Goal: Task Accomplishment & Management: Complete application form

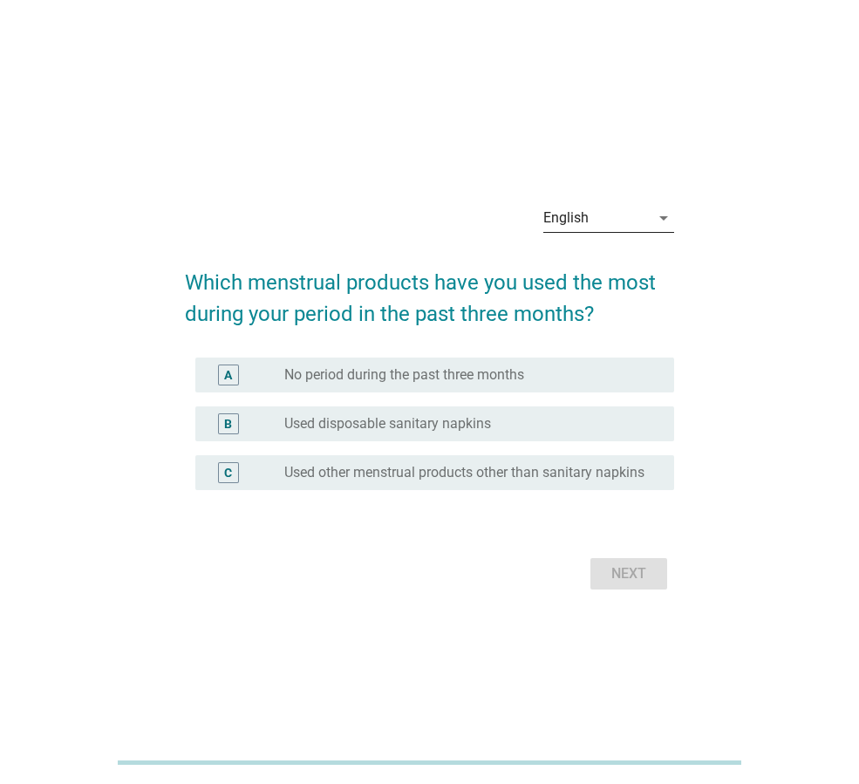
click at [595, 209] on div "English" at bounding box center [596, 218] width 106 height 28
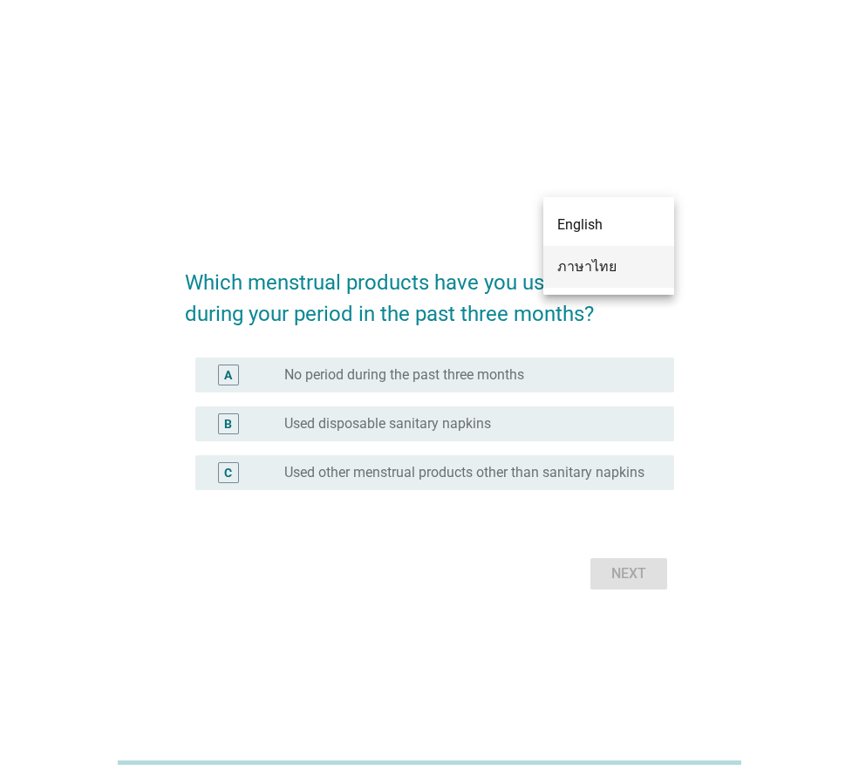
click at [604, 277] on div "ภาษาไทย" at bounding box center [608, 267] width 103 height 42
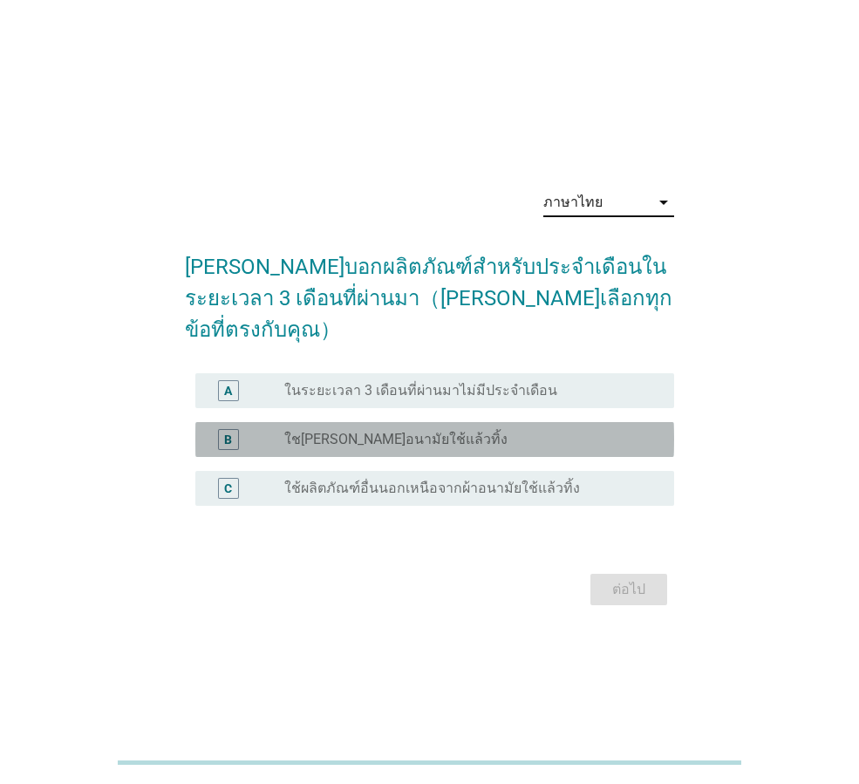
click at [509, 431] on div "radio_button_unchecked ใช[PERSON_NAME]อนามัยใช้แล้วทิ้ง" at bounding box center [465, 439] width 362 height 17
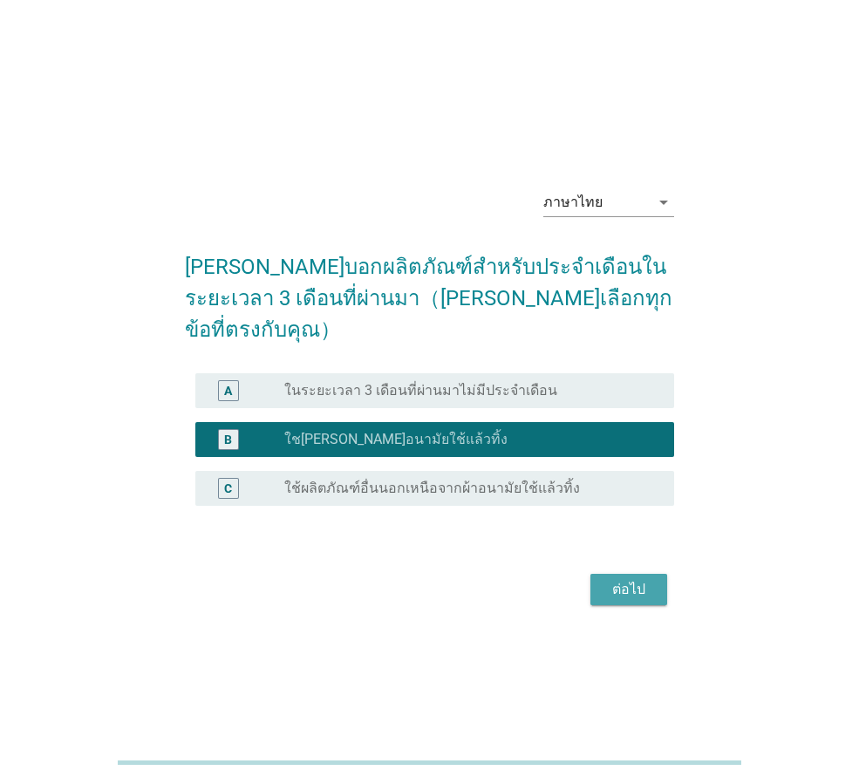
click at [634, 579] on div "ต่อไป" at bounding box center [629, 589] width 49 height 21
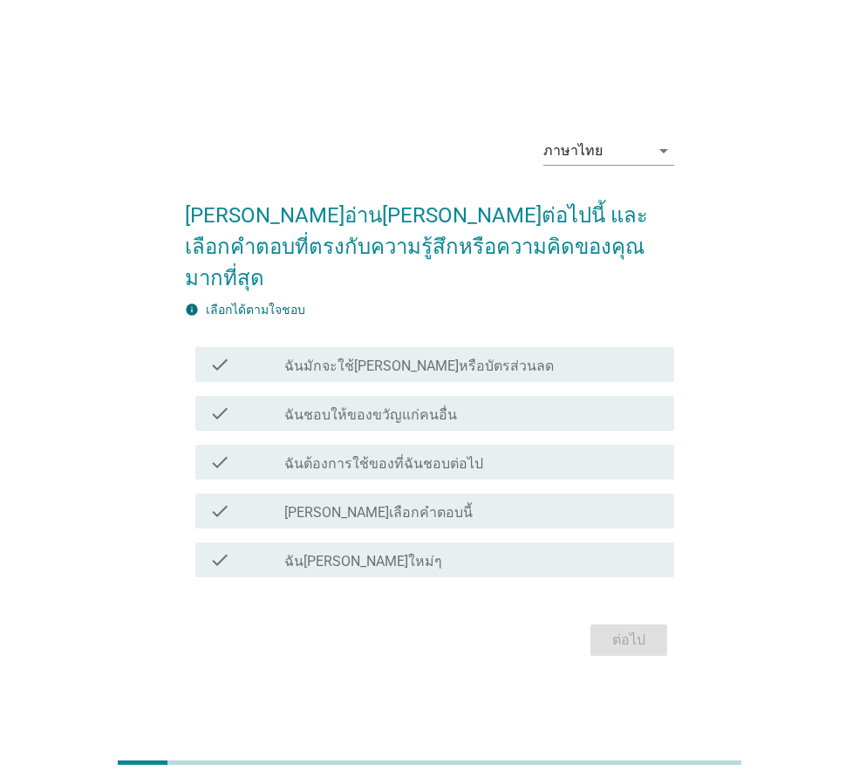
click at [641, 354] on div "check_box_outline_blank ฉันมักจะใช้[PERSON_NAME]หรือบัตรส่วนลด" at bounding box center [472, 364] width 376 height 21
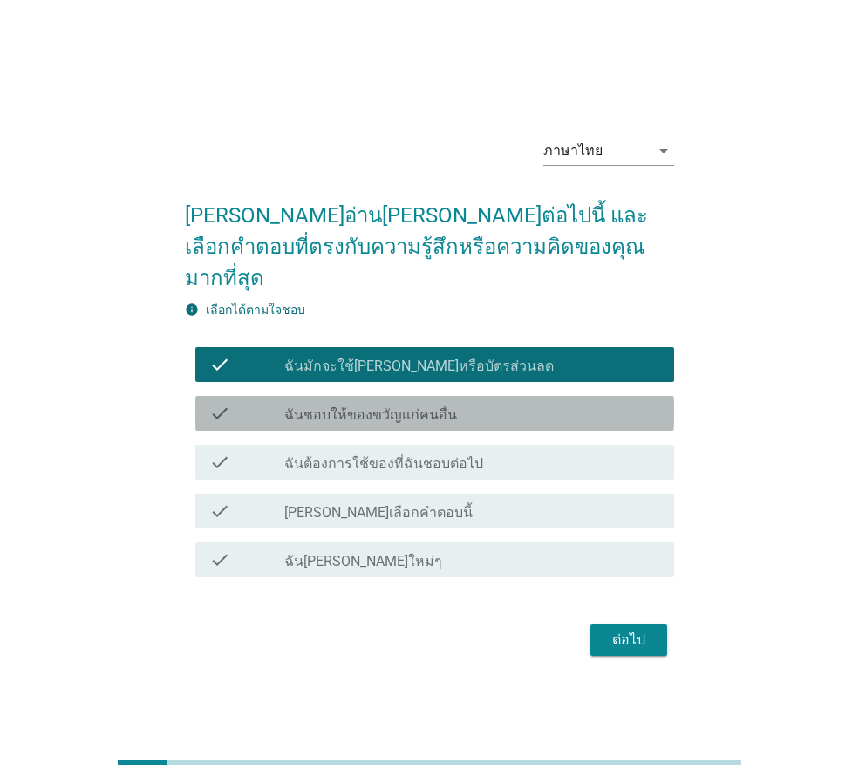
click at [557, 403] on div "check_box_outline_blank ฉันชอบให้ของขวัญแก่คนอื่น" at bounding box center [472, 413] width 376 height 21
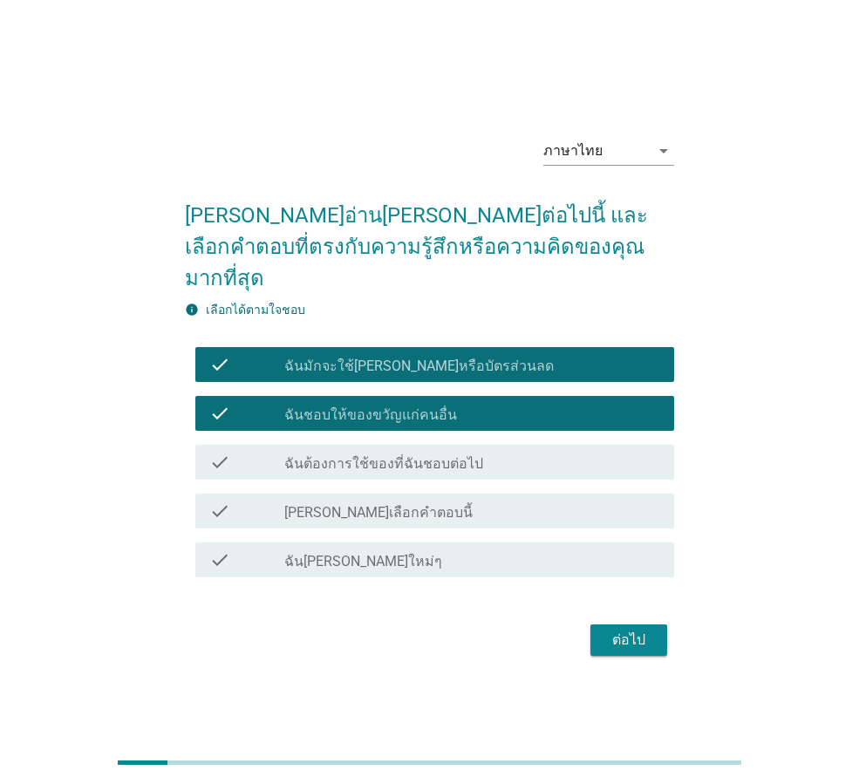
click at [543, 452] on div "check_box_outline_blank ฉันต้องการใช้ของที่ฉันชอบต่อไป" at bounding box center [472, 462] width 376 height 21
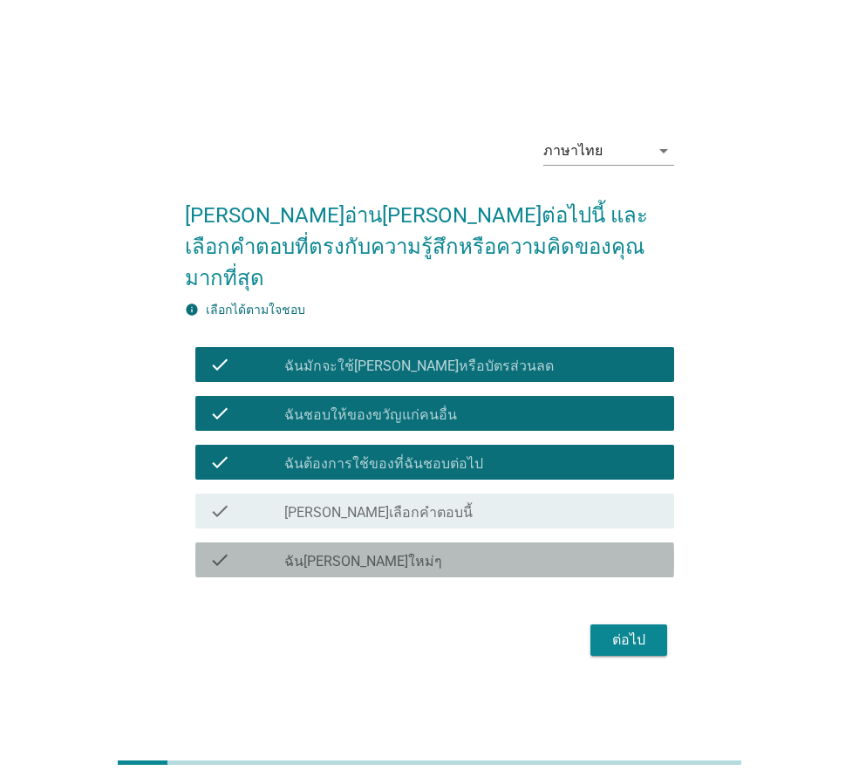
click at [531, 550] on div "check_box_outline_blank ฉัน[PERSON_NAME]ใหม่ๆ" at bounding box center [472, 560] width 376 height 21
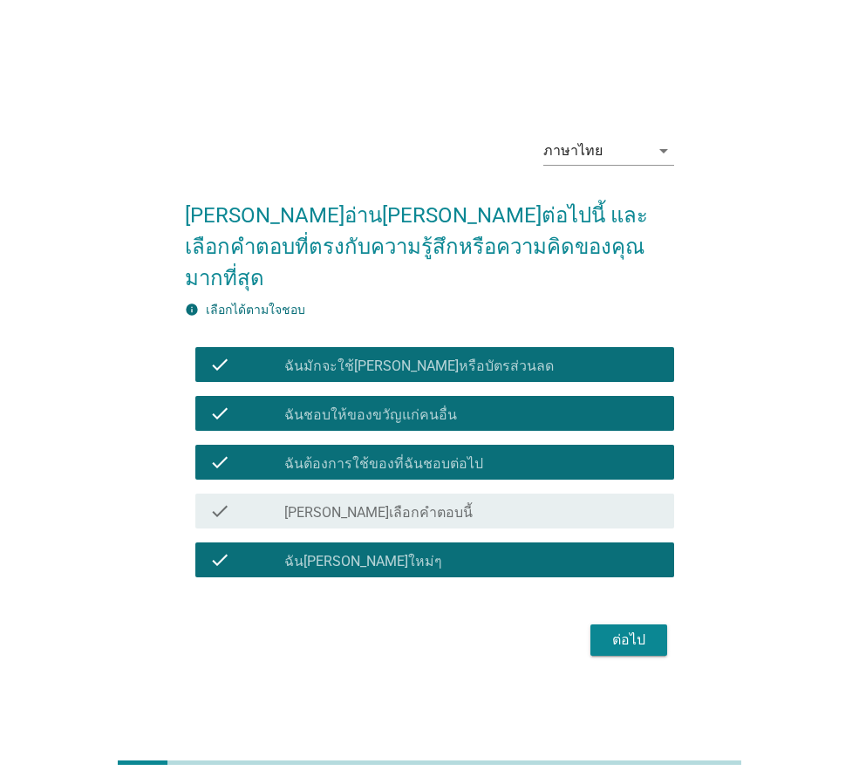
click at [641, 630] on div "ต่อไป" at bounding box center [629, 640] width 49 height 21
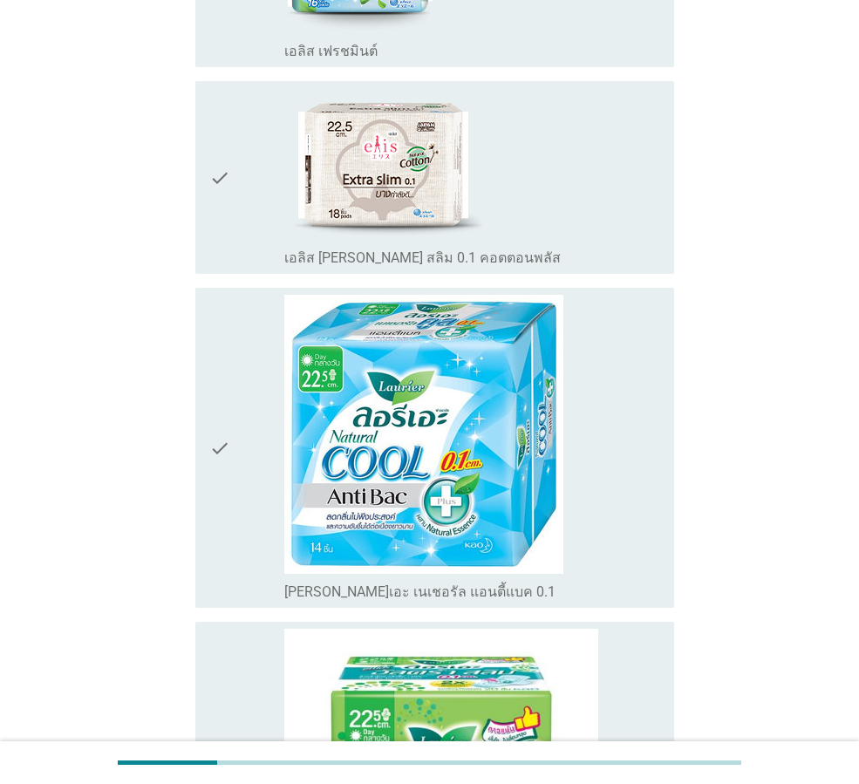
scroll to position [2442, 0]
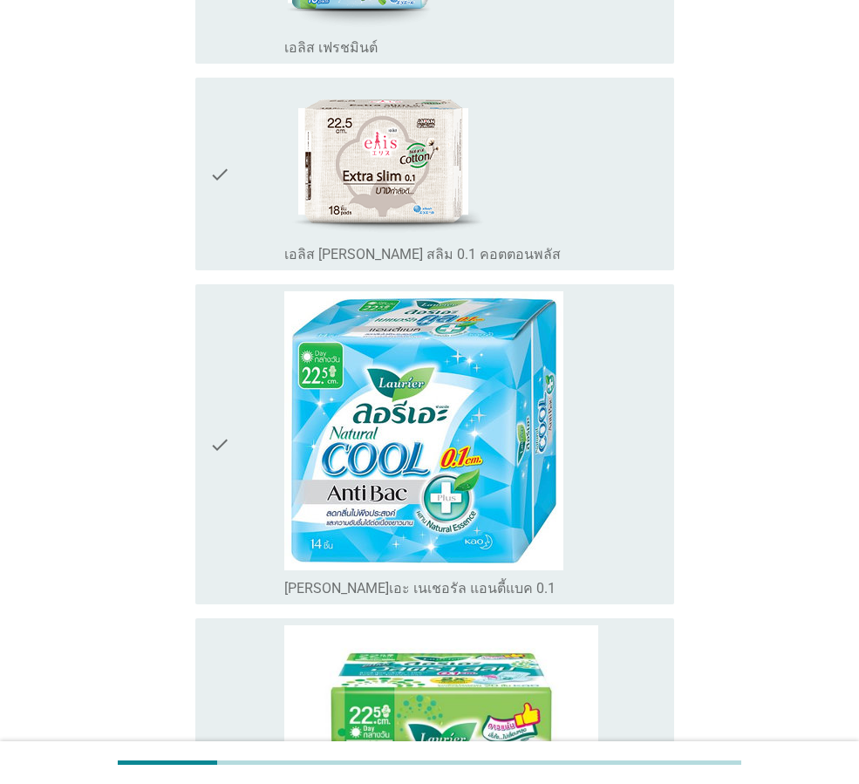
click at [227, 423] on icon "check" at bounding box center [219, 444] width 21 height 306
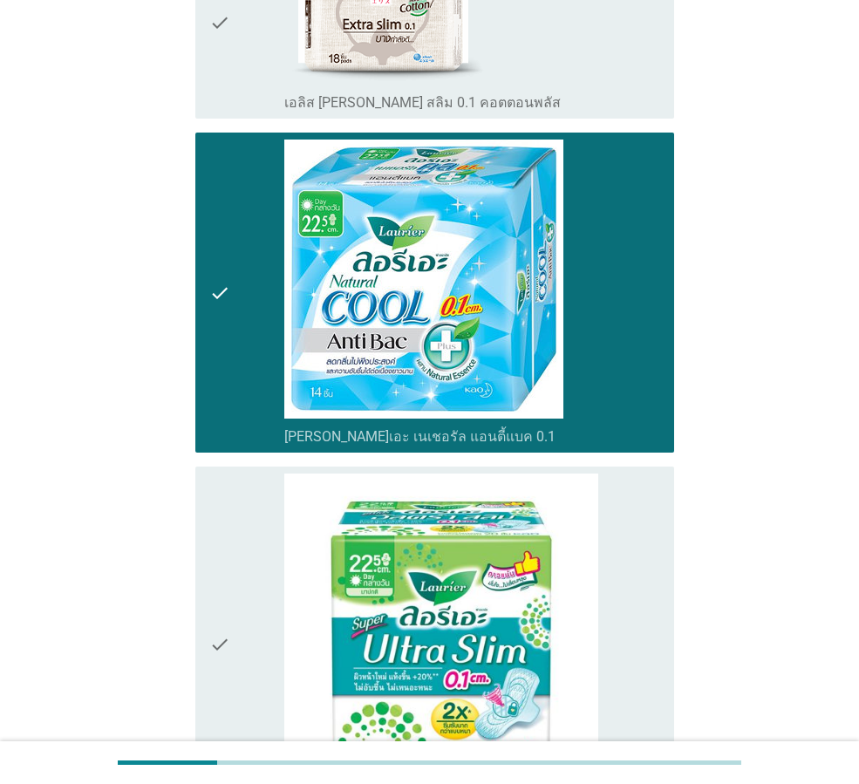
scroll to position [2867, 0]
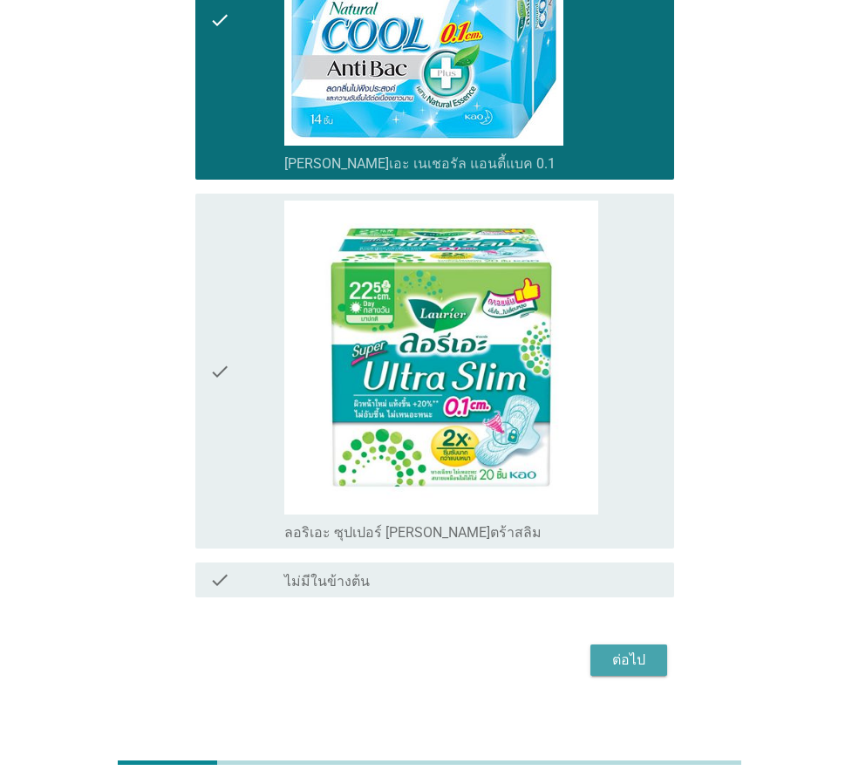
click at [652, 650] on div "ต่อไป" at bounding box center [629, 660] width 49 height 21
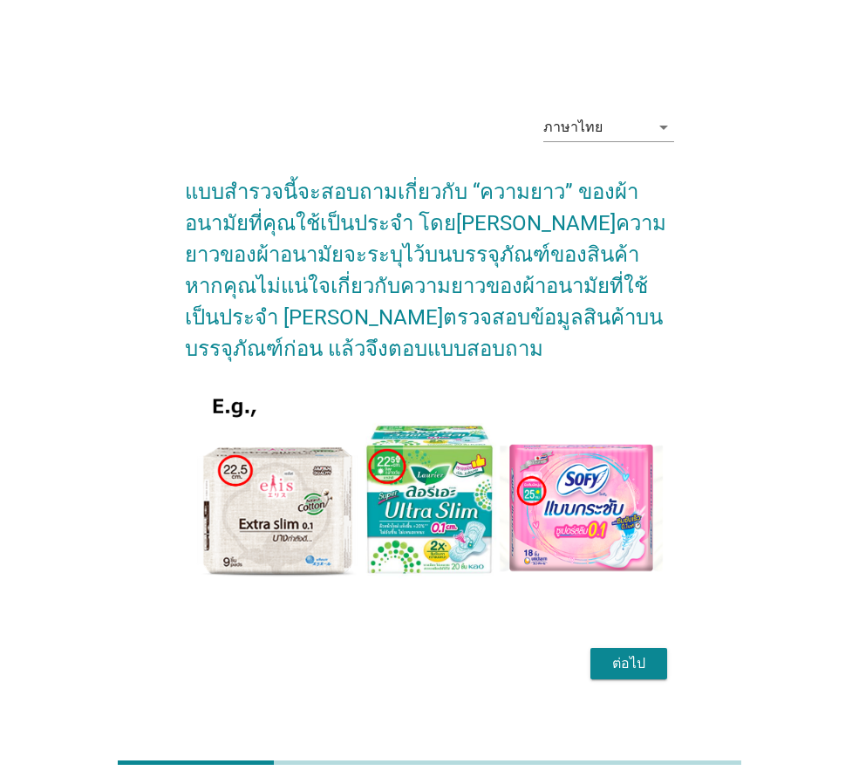
scroll to position [43, 0]
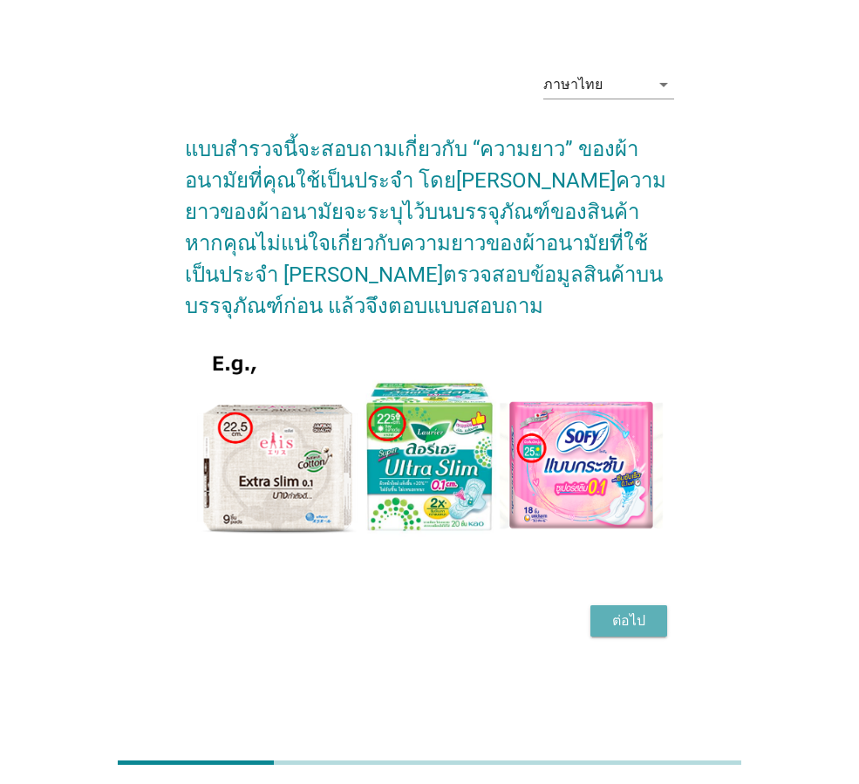
click at [627, 617] on div "ต่อไป" at bounding box center [629, 621] width 49 height 21
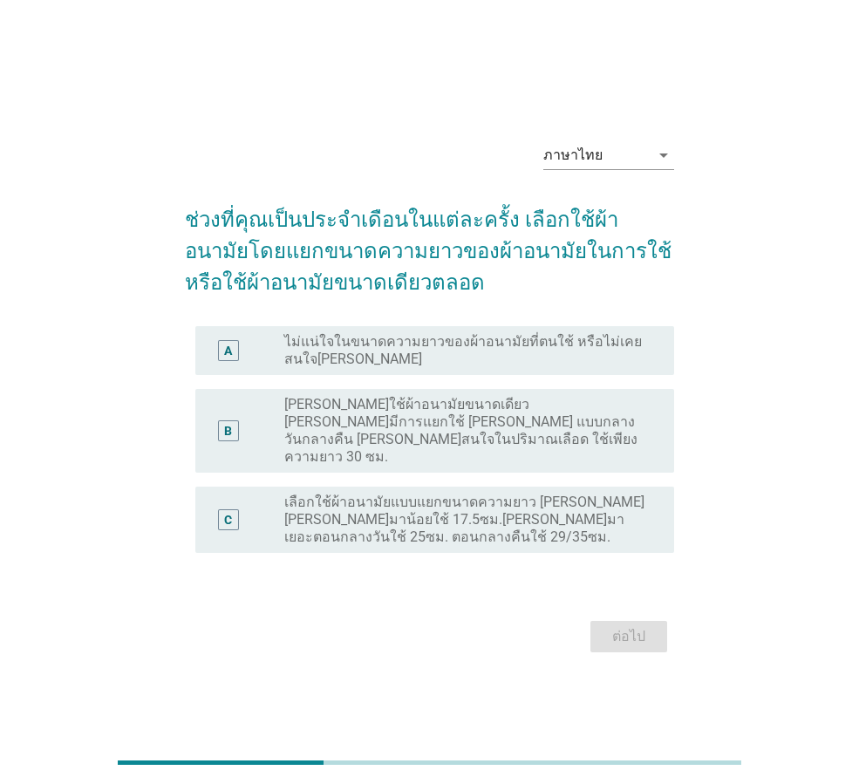
click at [746, 529] on div "ภาษาไทย arrow_drop_down ช่วงที่คุณเป็นประจำเดือนในแต่ละครั้ง เลือกใช้ผ้าอนามัยโ…" at bounding box center [429, 392] width 775 height 558
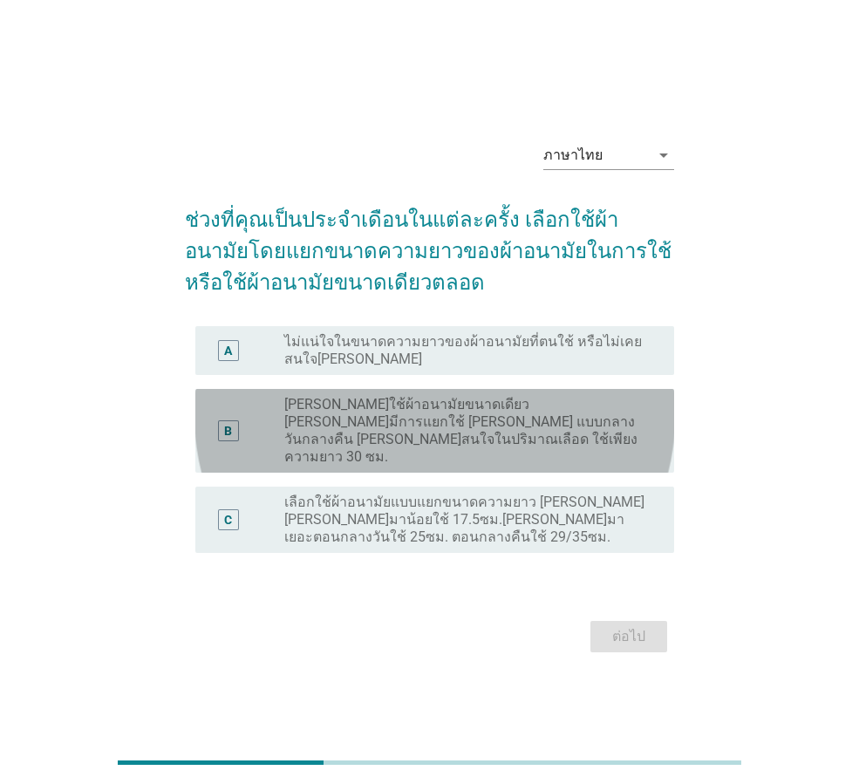
click at [536, 437] on label "[PERSON_NAME]ใช้ผ้าอนามัยขนาดเดียว [PERSON_NAME]มีการแยกใช้ [PERSON_NAME] แบบกล…" at bounding box center [465, 431] width 362 height 70
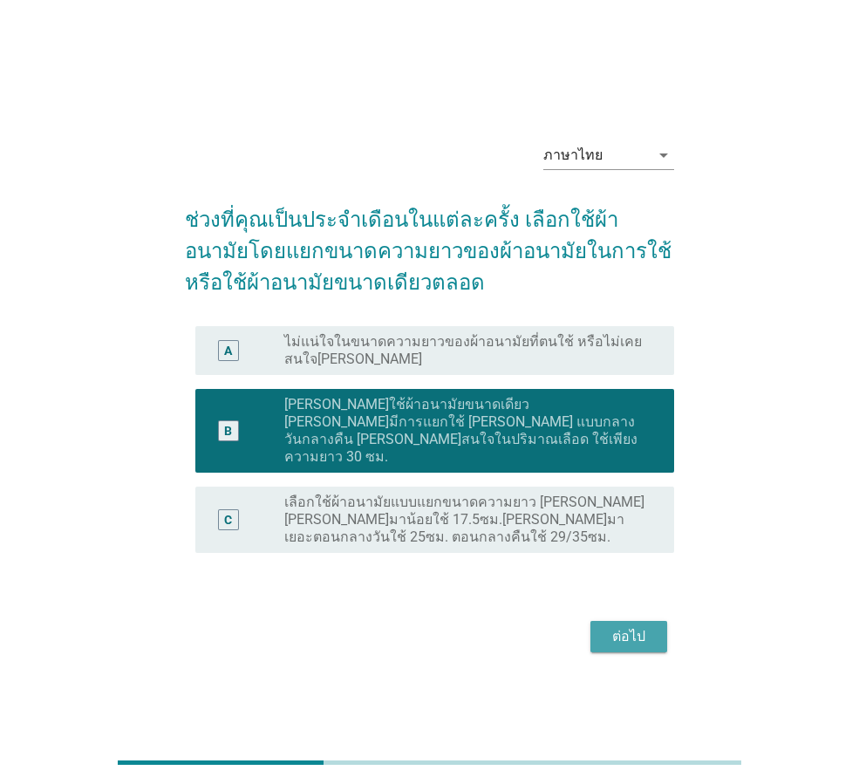
click at [639, 626] on div "ต่อไป" at bounding box center [629, 636] width 49 height 21
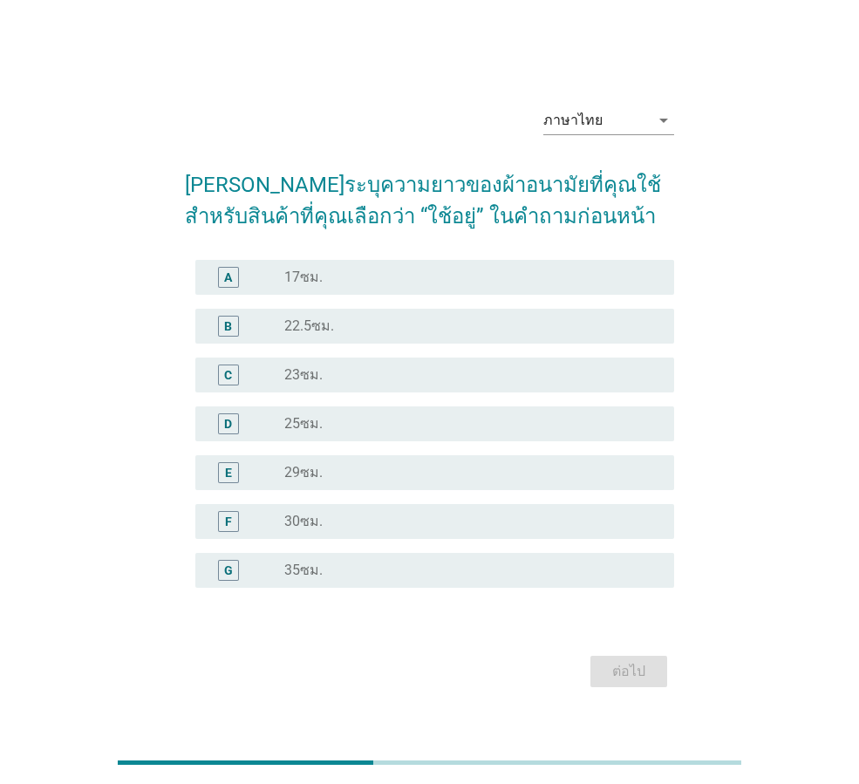
click at [485, 568] on div "radio_button_unchecked 35ซม." at bounding box center [465, 570] width 362 height 17
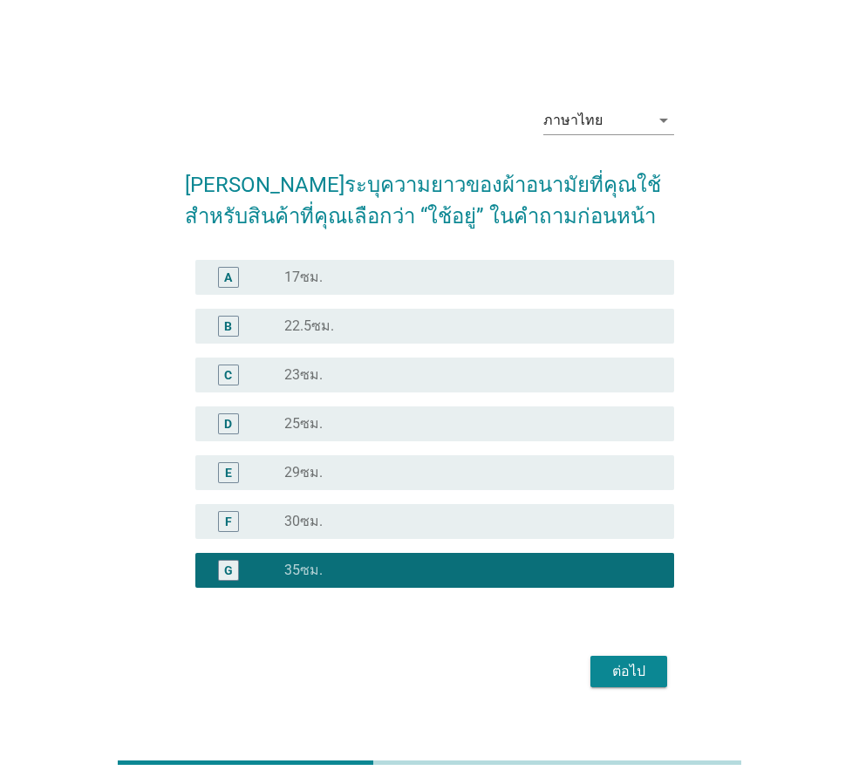
click at [501, 516] on div "radio_button_unchecked 30ซม." at bounding box center [465, 521] width 362 height 17
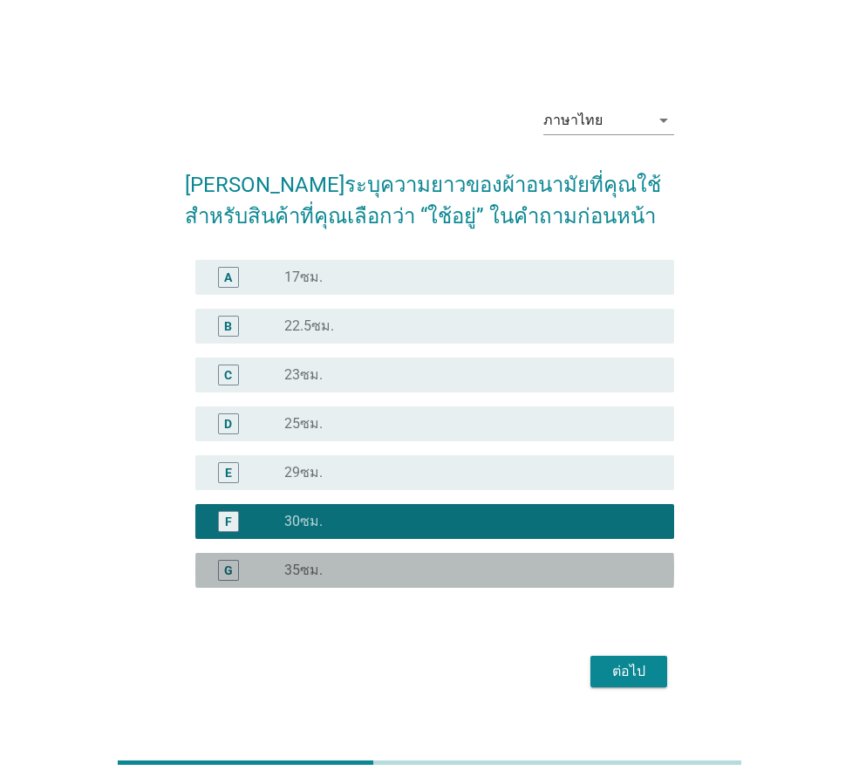
click at [502, 581] on div "G radio_button_unchecked 35ซม." at bounding box center [434, 570] width 479 height 35
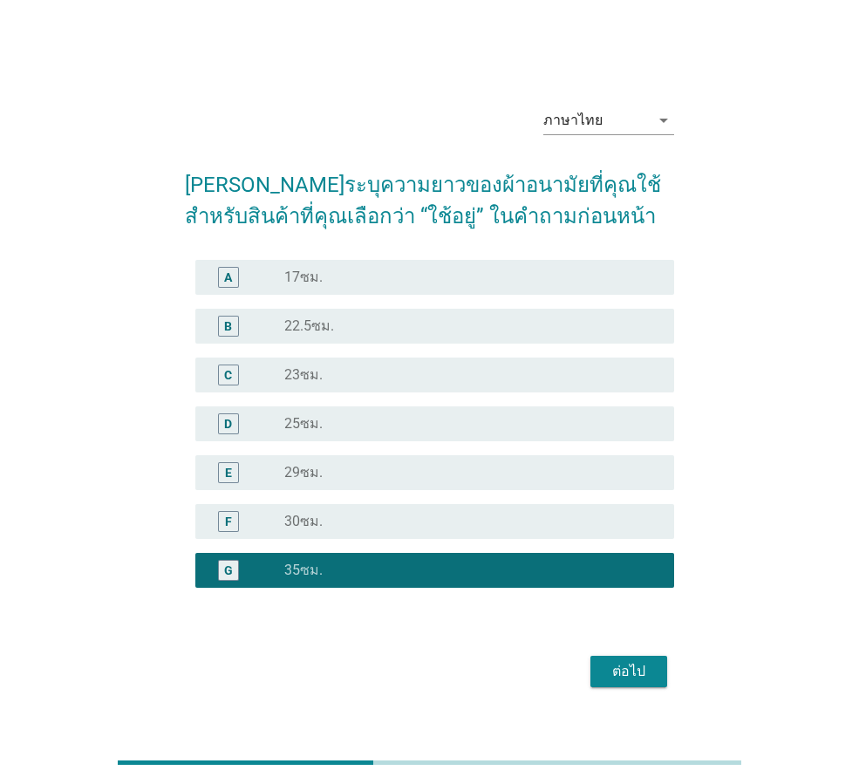
click at [640, 666] on div "ต่อไป" at bounding box center [629, 671] width 49 height 21
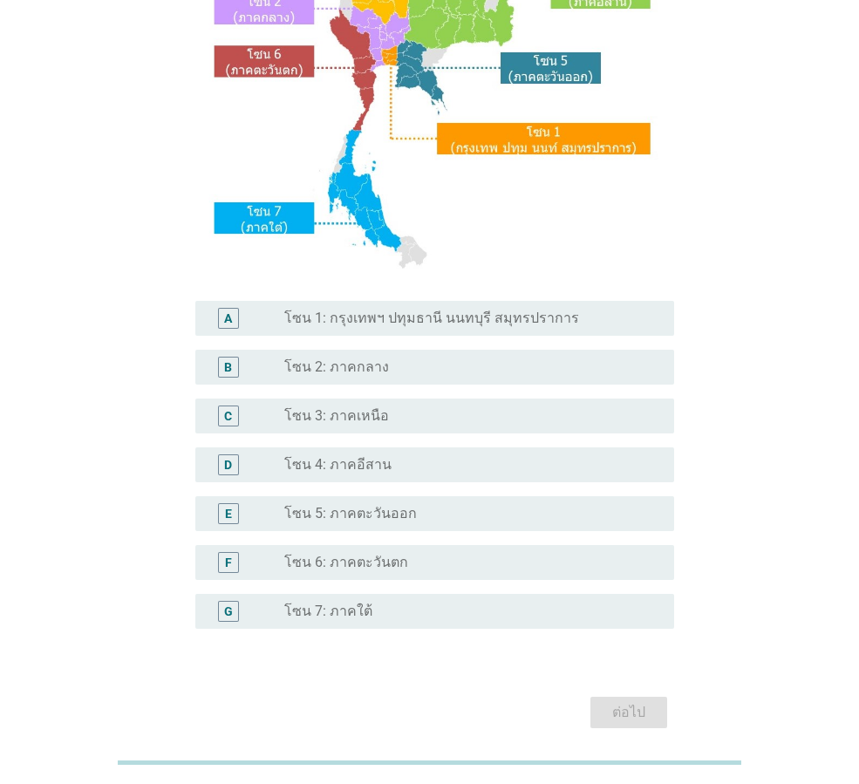
scroll to position [262, 0]
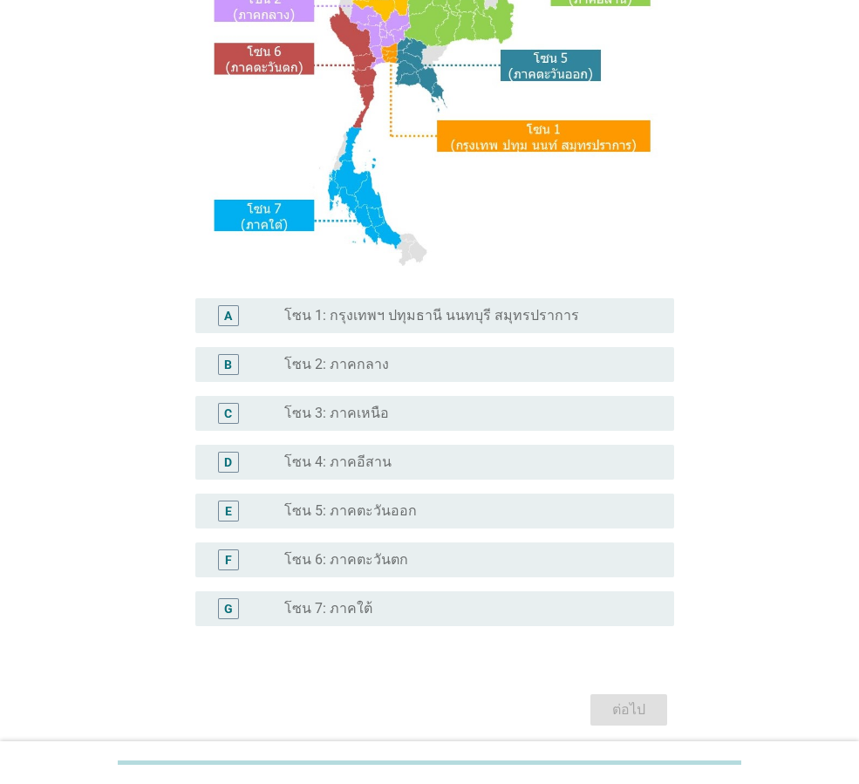
click at [420, 411] on div "radio_button_unchecked โซน 3: ภาคเหนือ" at bounding box center [465, 413] width 362 height 17
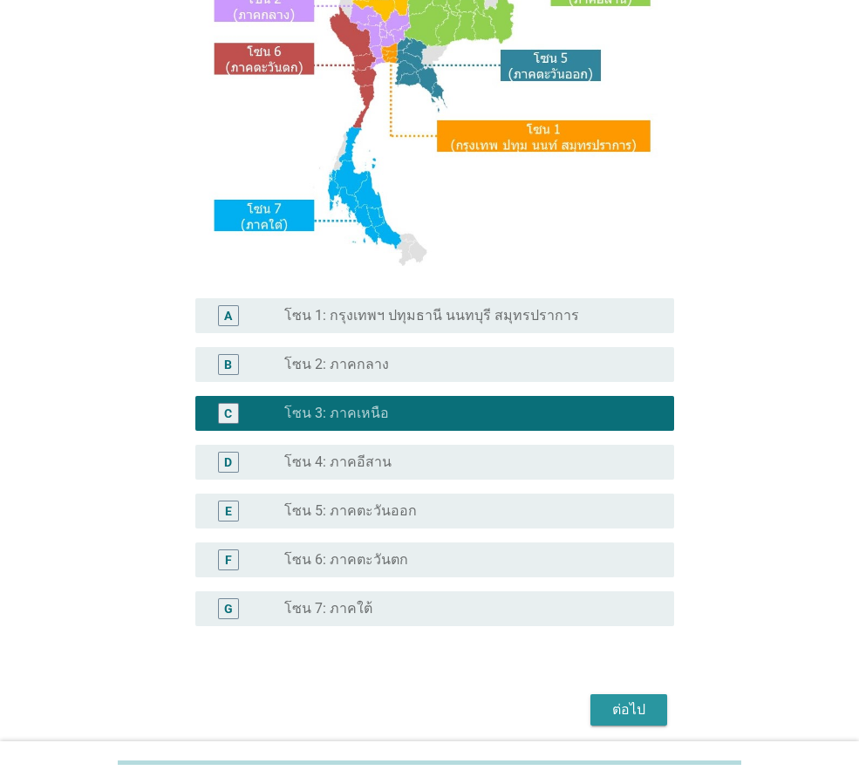
drag, startPoint x: 639, startPoint y: 714, endPoint x: 645, endPoint y: 700, distance: 15.7
click at [639, 714] on div "ต่อไป" at bounding box center [629, 710] width 49 height 21
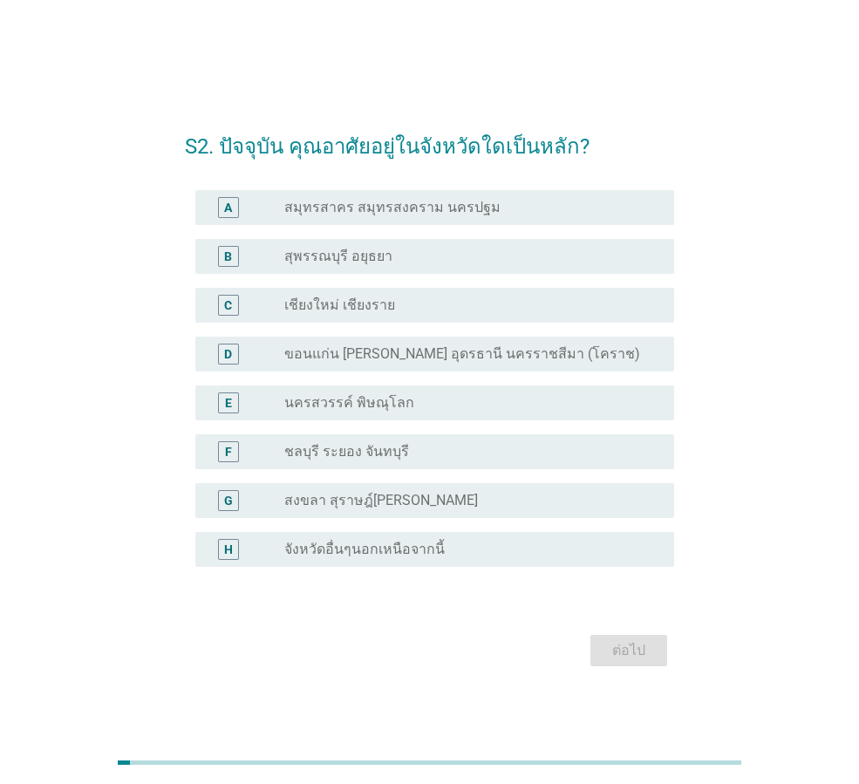
click at [393, 312] on div "radio_button_unchecked เชียงใหม่ เชียงราย" at bounding box center [465, 305] width 362 height 17
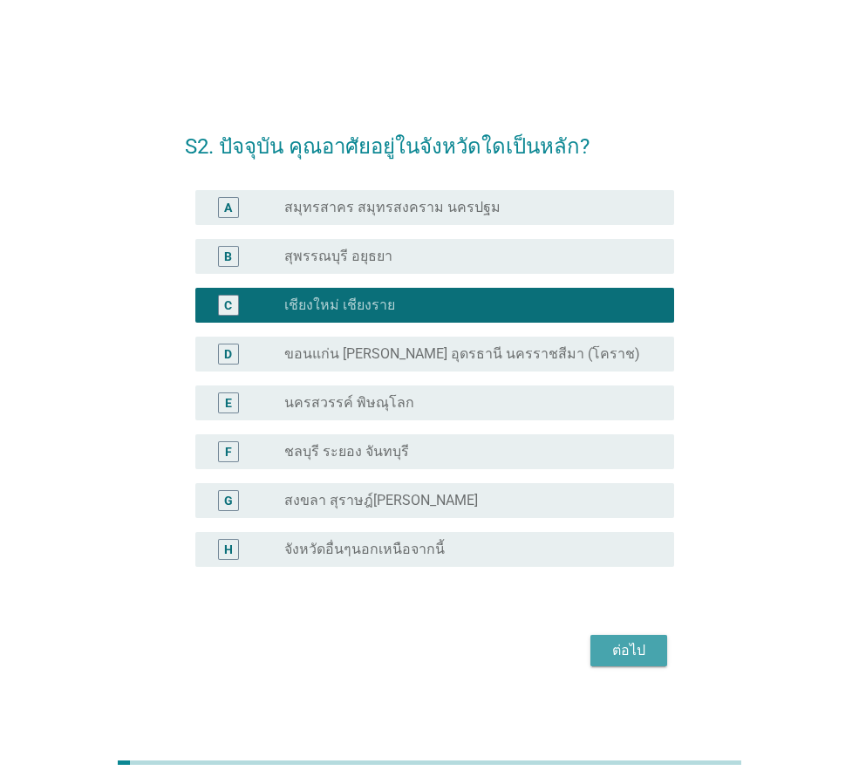
click at [627, 656] on div "ต่อไป" at bounding box center [629, 650] width 49 height 21
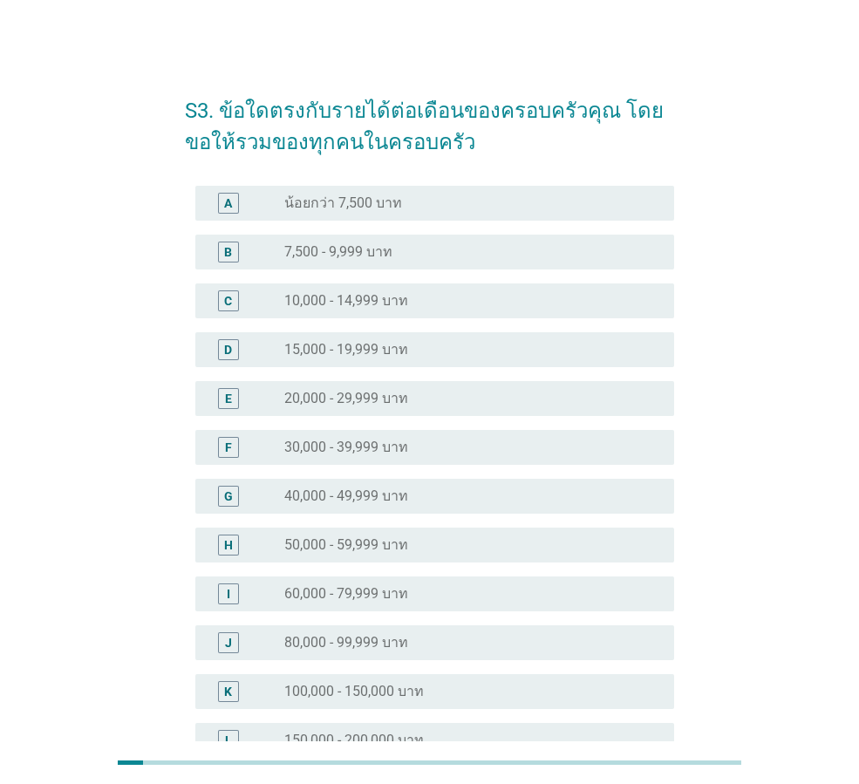
click at [413, 594] on div "radio_button_unchecked 60,000 - 79,999 บาท" at bounding box center [465, 593] width 362 height 17
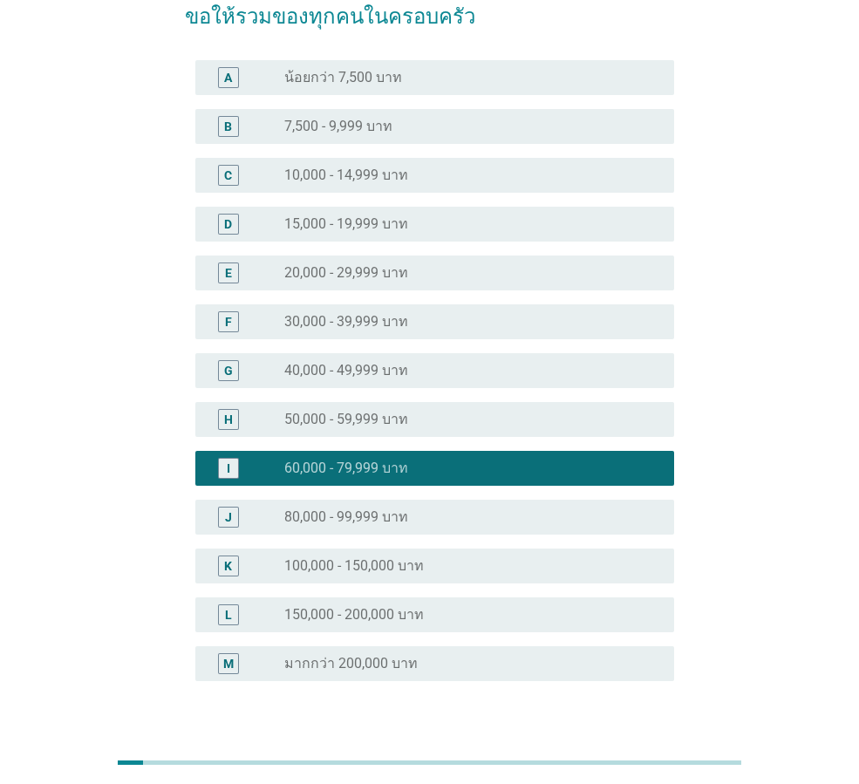
scroll to position [247, 0]
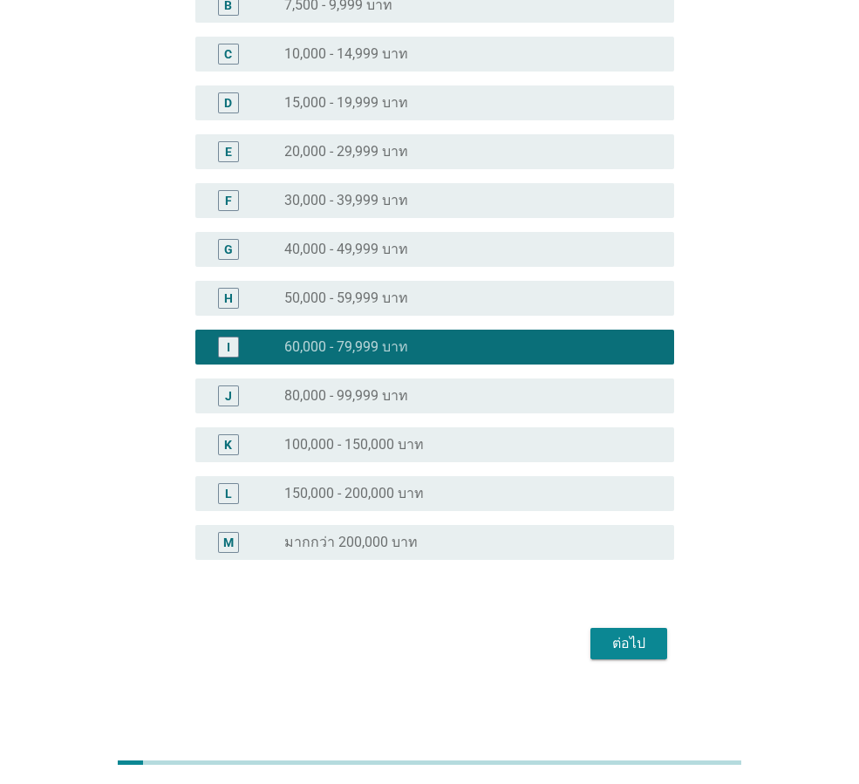
click at [621, 643] on div "ต่อไป" at bounding box center [629, 643] width 49 height 21
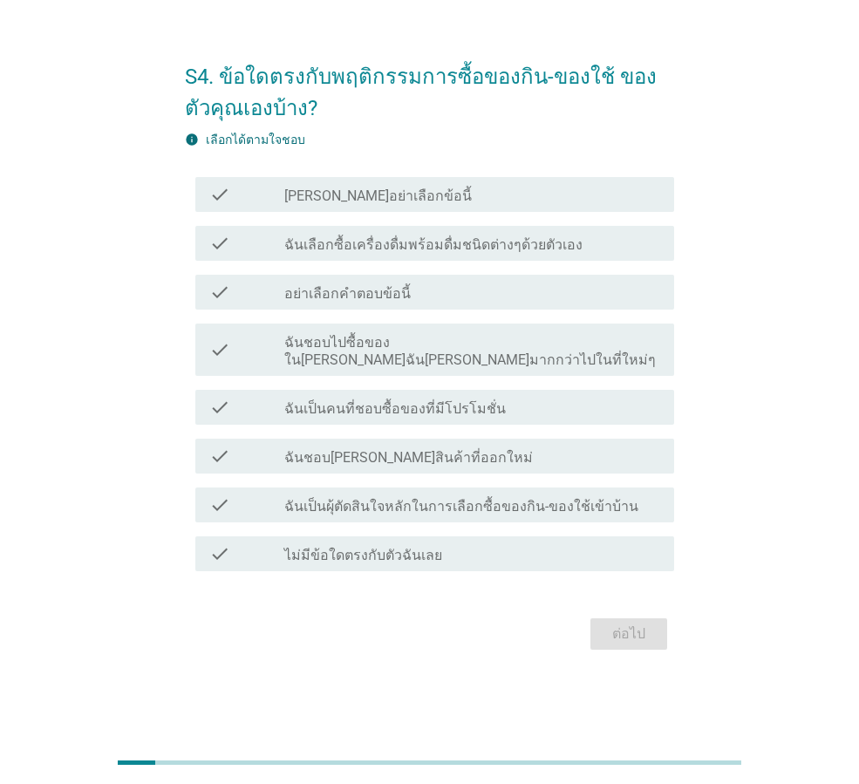
scroll to position [0, 0]
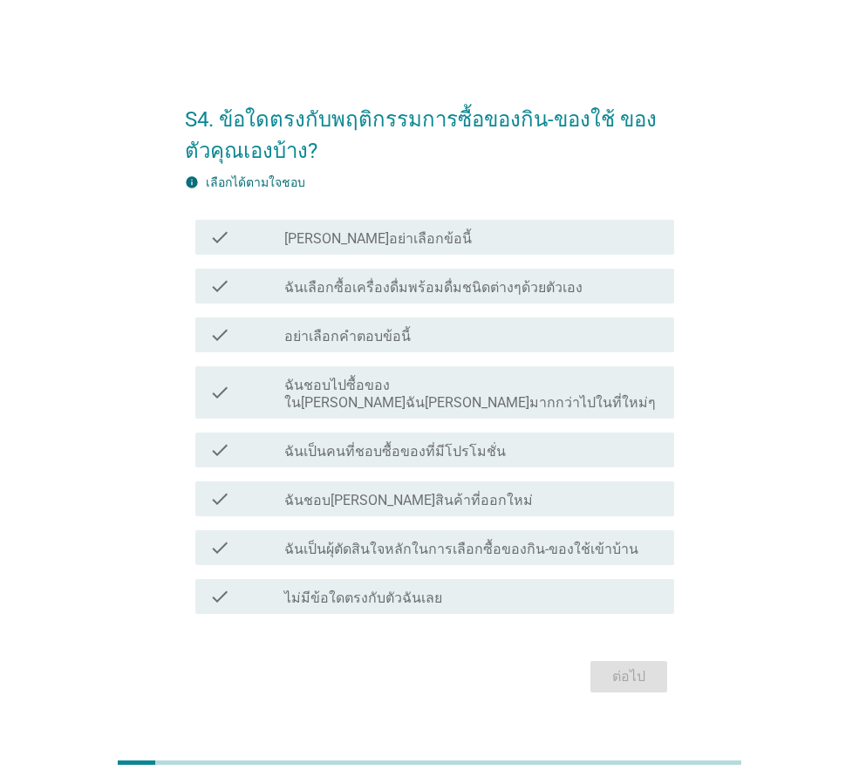
click at [401, 297] on label "ฉันเลือกซื้อเครื่องดื่มพร้อมดื่มชนิดต่างๆด้วยตัวเอง" at bounding box center [433, 287] width 298 height 17
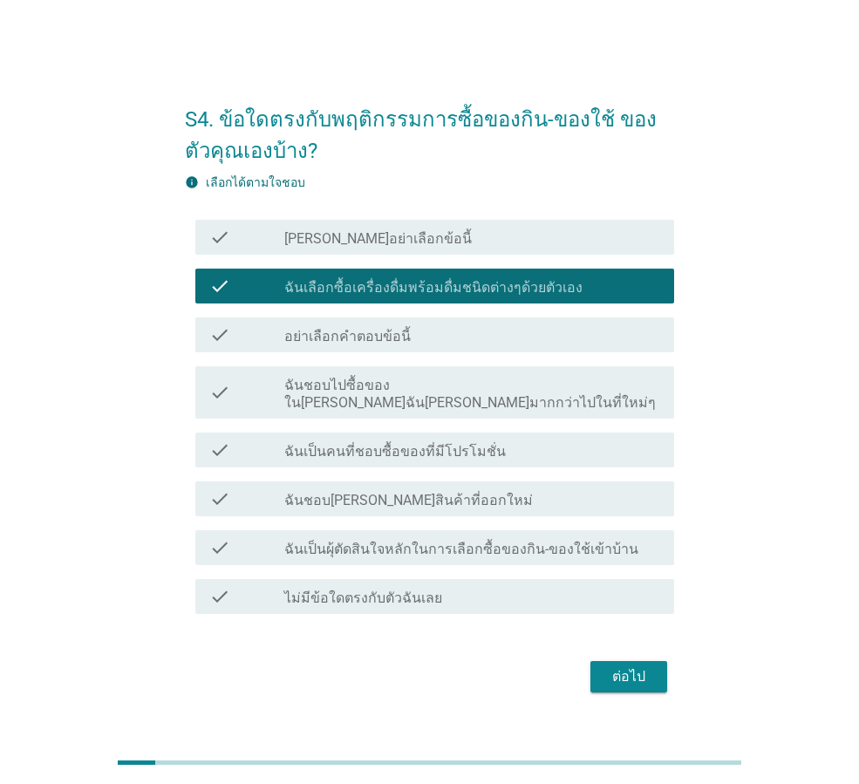
click at [446, 397] on label "ฉันชอบไปซื้อของในที่ที่ฉันคุ้นเคยมากกว่าไปในที่ใหม่ๆ" at bounding box center [472, 394] width 376 height 35
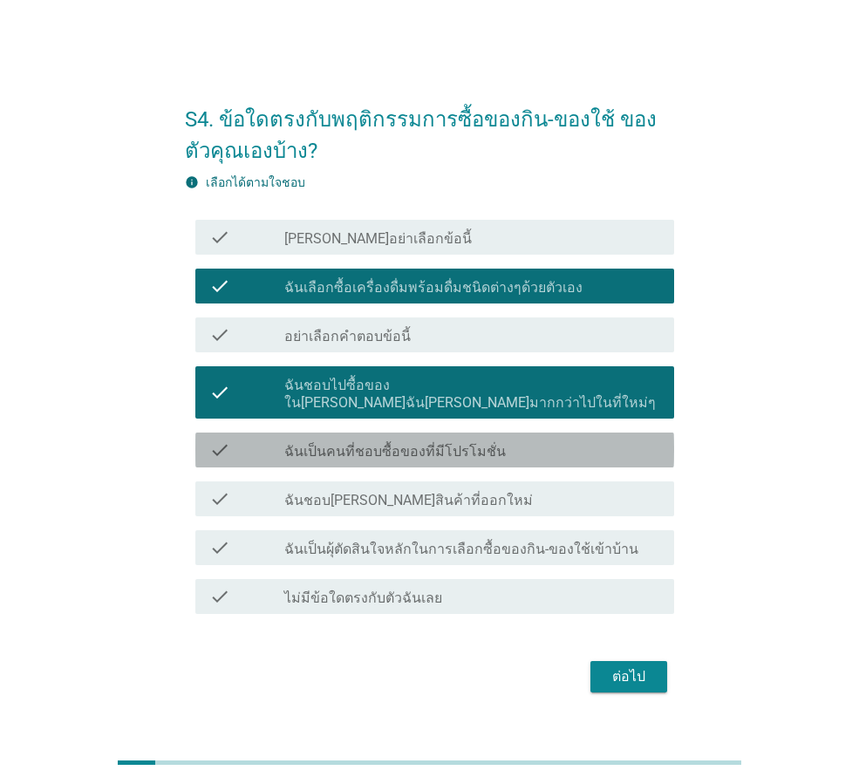
click at [462, 443] on label "ฉันเป็นคนที่ชอบซื้อของที่มีโปรโมชั่น" at bounding box center [395, 451] width 222 height 17
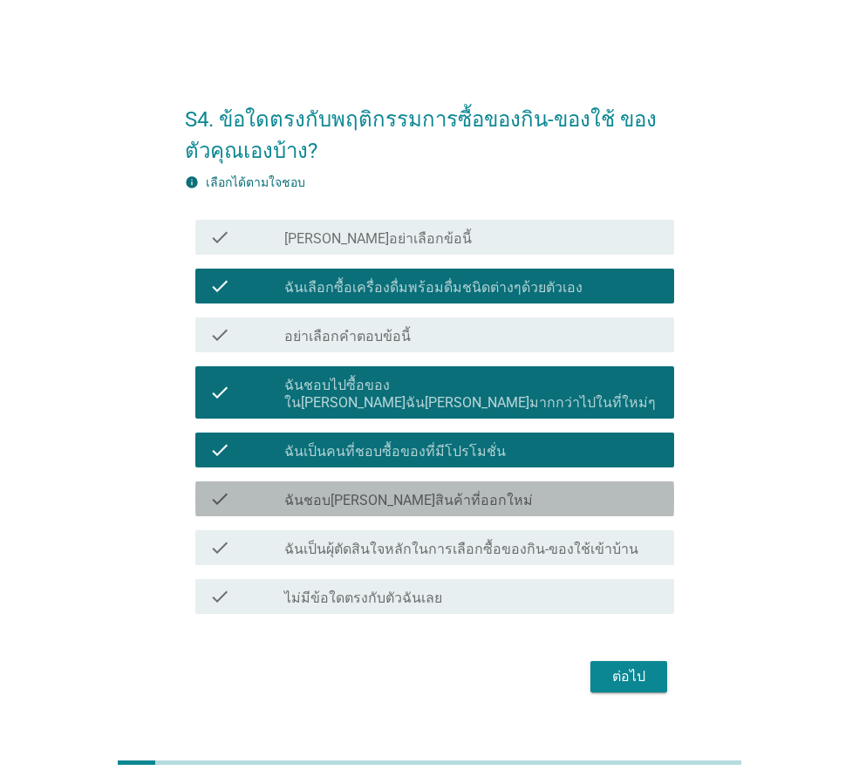
click at [468, 488] on div "check_box_outline_blank ฉันชอบลองสินค้าที่ออกใหม่" at bounding box center [472, 498] width 376 height 21
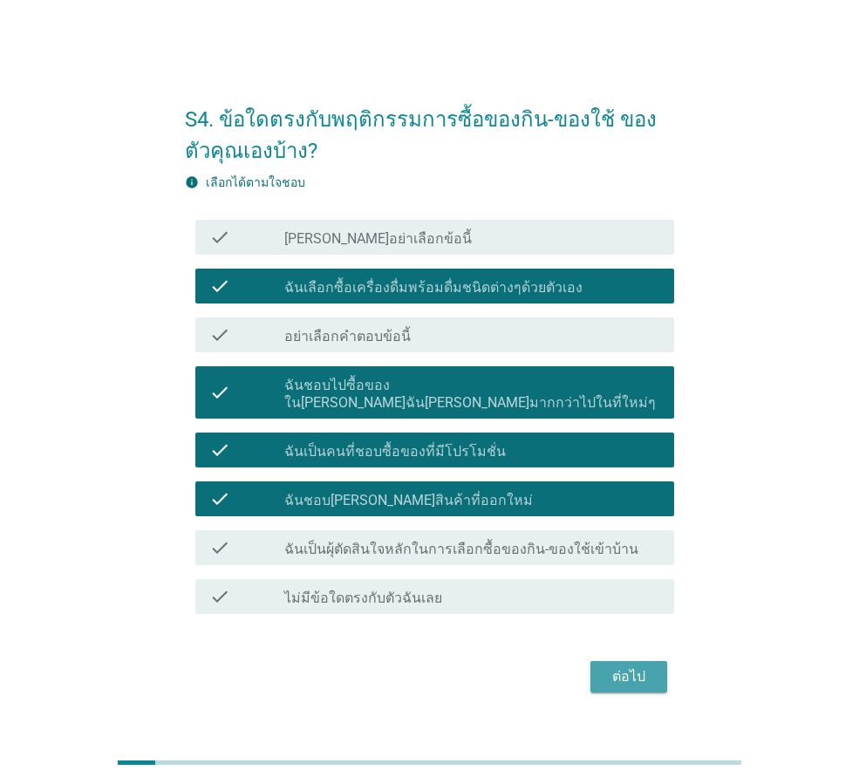
click at [644, 666] on div "ต่อไป" at bounding box center [629, 676] width 49 height 21
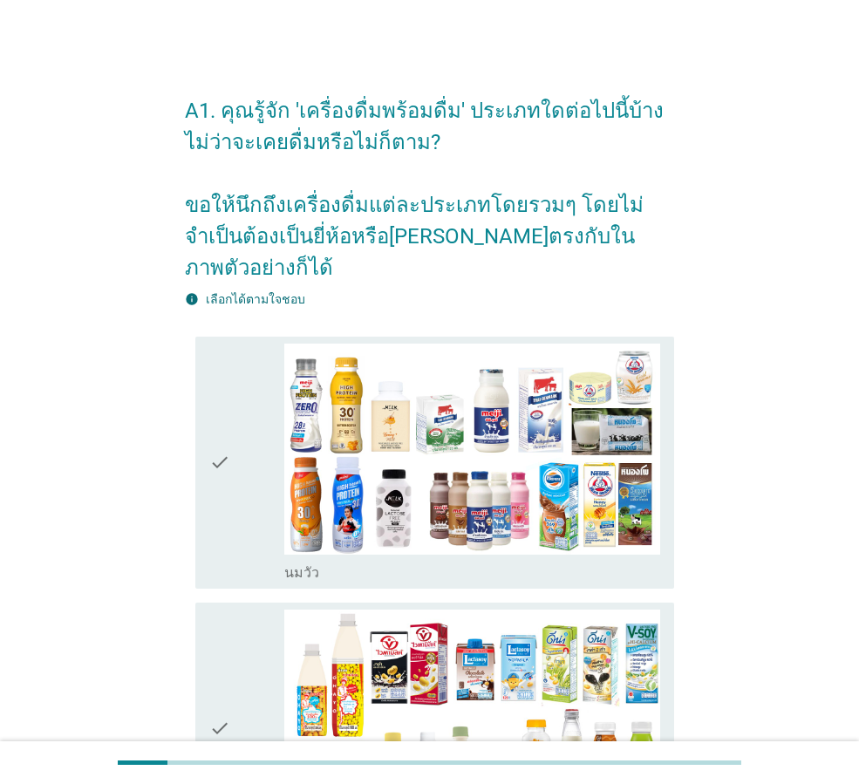
click at [225, 422] on icon "check" at bounding box center [219, 463] width 21 height 238
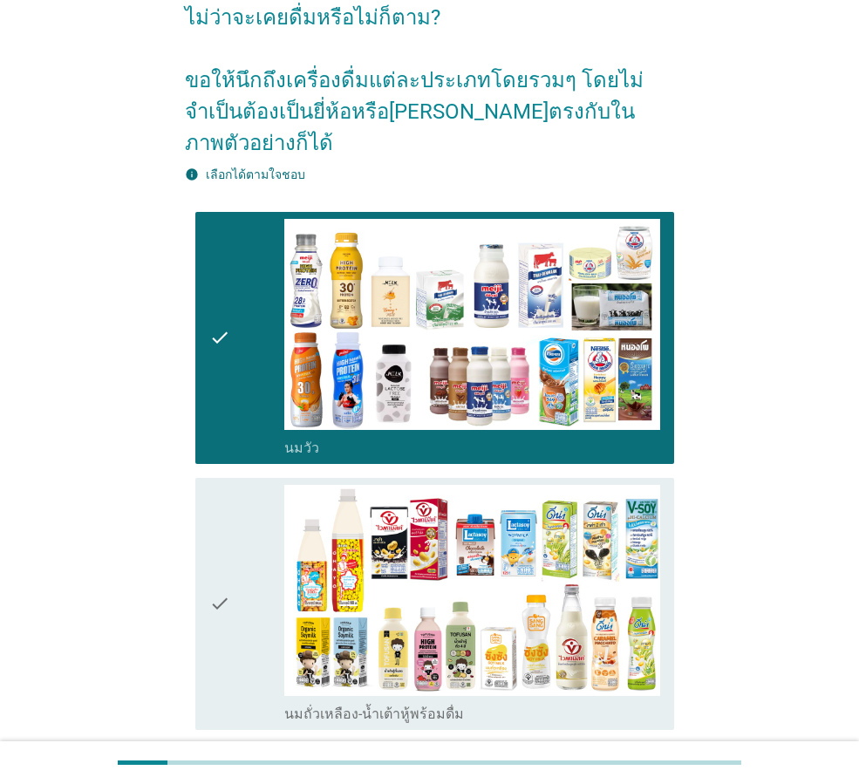
scroll to position [349, 0]
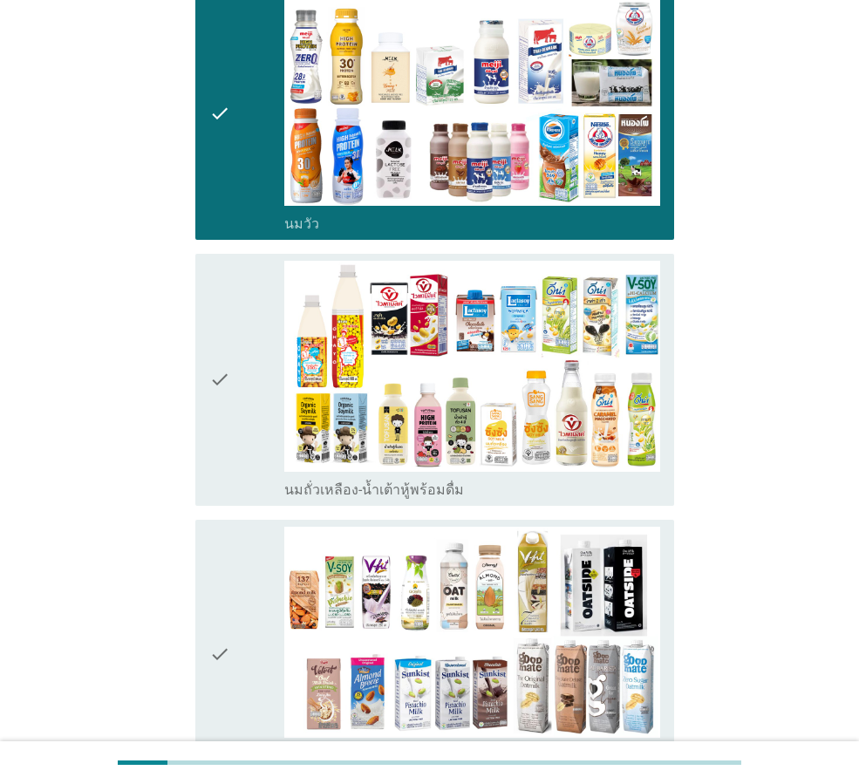
click at [230, 344] on icon "check" at bounding box center [219, 380] width 21 height 238
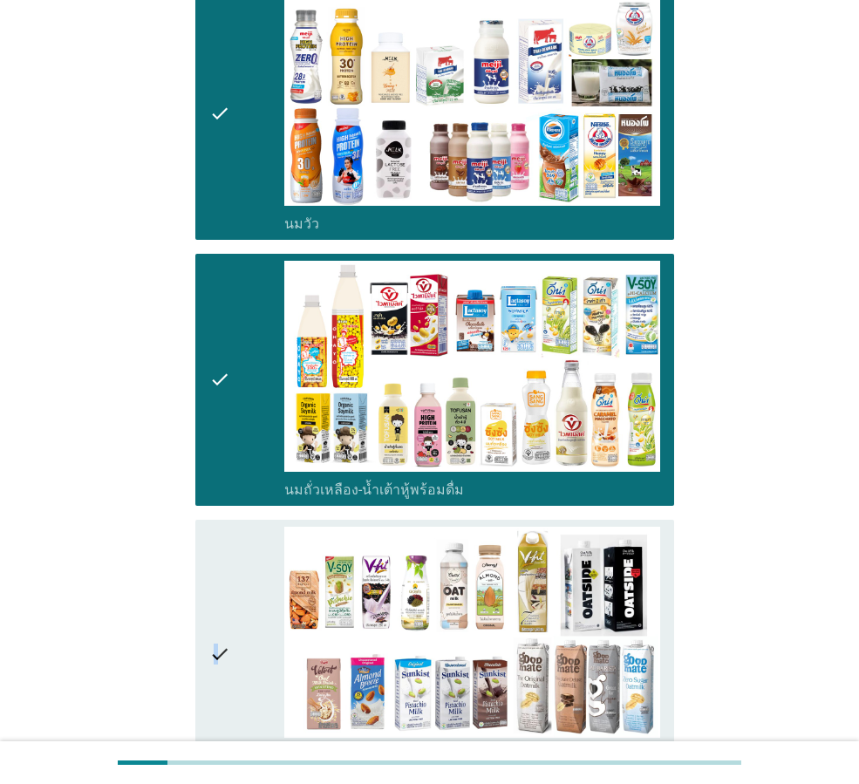
click at [217, 612] on icon "check" at bounding box center [219, 655] width 21 height 256
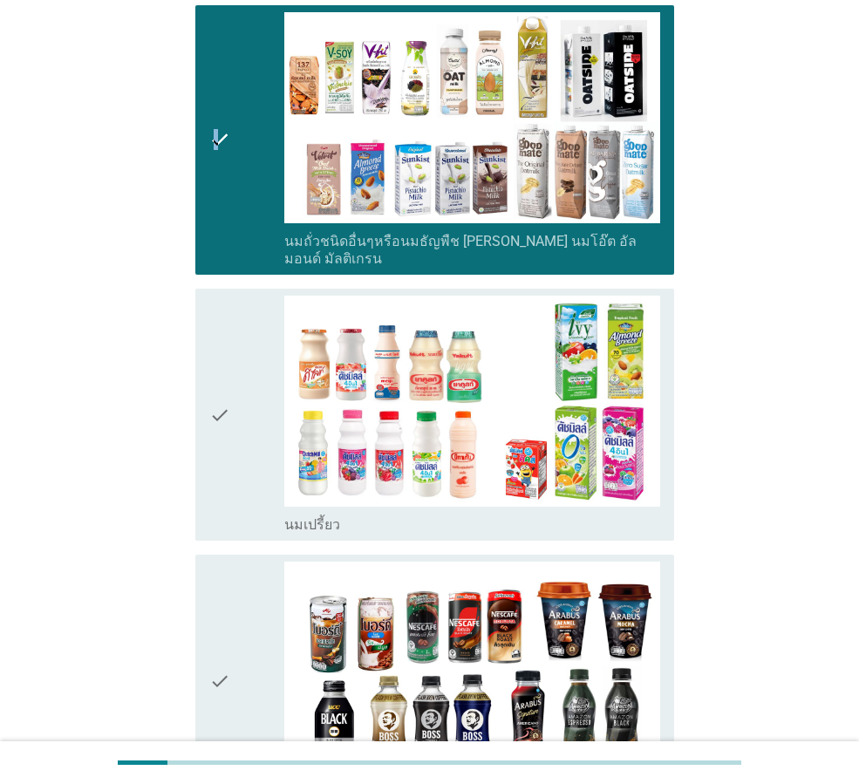
scroll to position [872, 0]
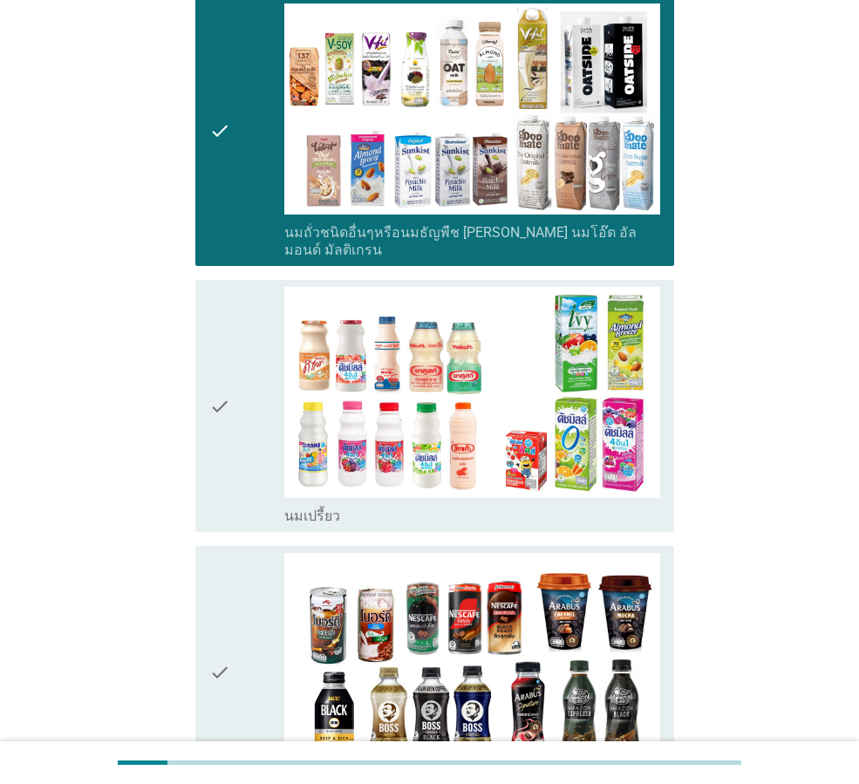
click at [225, 357] on icon "check" at bounding box center [219, 406] width 21 height 238
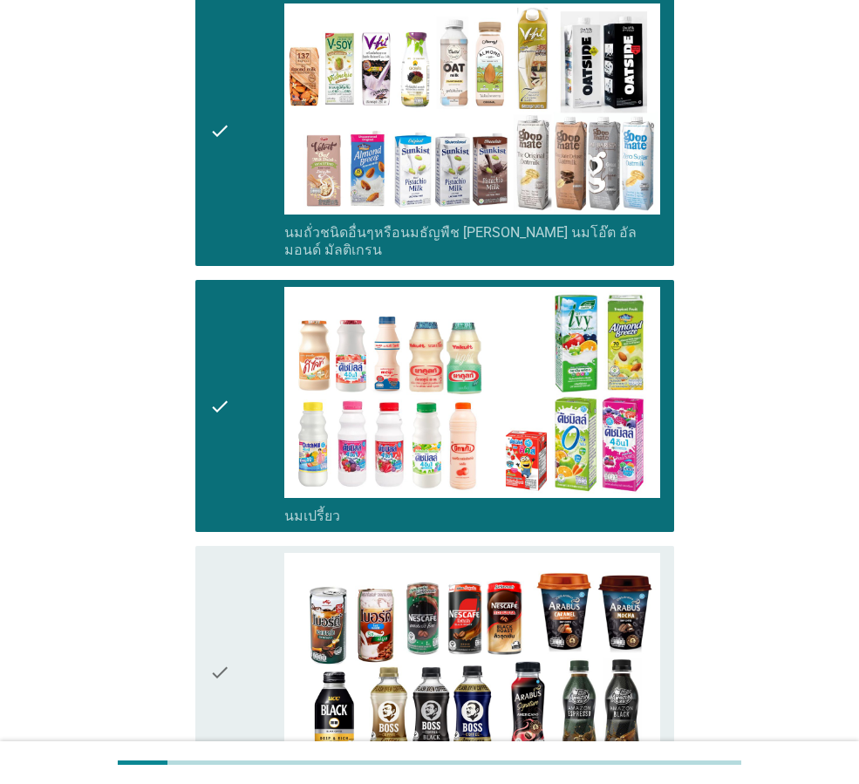
click at [215, 626] on icon "check" at bounding box center [219, 672] width 21 height 238
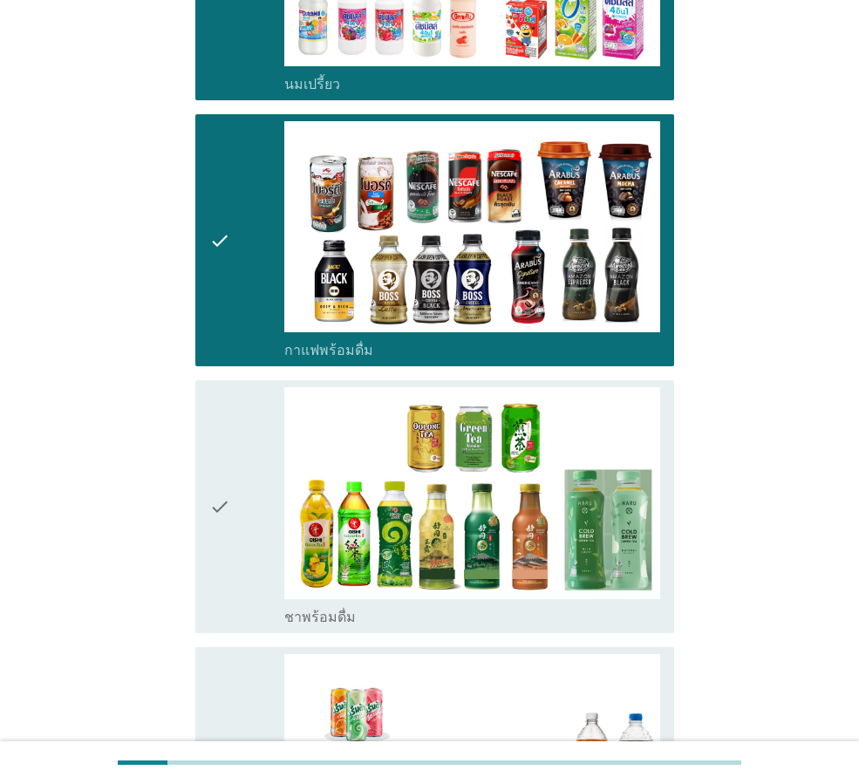
scroll to position [1308, 0]
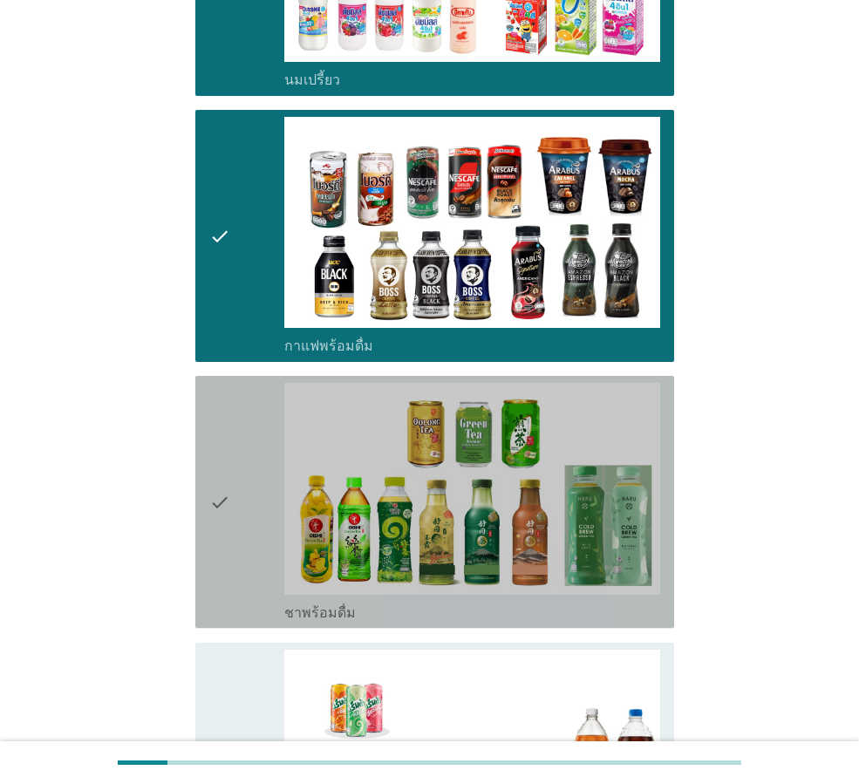
click at [222, 447] on icon "check" at bounding box center [219, 502] width 21 height 238
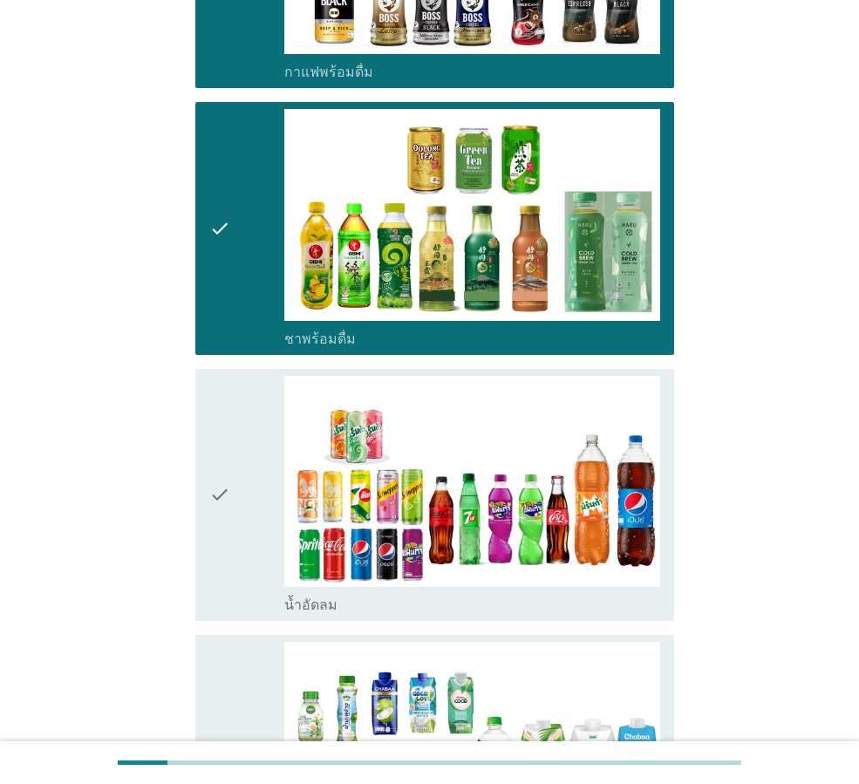
scroll to position [1832, 0]
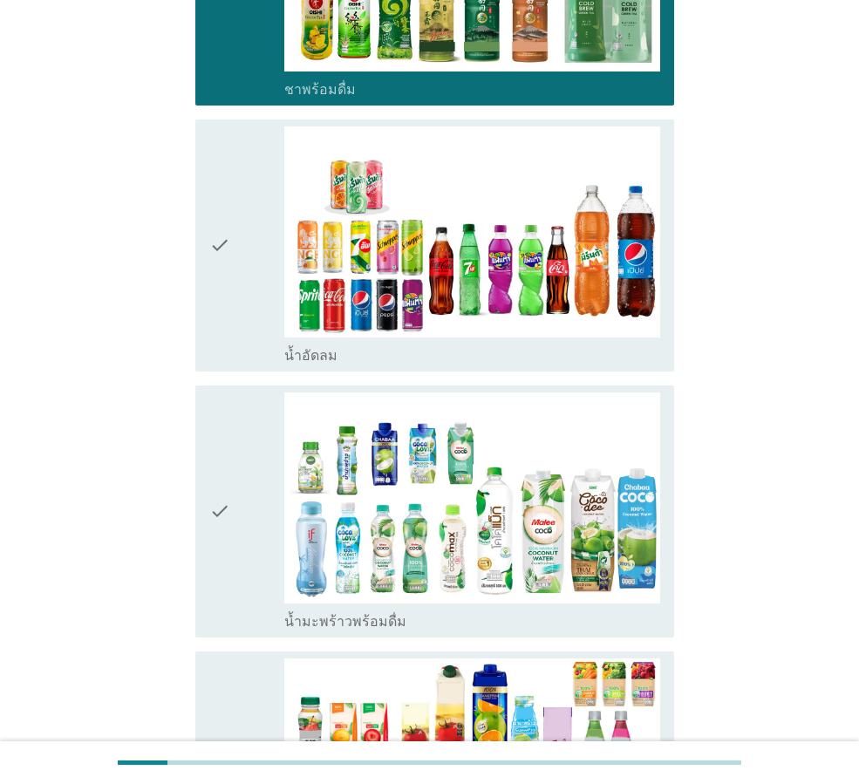
click at [225, 198] on icon "check" at bounding box center [219, 245] width 21 height 238
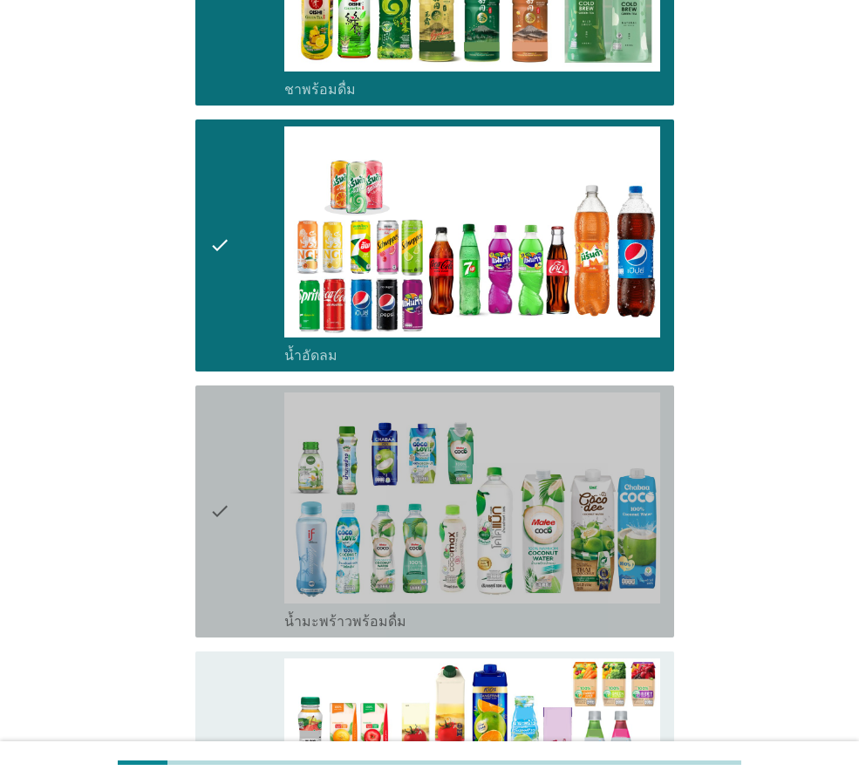
click at [227, 464] on icon "check" at bounding box center [219, 512] width 21 height 238
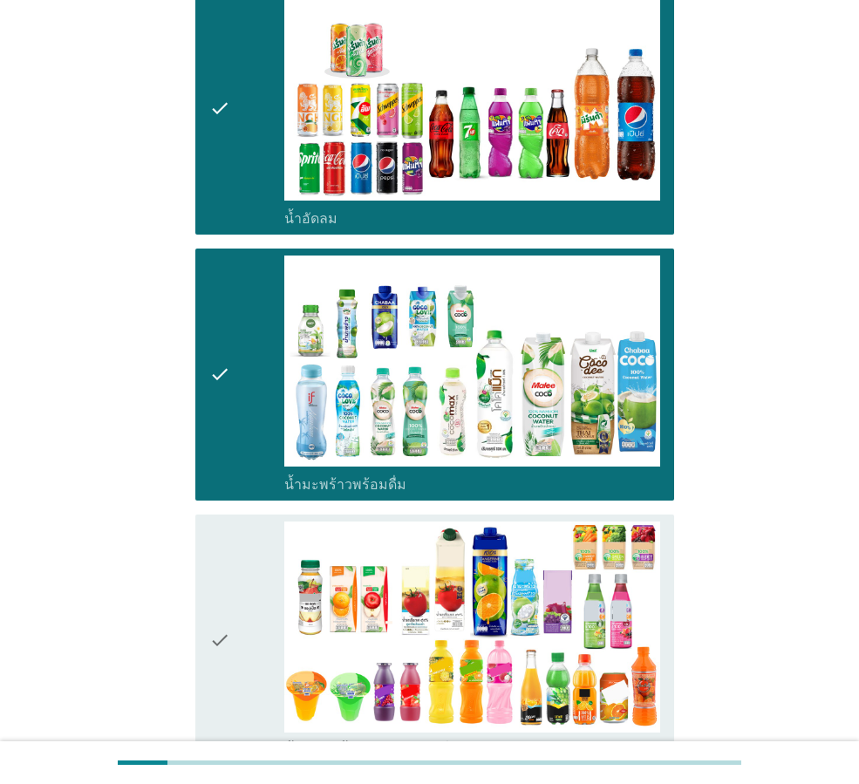
scroll to position [2355, 0]
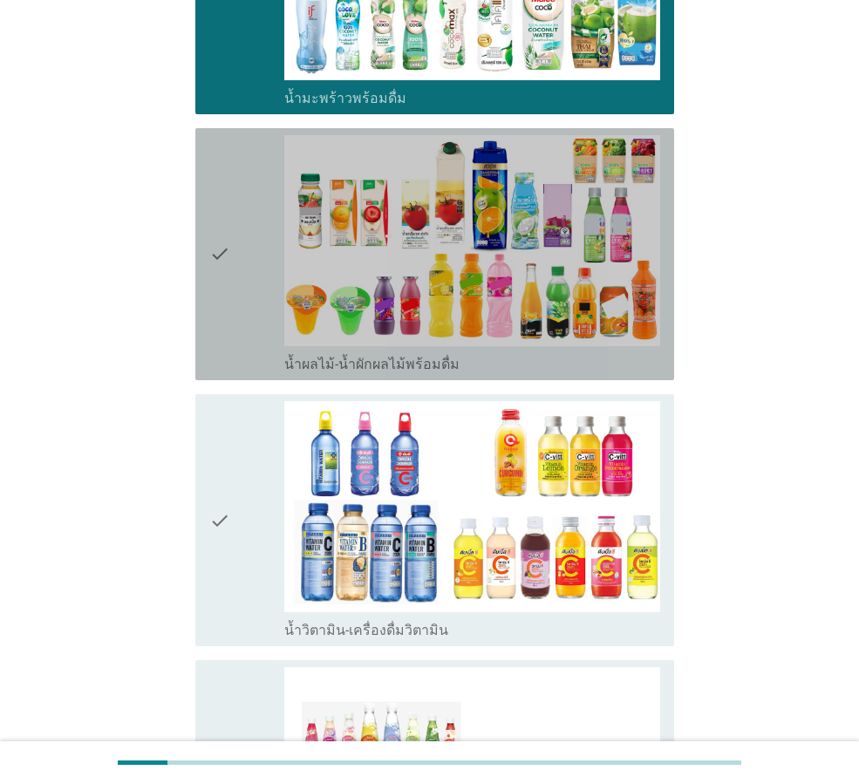
click at [229, 205] on icon "check" at bounding box center [219, 254] width 21 height 238
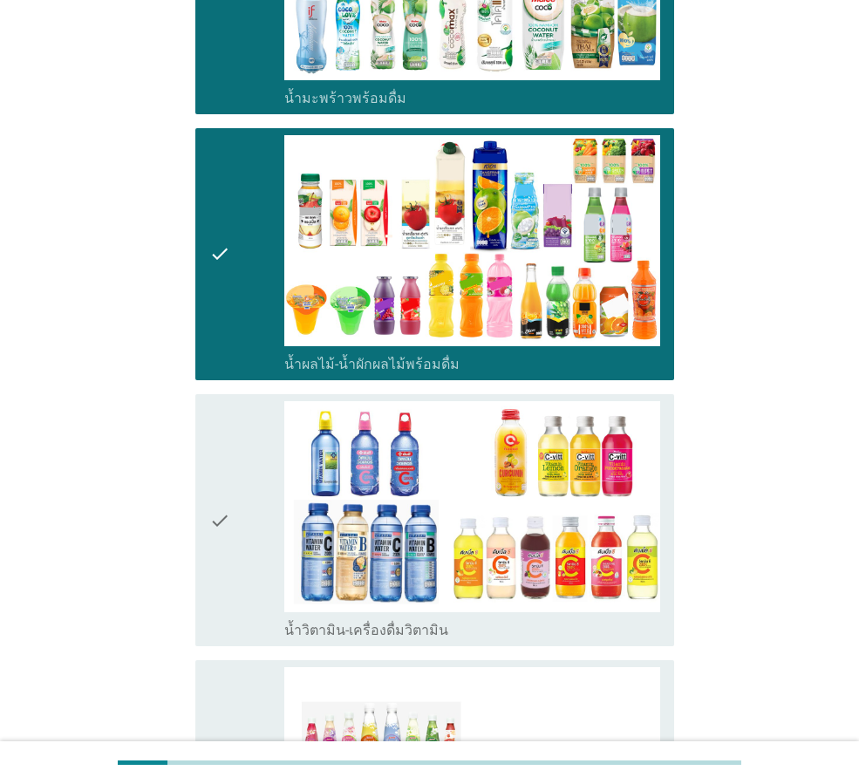
click at [218, 472] on icon "check" at bounding box center [219, 520] width 21 height 238
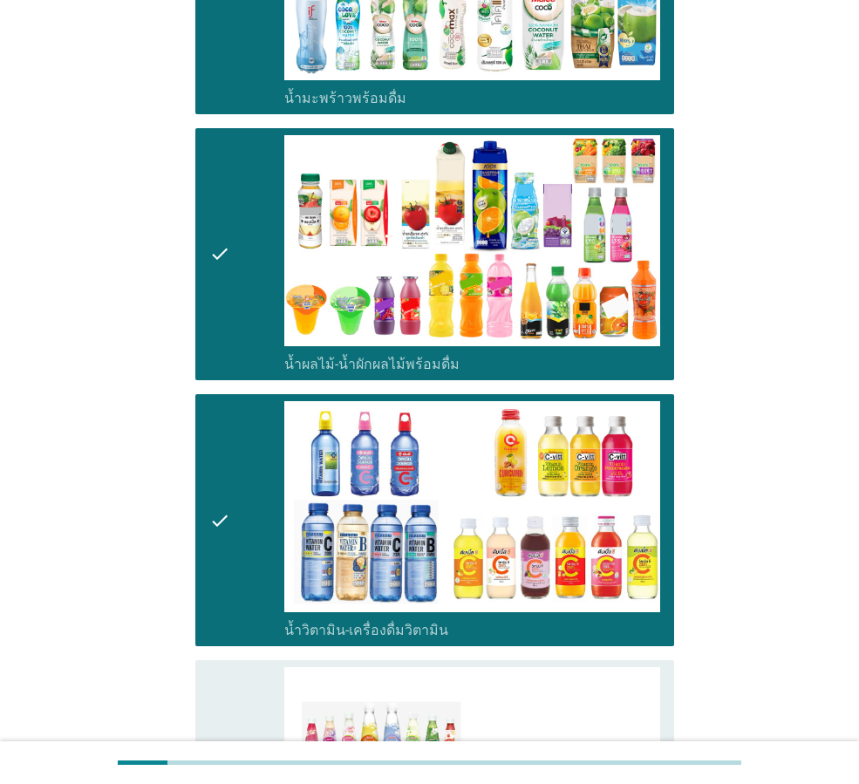
scroll to position [2879, 0]
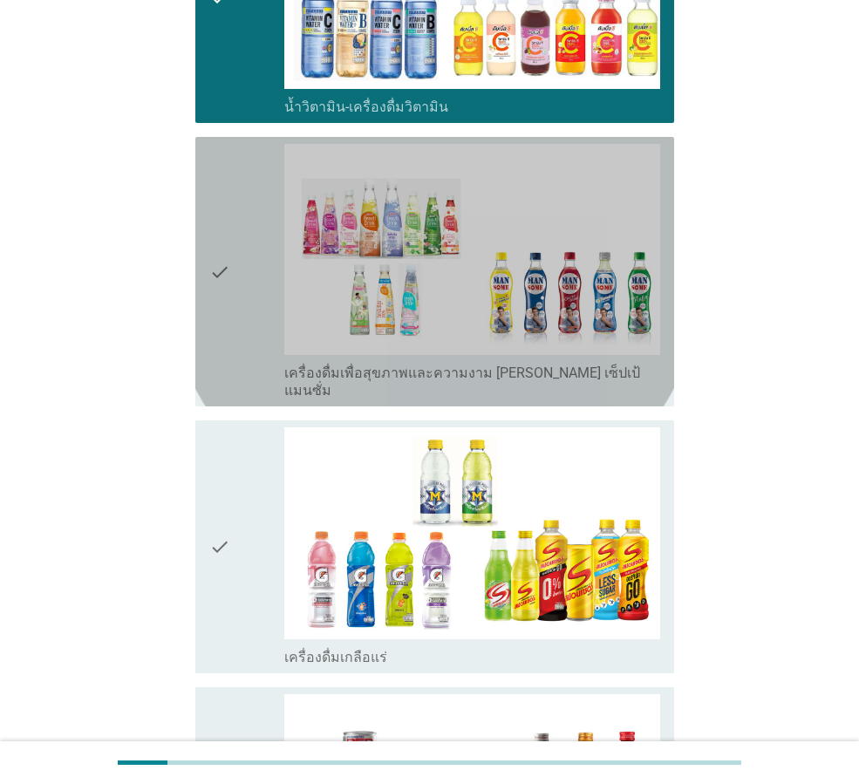
click at [216, 214] on icon "check" at bounding box center [219, 272] width 21 height 256
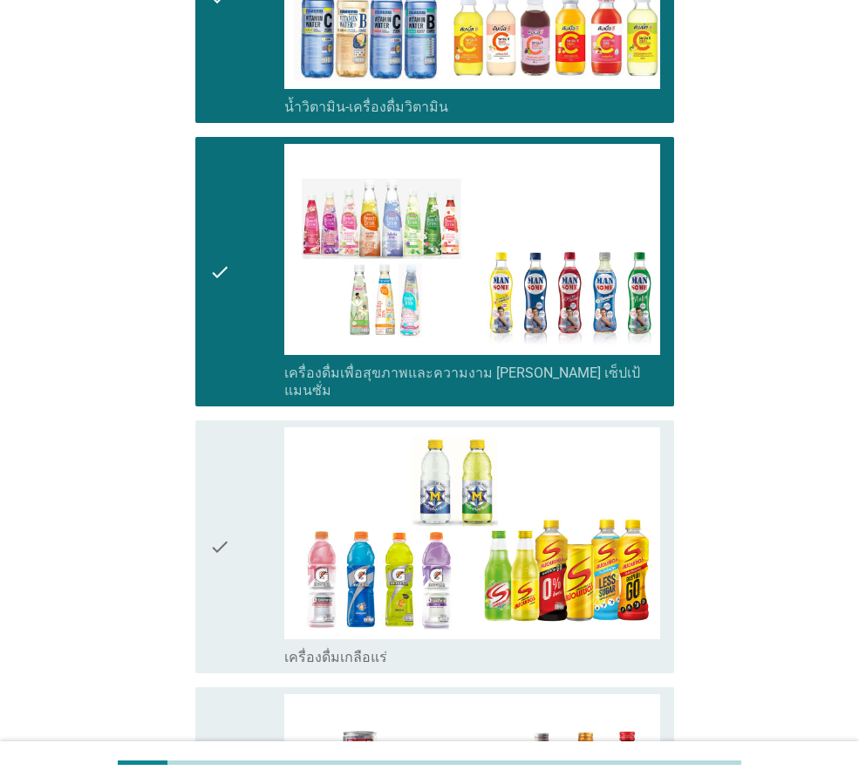
click at [216, 476] on icon "check" at bounding box center [219, 546] width 21 height 238
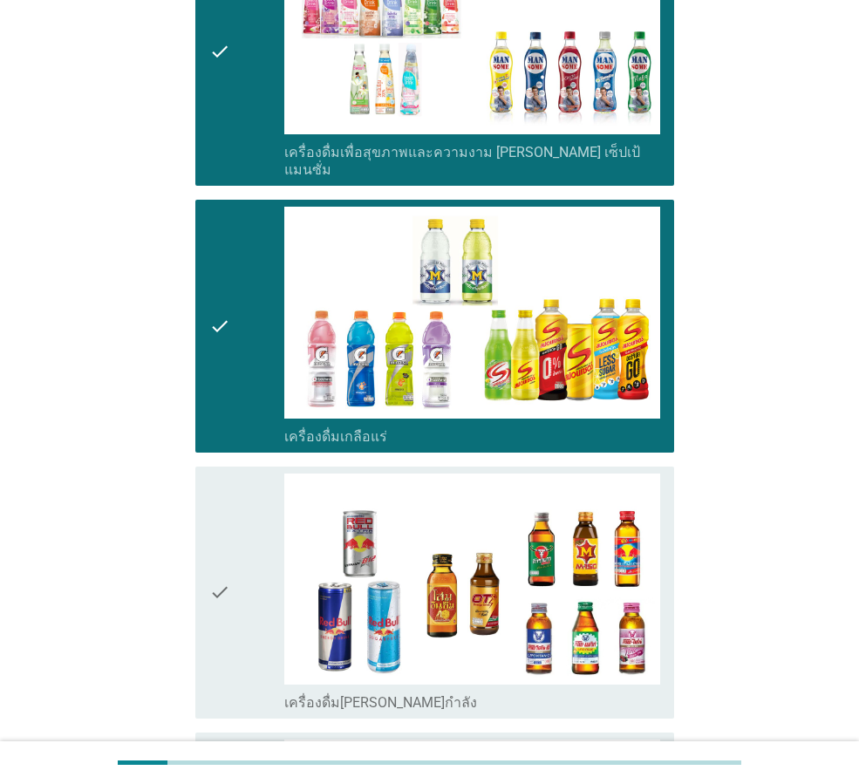
scroll to position [3486, 0]
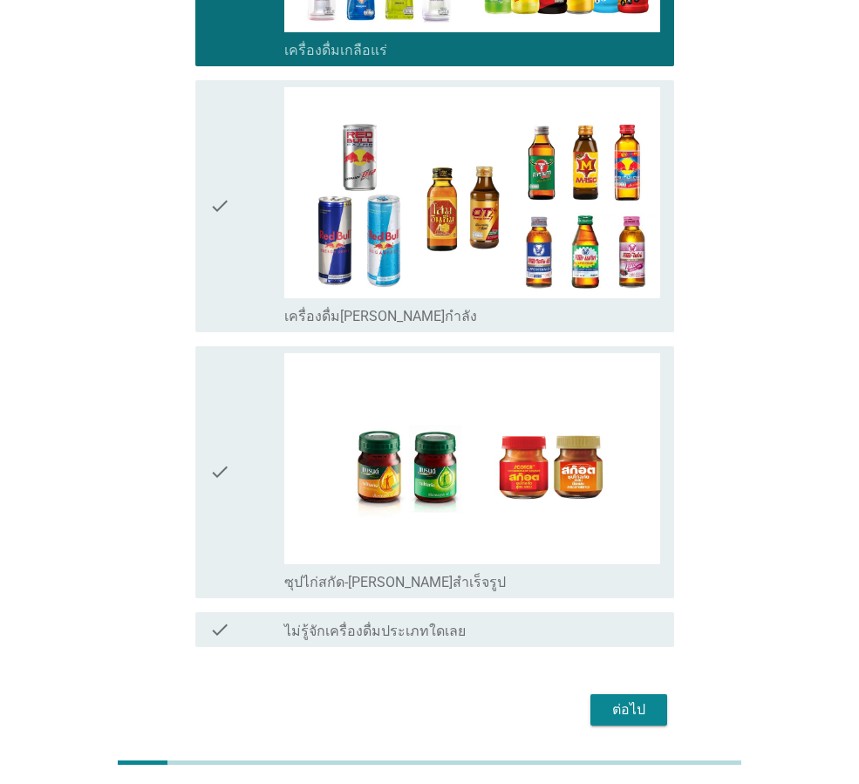
click at [222, 138] on icon "check" at bounding box center [219, 206] width 21 height 238
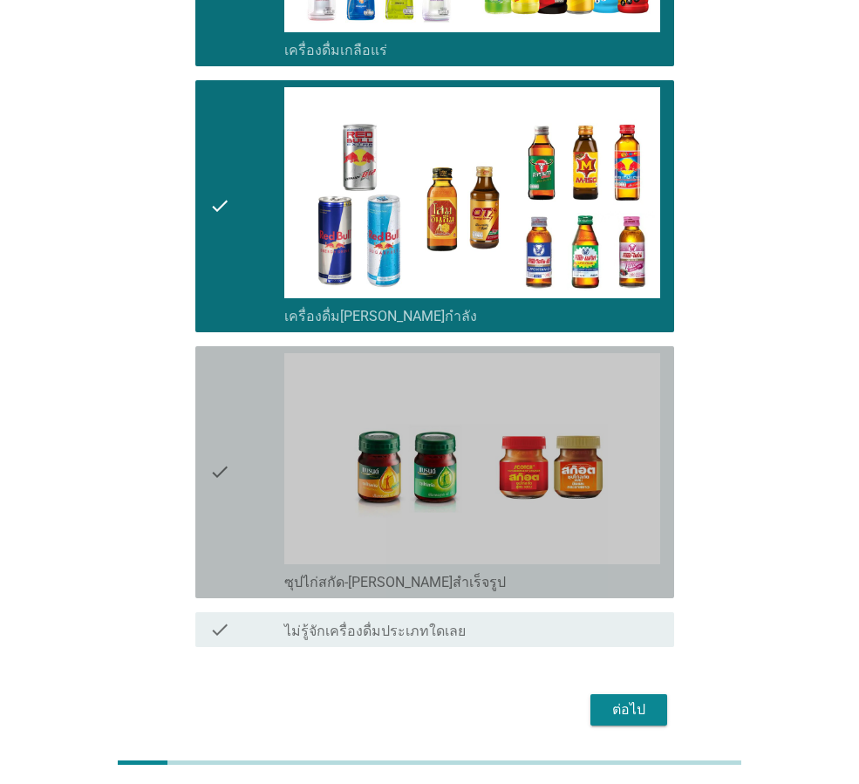
click at [224, 418] on icon "check" at bounding box center [219, 472] width 21 height 238
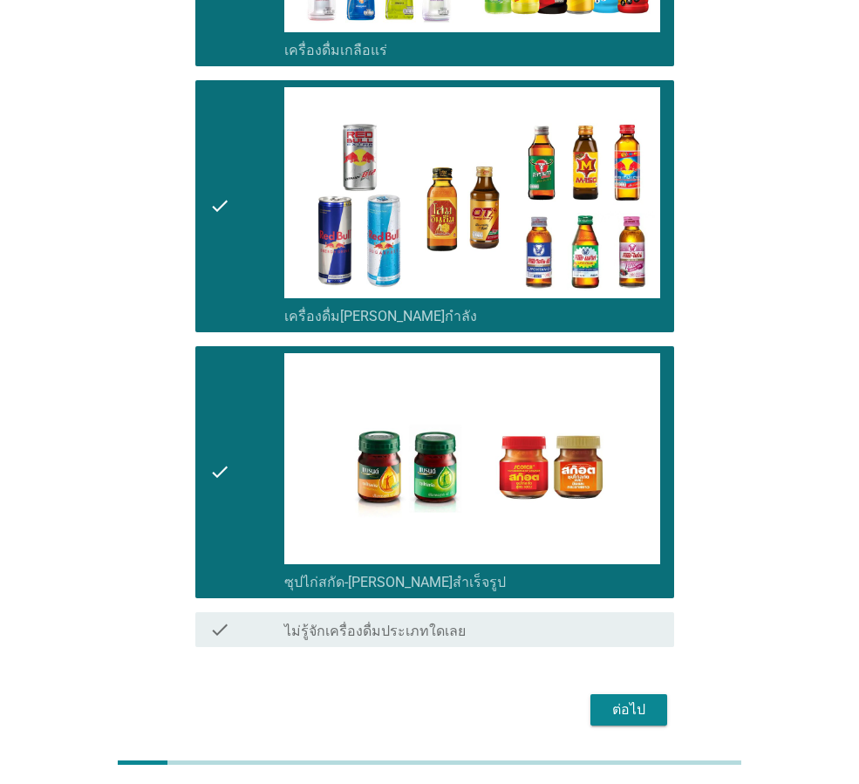
click at [639, 700] on div "ต่อไป" at bounding box center [629, 710] width 49 height 21
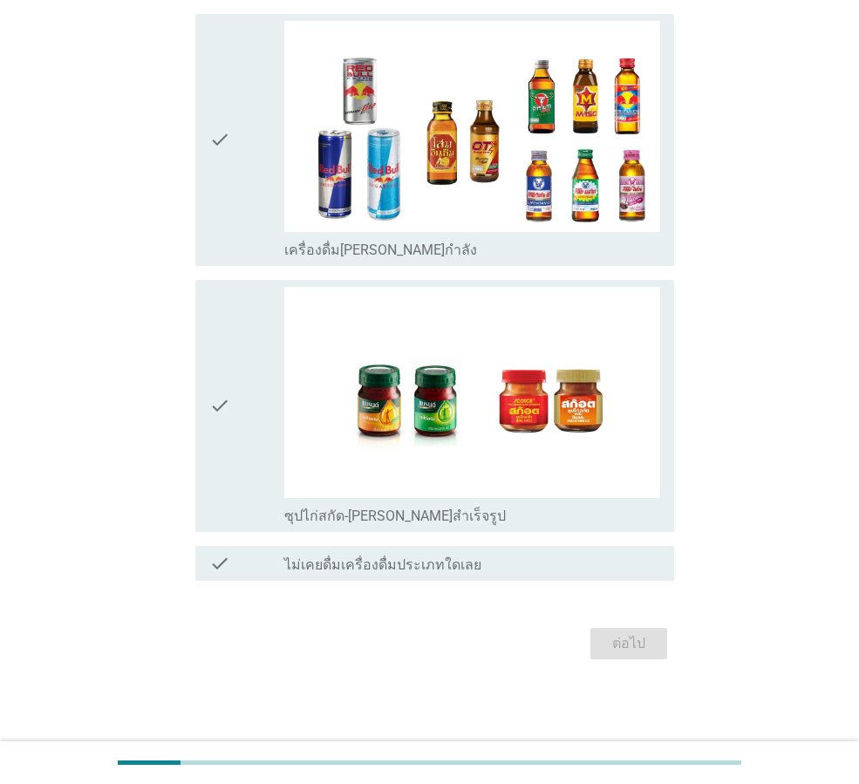
scroll to position [0, 0]
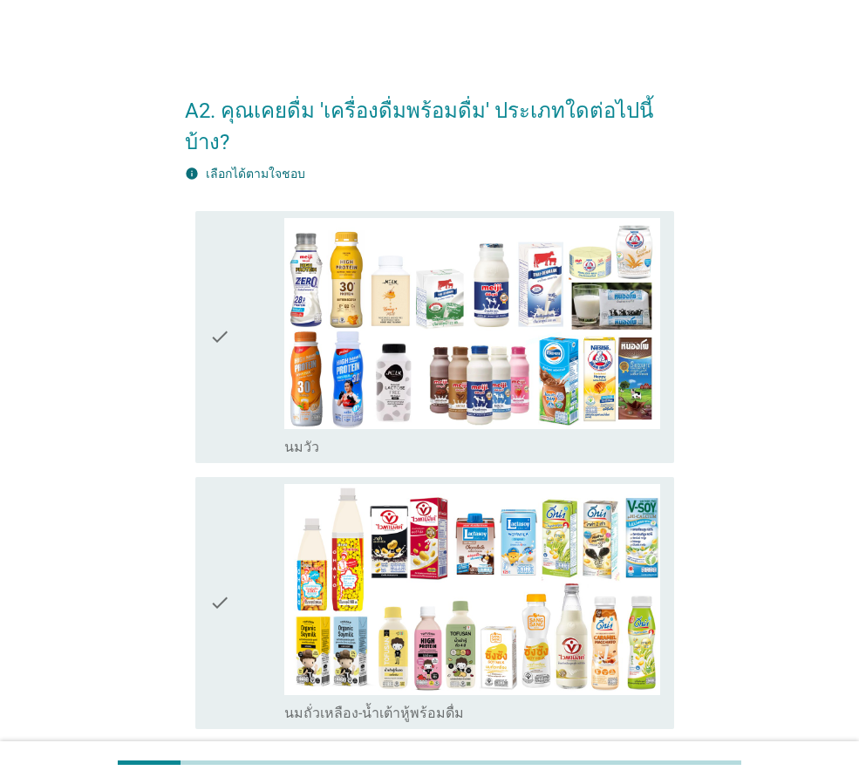
click at [225, 304] on icon "check" at bounding box center [219, 337] width 21 height 238
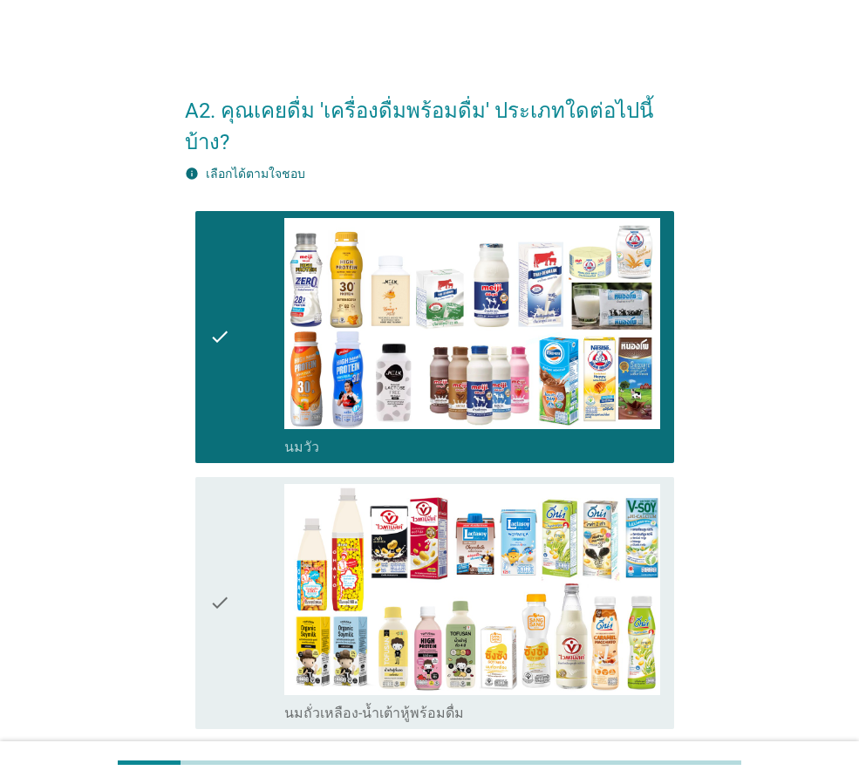
click at [224, 570] on icon "check" at bounding box center [219, 603] width 21 height 238
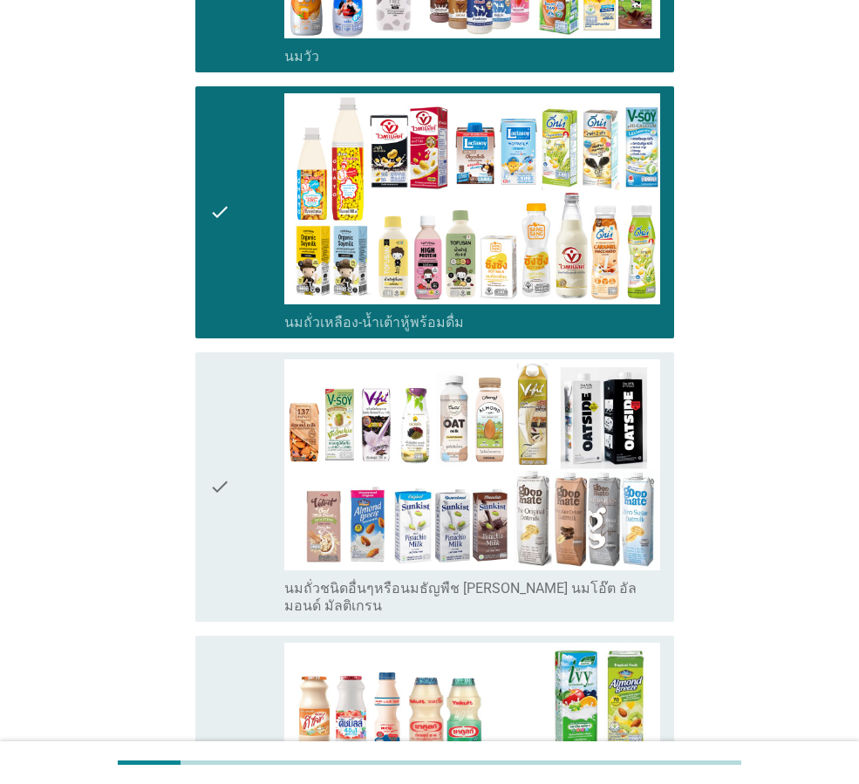
scroll to position [436, 0]
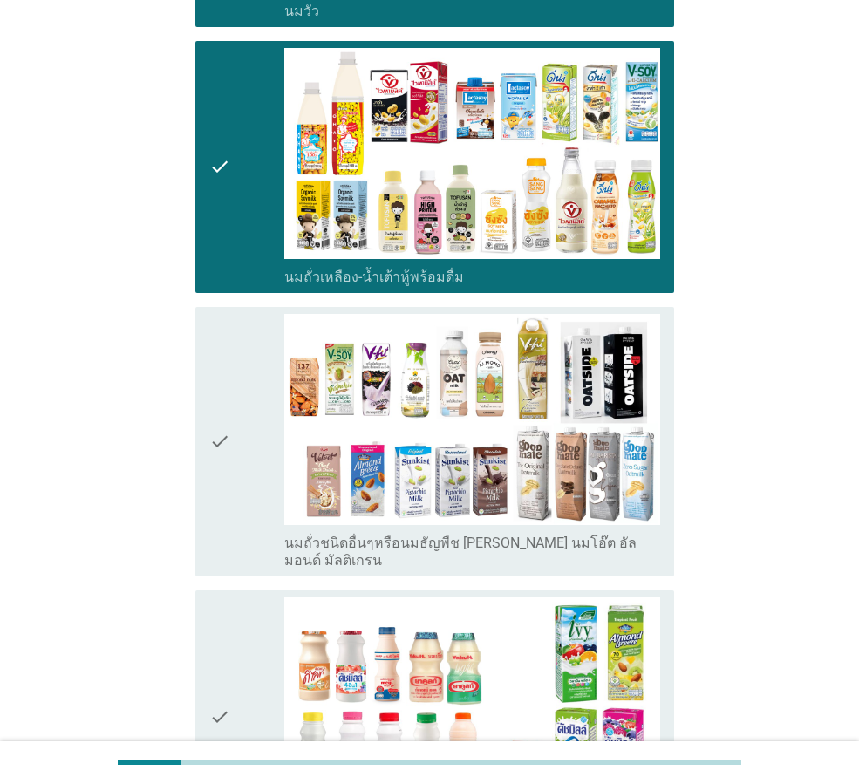
click at [229, 403] on icon "check" at bounding box center [219, 442] width 21 height 256
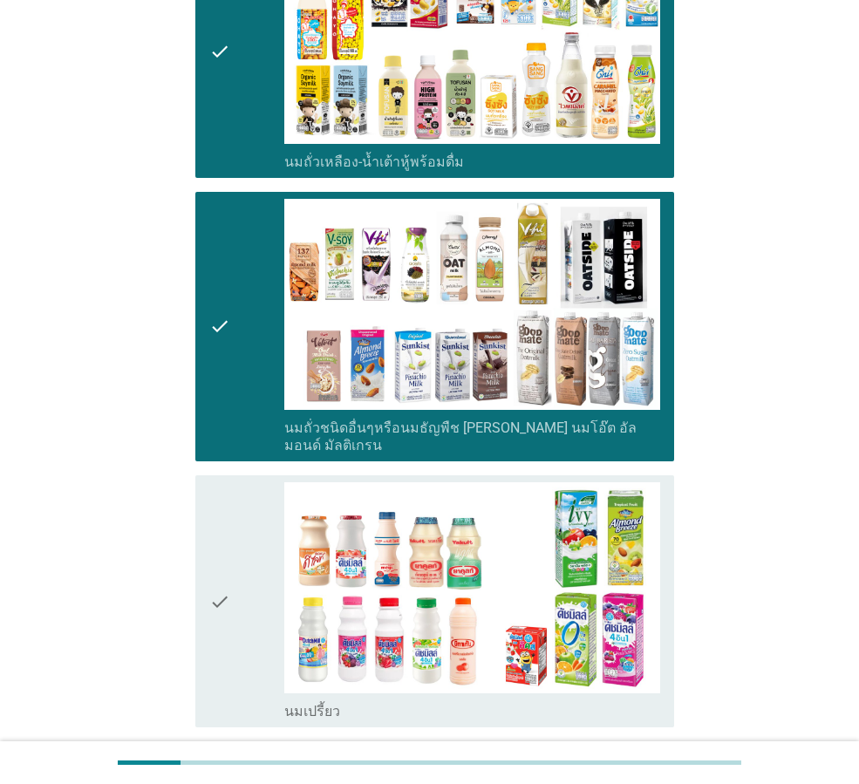
scroll to position [785, 0]
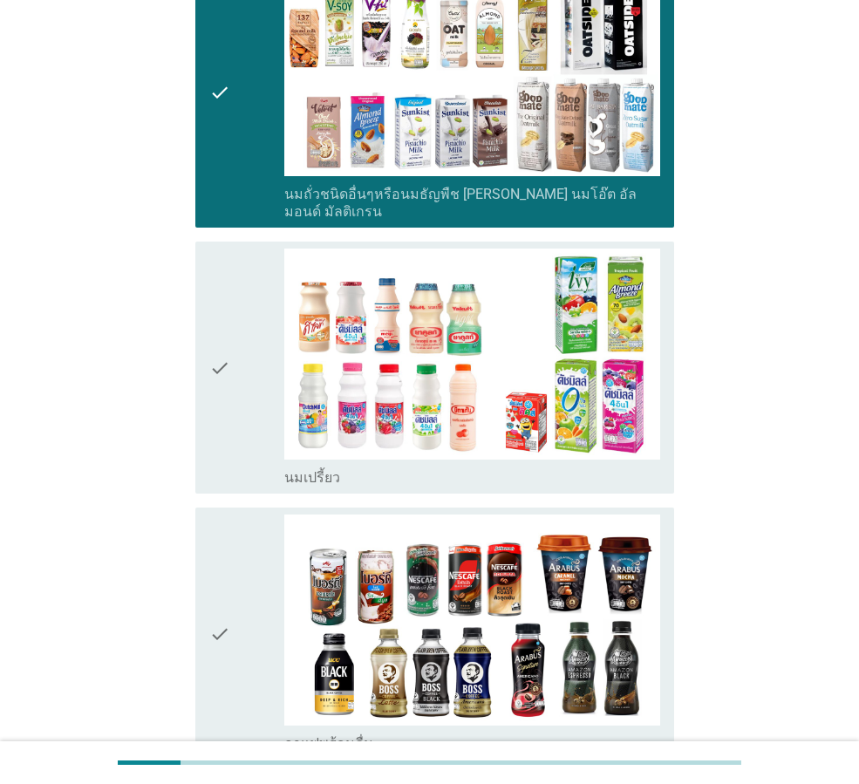
click at [215, 325] on icon "check" at bounding box center [219, 368] width 21 height 238
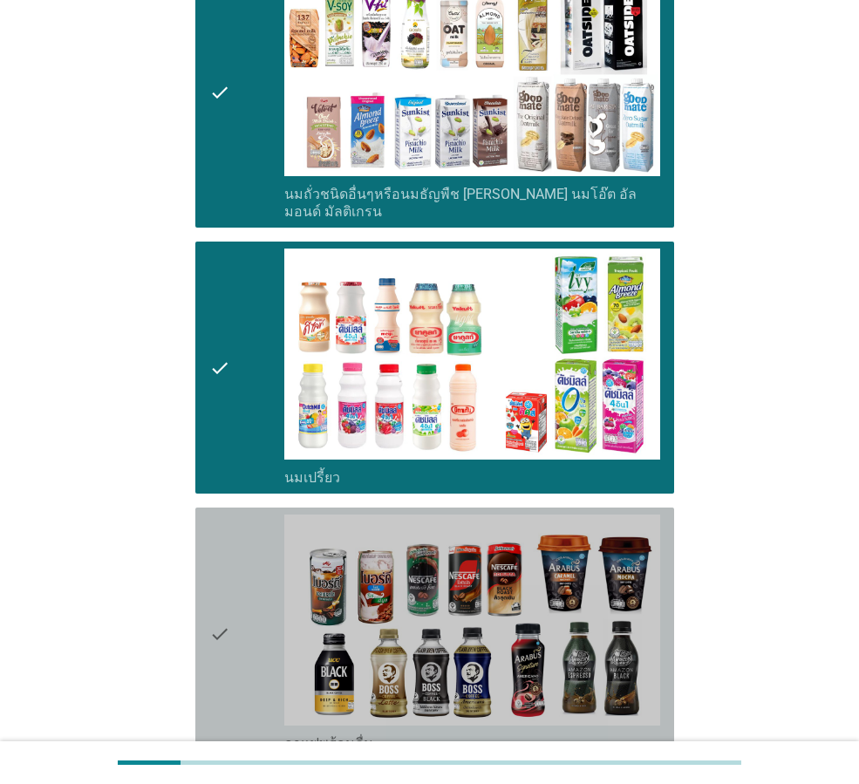
click at [220, 585] on icon "check" at bounding box center [219, 634] width 21 height 238
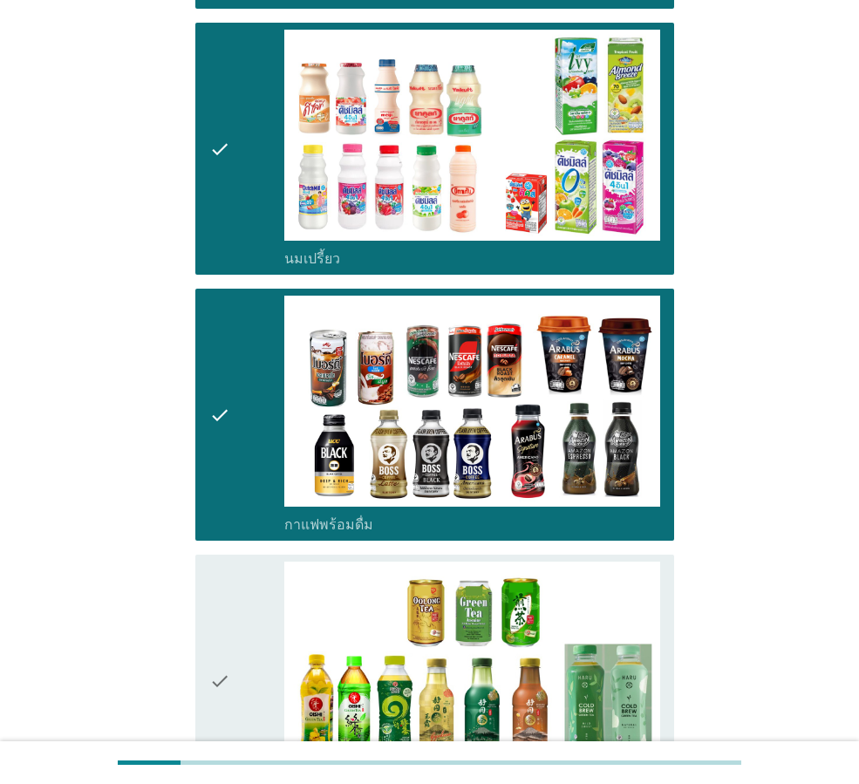
scroll to position [1308, 0]
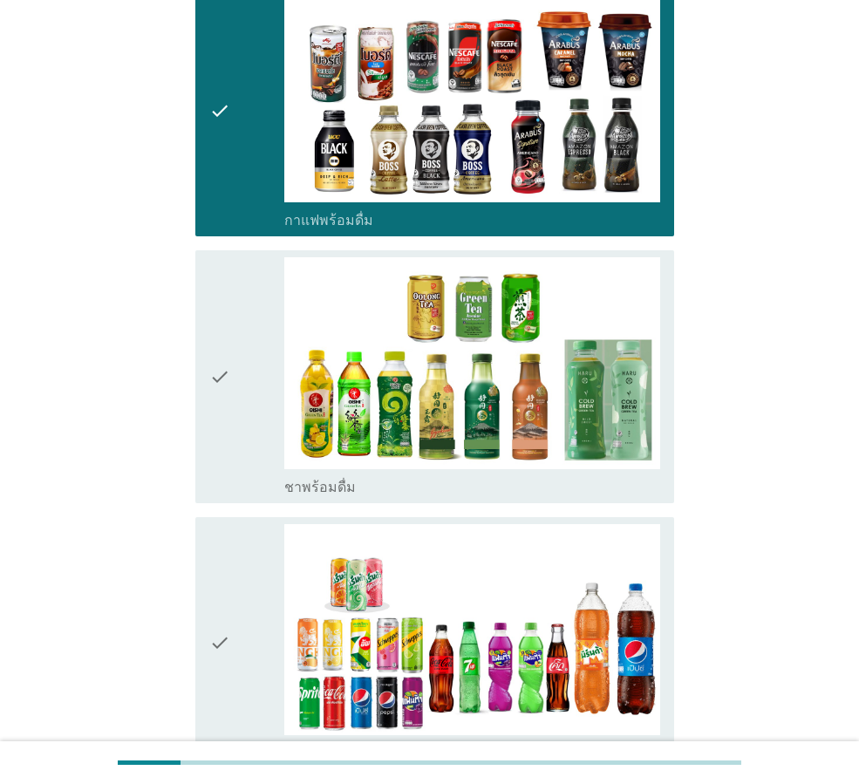
click at [224, 324] on icon "check" at bounding box center [219, 376] width 21 height 238
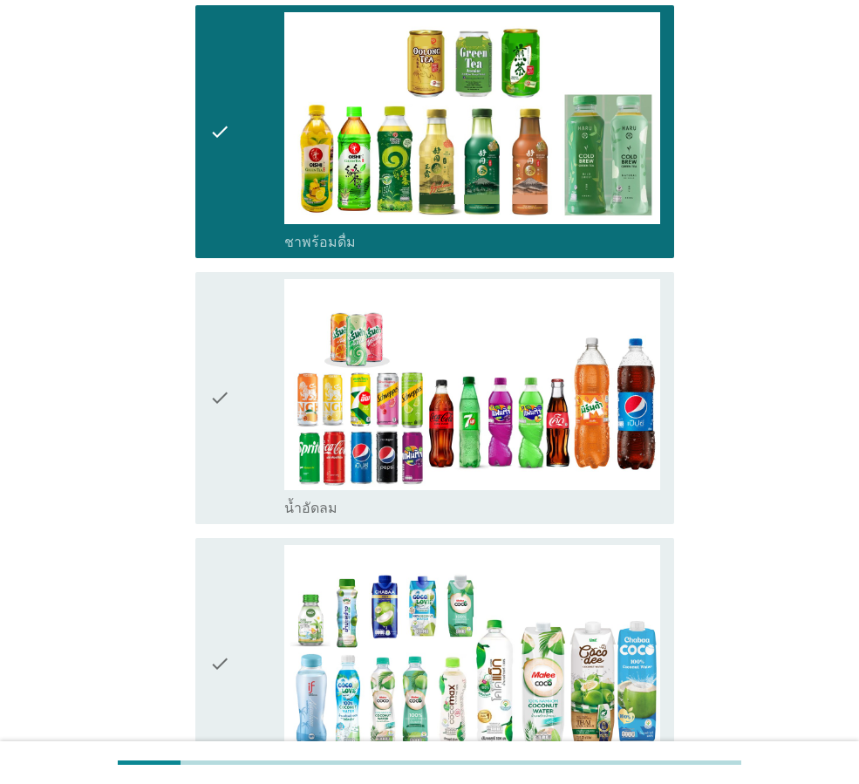
scroll to position [1570, 0]
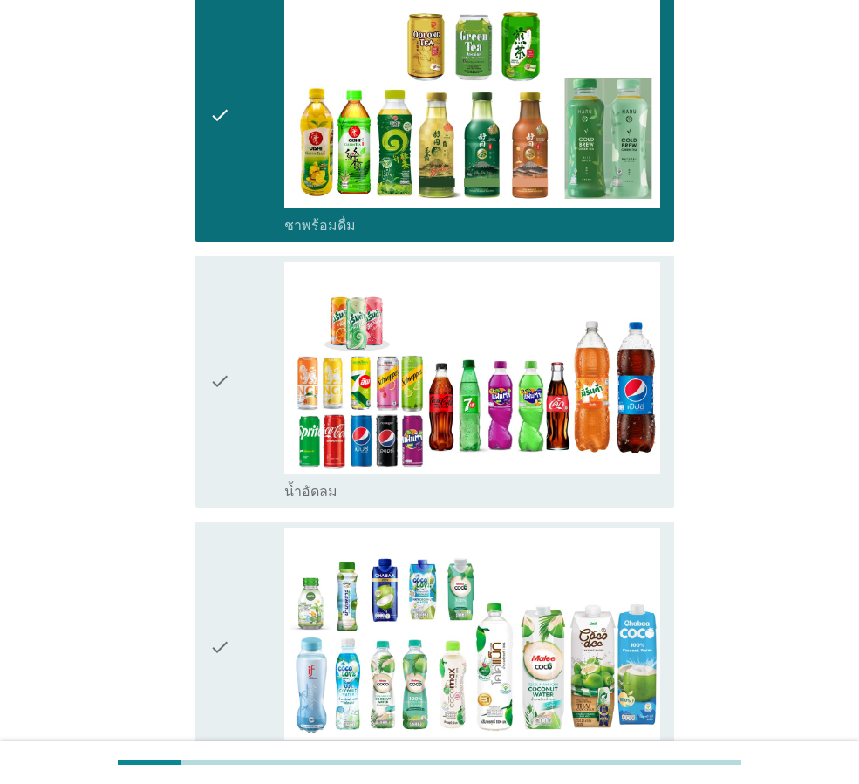
click at [226, 325] on icon "check" at bounding box center [219, 382] width 21 height 238
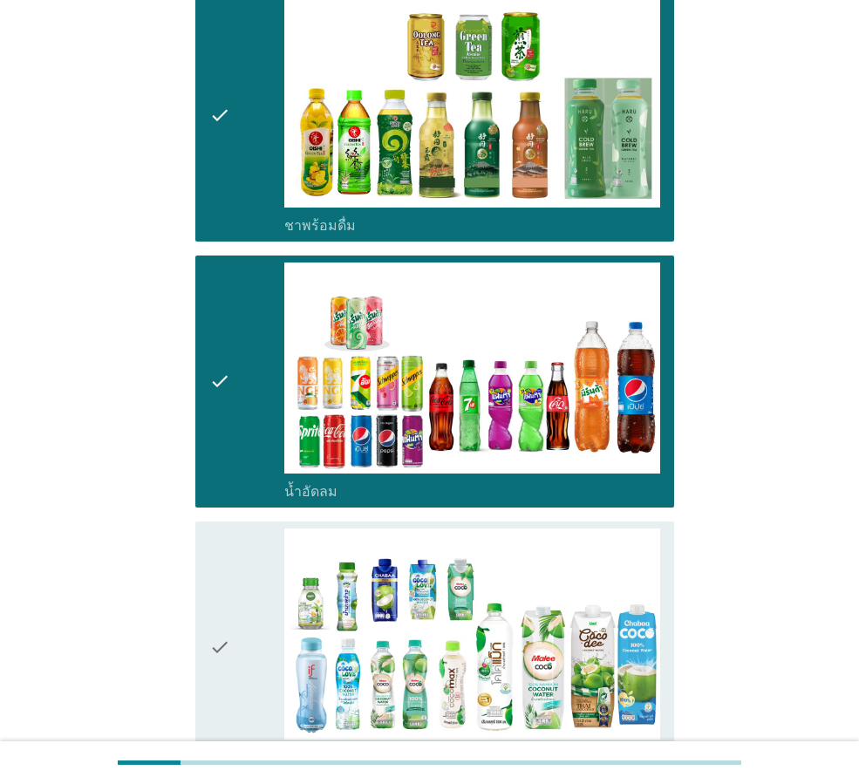
click at [228, 588] on icon "check" at bounding box center [219, 648] width 21 height 238
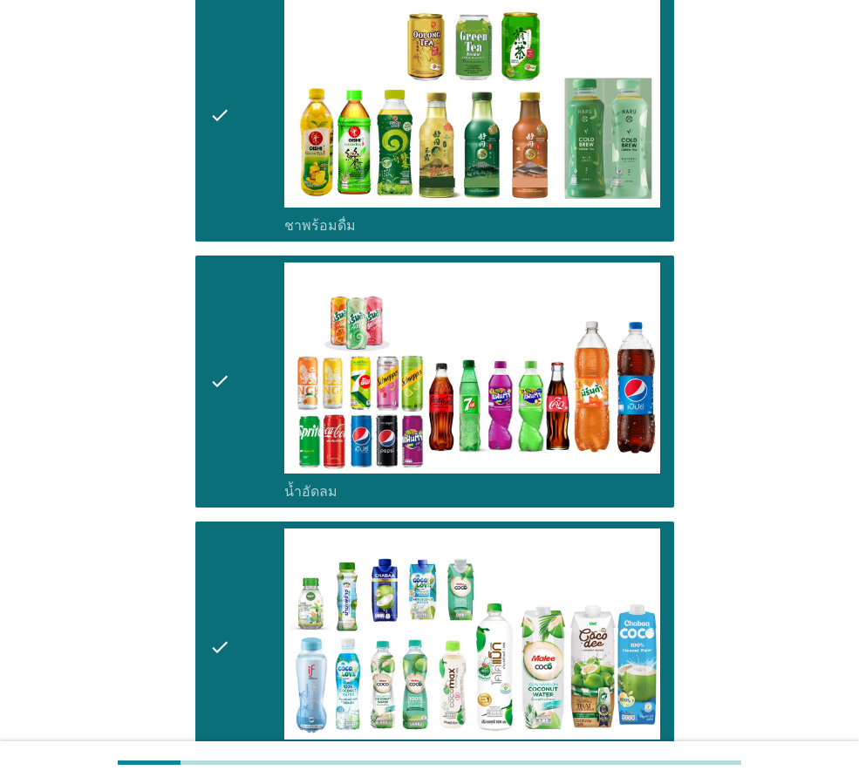
click at [730, 433] on div "A2. คุณเคยดื่ม 'เครื่องดื่มพร้อมดื่ม' ประเภทใดต่อไปนี้บ้าง? info เลือกได้ตามใจช…" at bounding box center [429, 514] width 775 height 4041
click at [810, 486] on div "A2. คุณเคยดื่ม 'เครื่องดื่มพร้อมดื่ม' ประเภทใดต่อไปนี้บ้าง? info เลือกได้ตามใจช…" at bounding box center [429, 514] width 775 height 4041
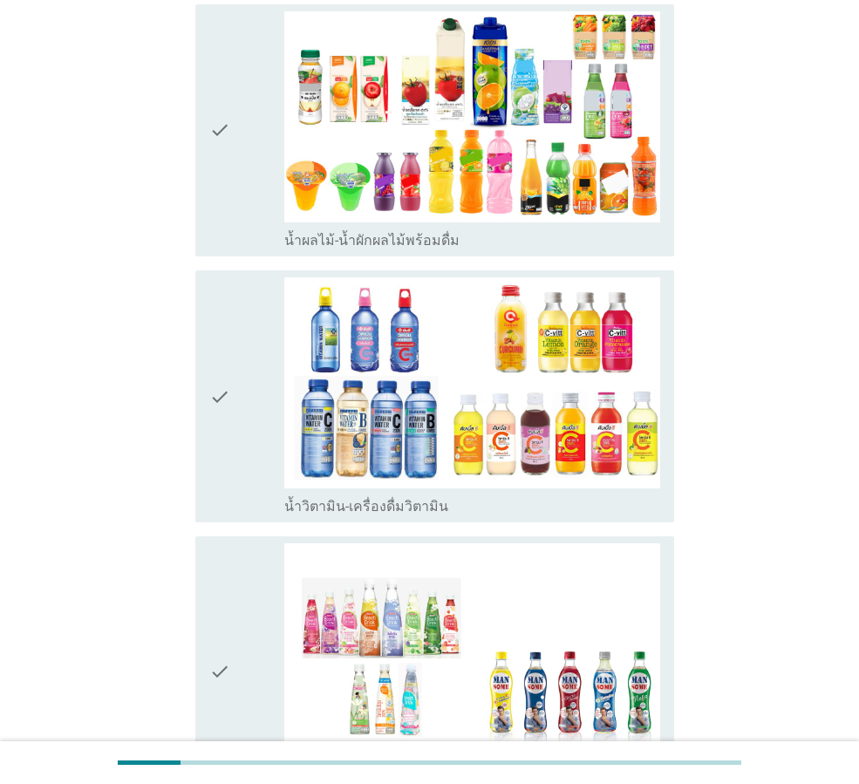
scroll to position [2355, 0]
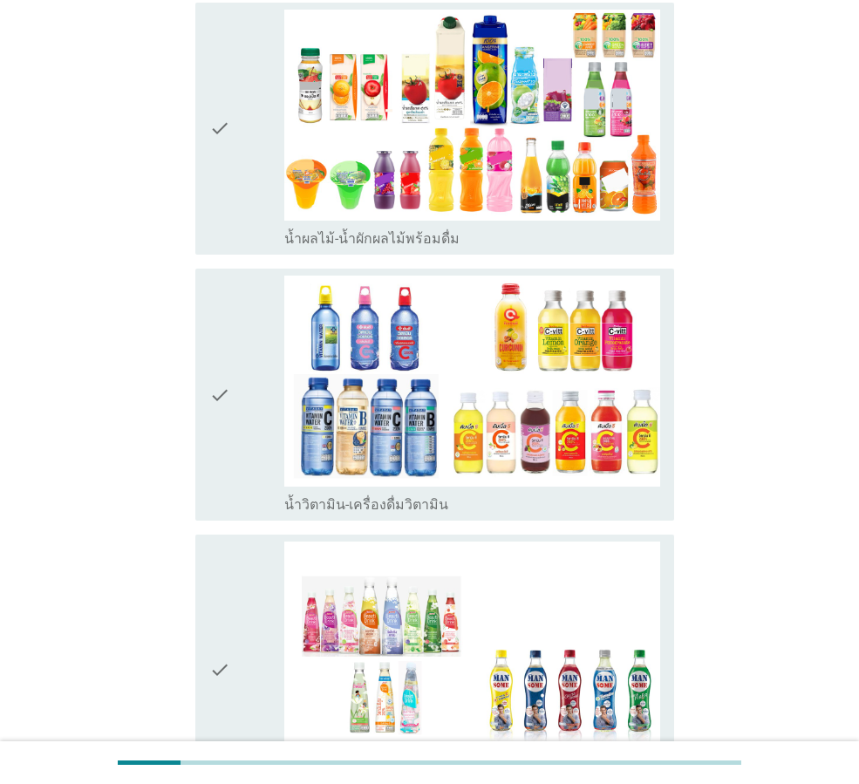
click at [225, 74] on icon "check" at bounding box center [219, 129] width 21 height 238
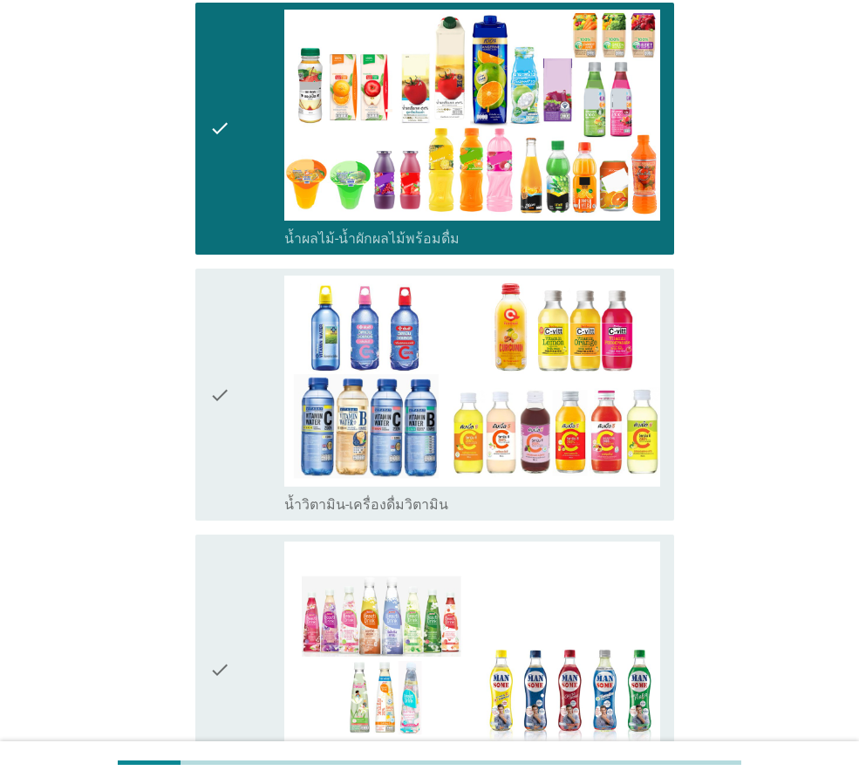
click at [221, 354] on icon "check" at bounding box center [219, 395] width 21 height 238
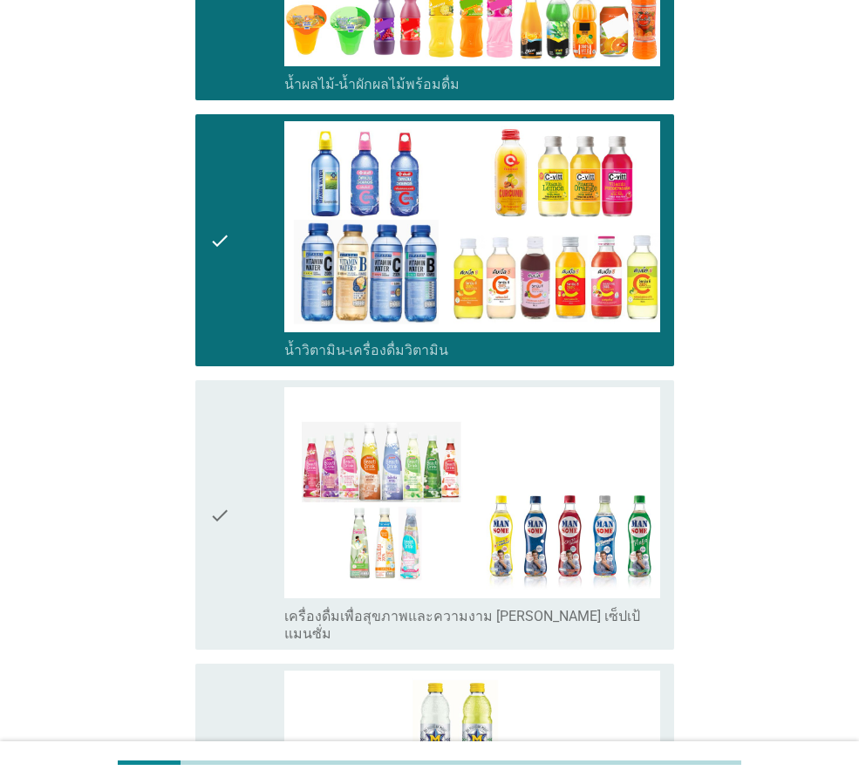
scroll to position [2704, 0]
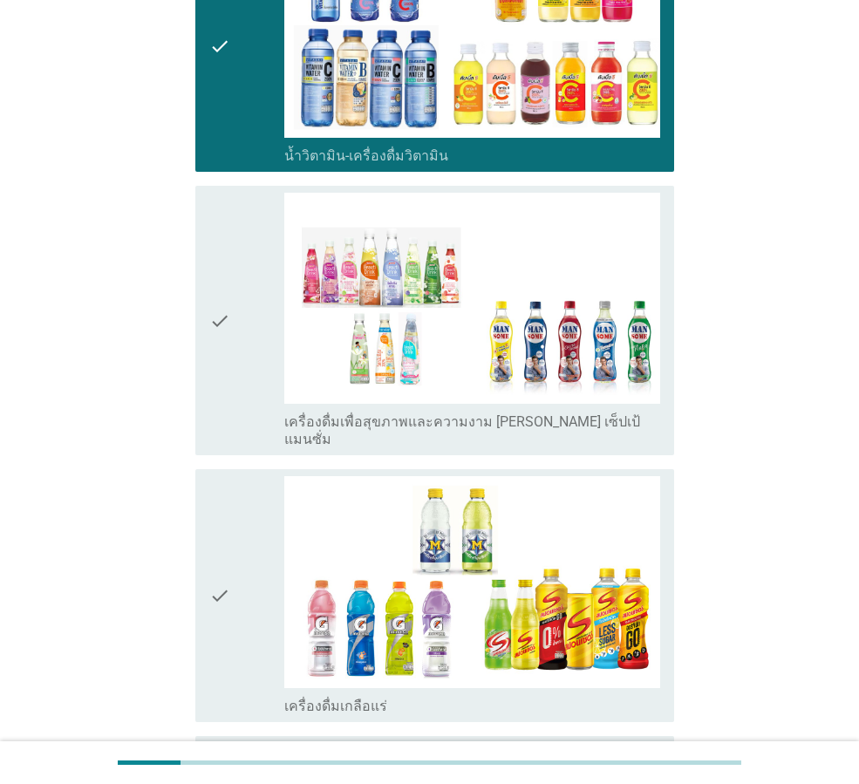
click at [221, 256] on icon "check" at bounding box center [219, 321] width 21 height 256
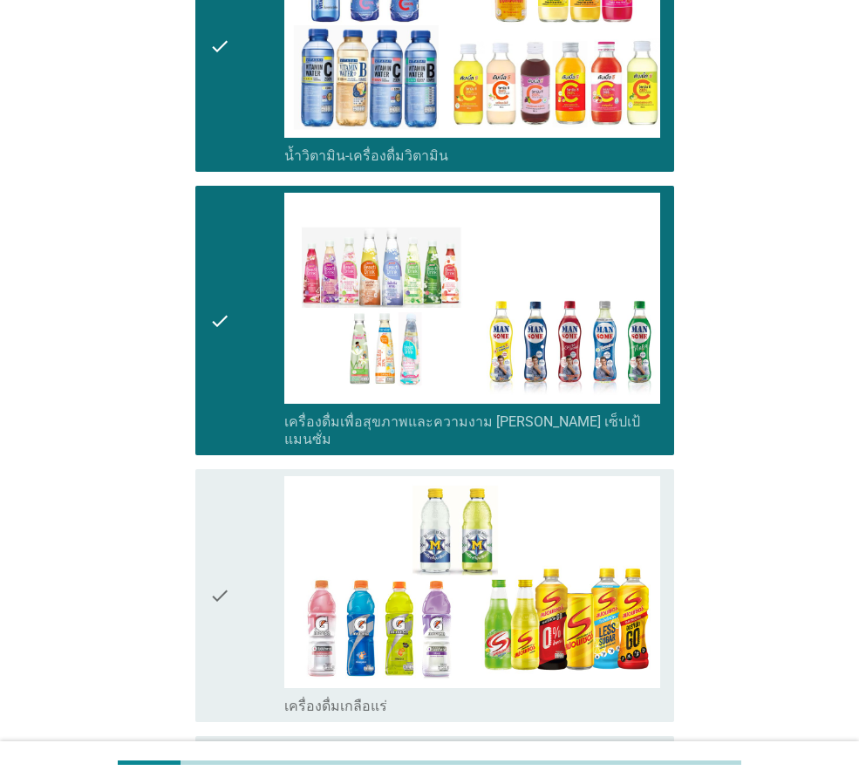
click at [221, 256] on icon "check" at bounding box center [219, 321] width 21 height 256
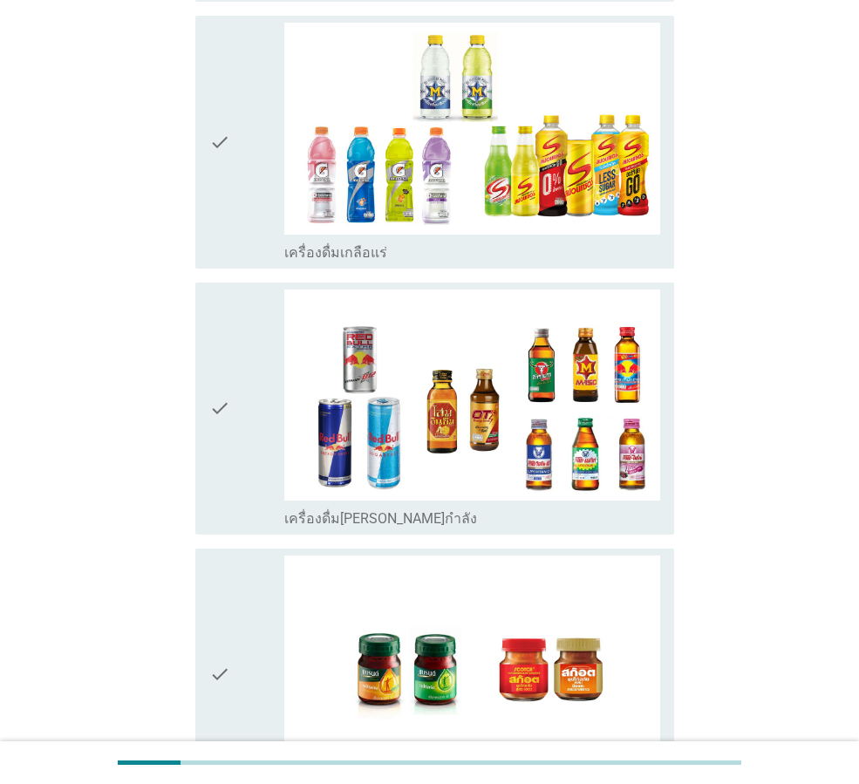
scroll to position [3315, 0]
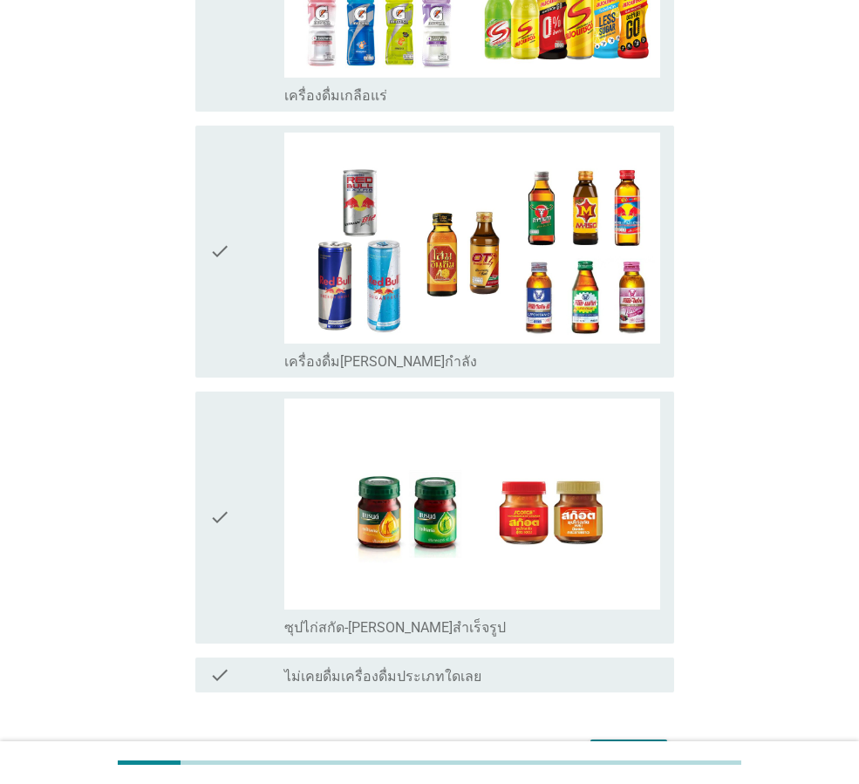
click at [228, 454] on icon "check" at bounding box center [219, 518] width 21 height 238
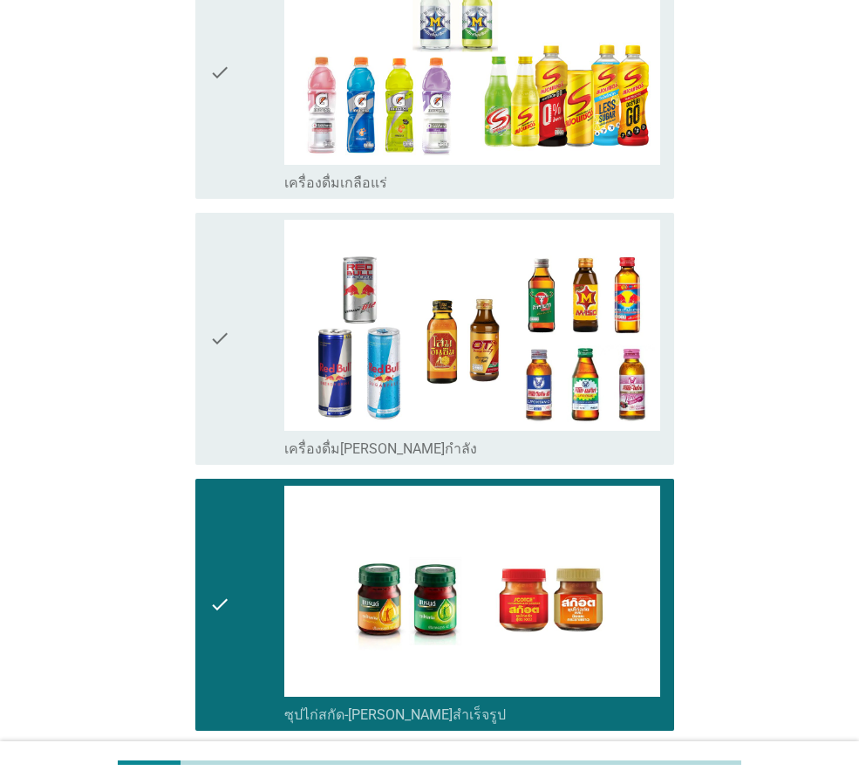
scroll to position [3360, 0]
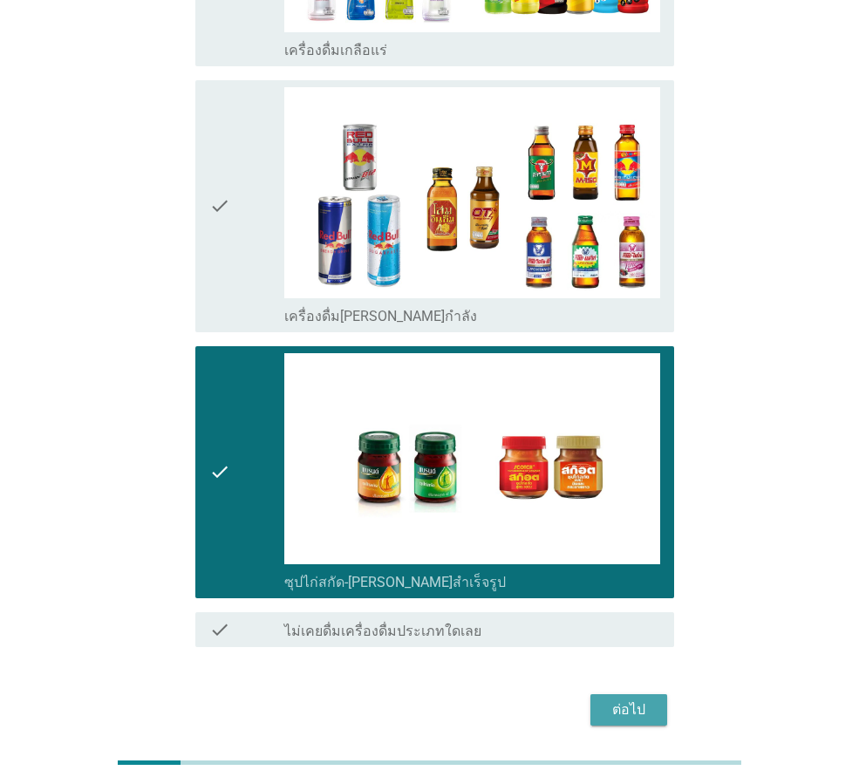
click at [625, 700] on div "ต่อไป" at bounding box center [629, 710] width 49 height 21
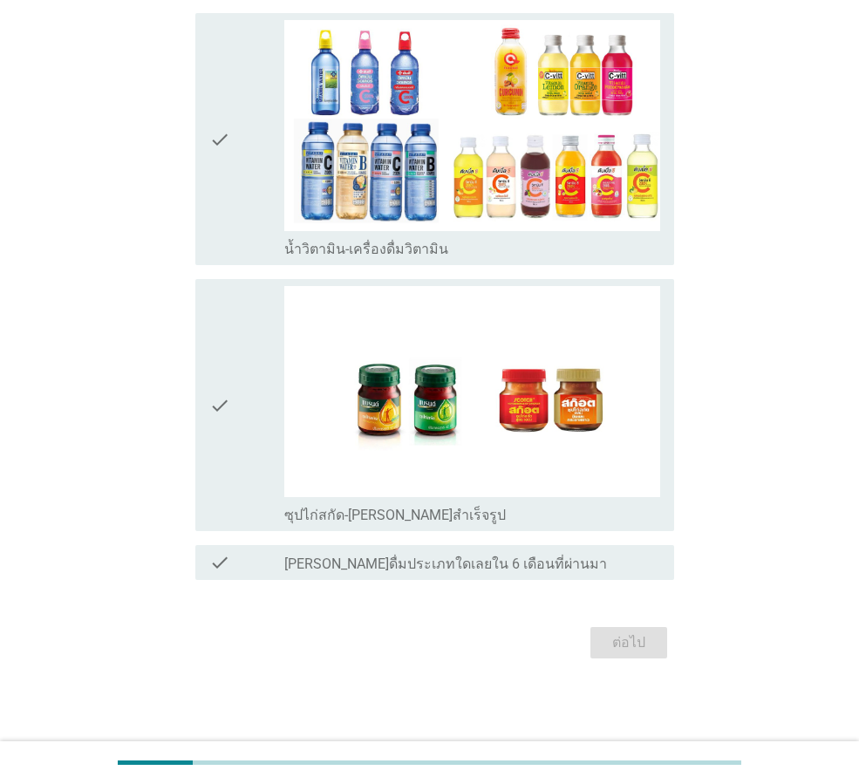
scroll to position [0, 0]
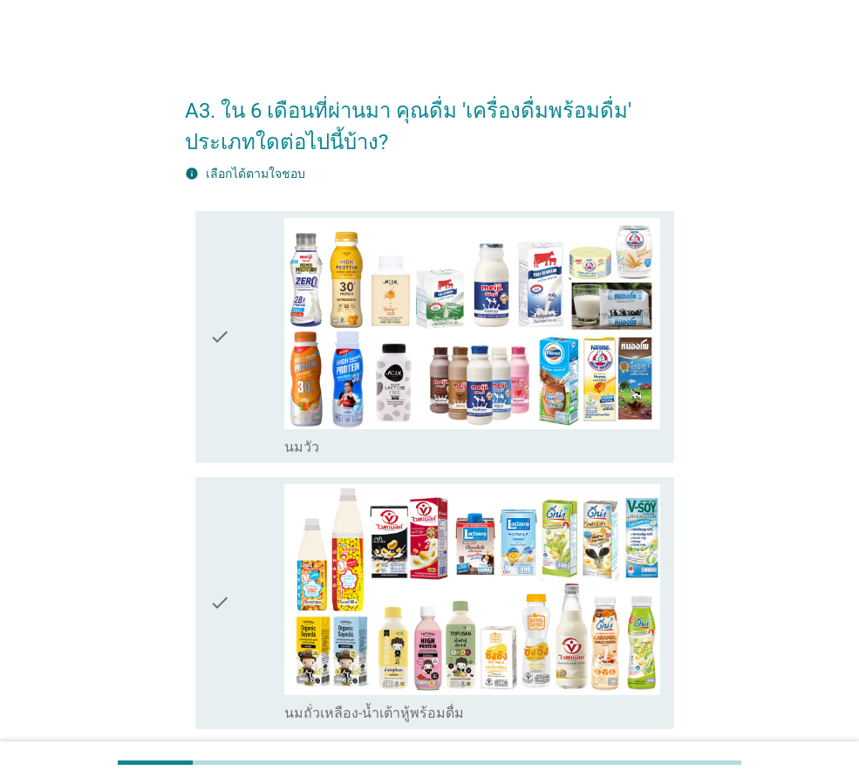
click at [218, 335] on icon "check" at bounding box center [219, 337] width 21 height 238
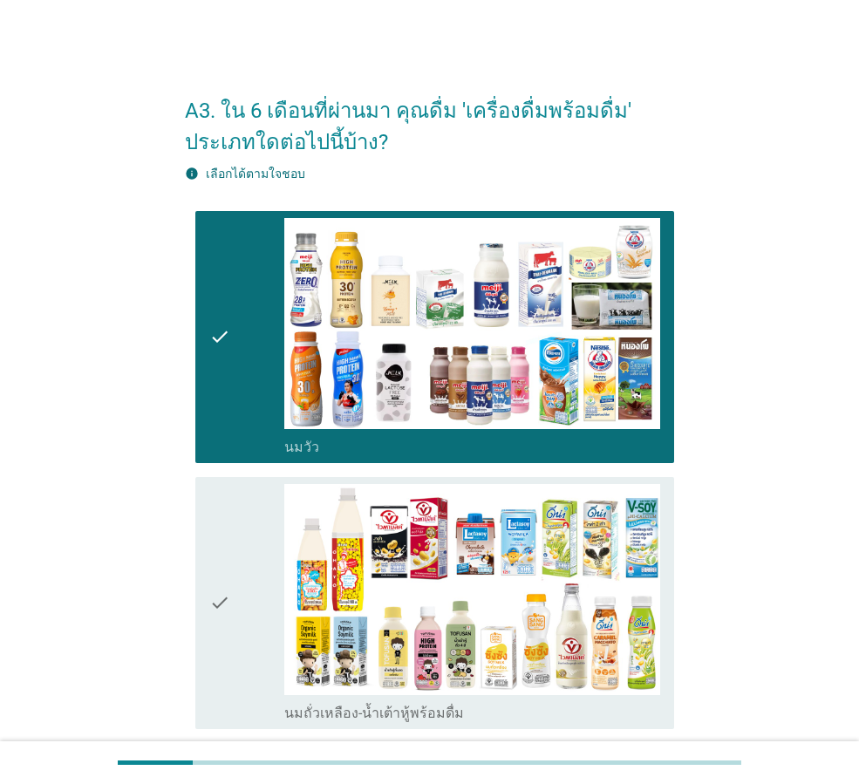
click at [228, 604] on icon "check" at bounding box center [219, 603] width 21 height 238
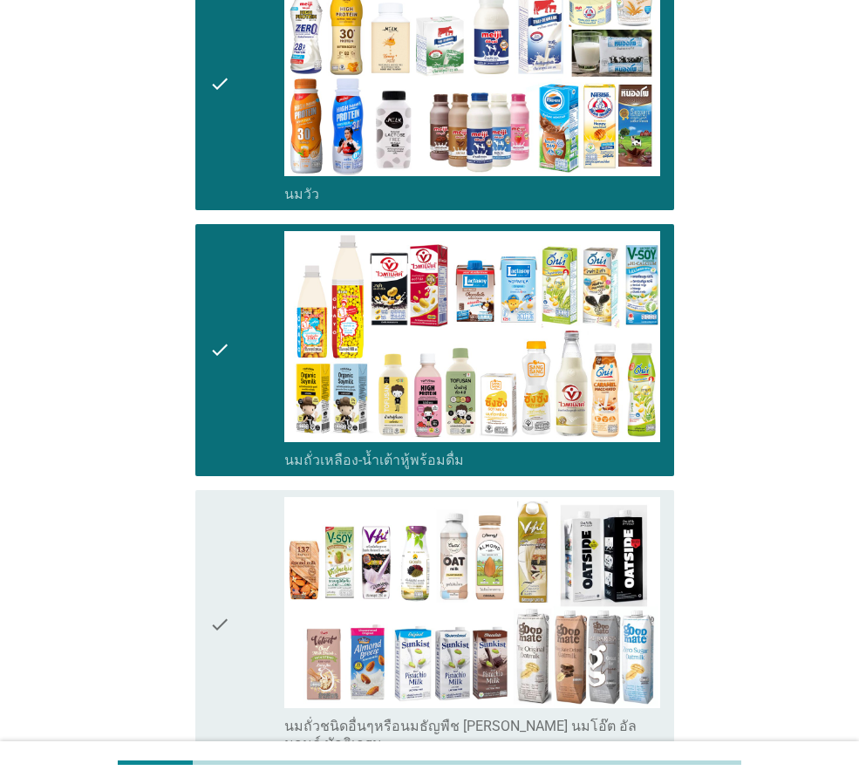
scroll to position [436, 0]
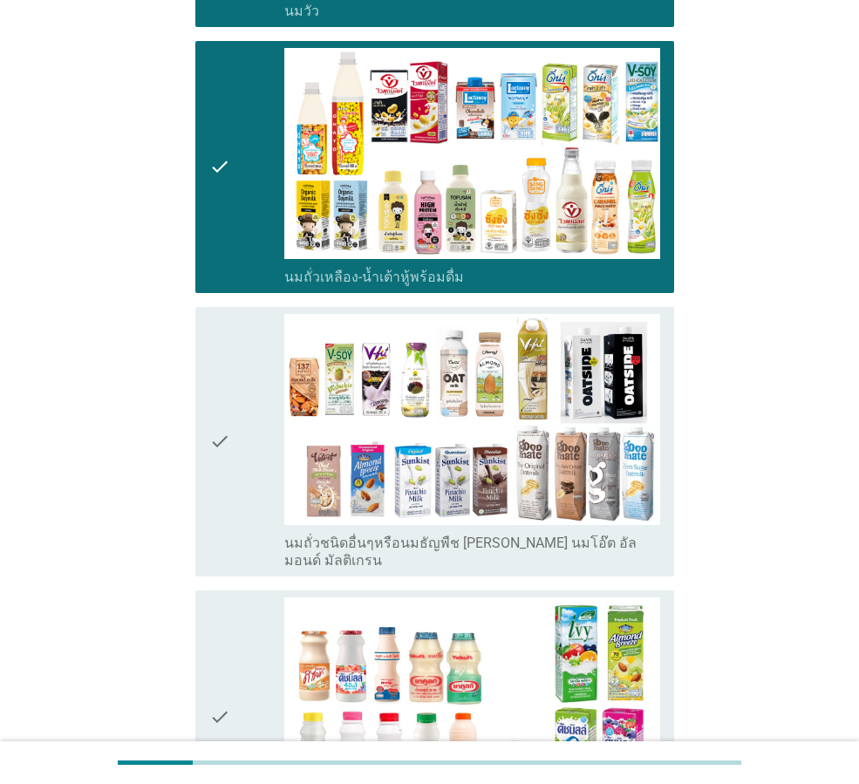
click at [223, 439] on icon "check" at bounding box center [219, 442] width 21 height 256
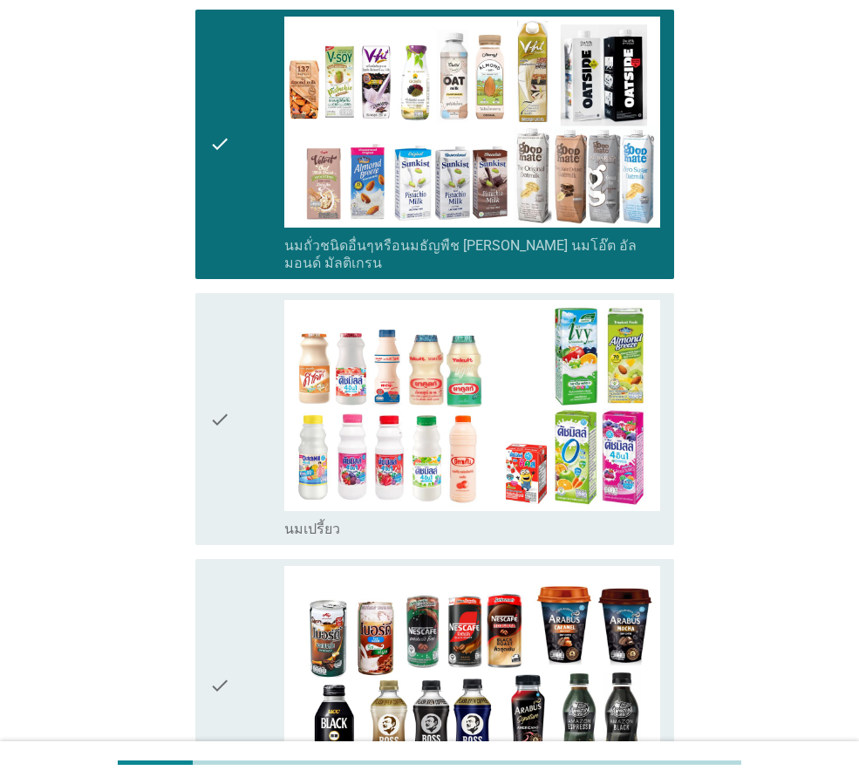
scroll to position [872, 0]
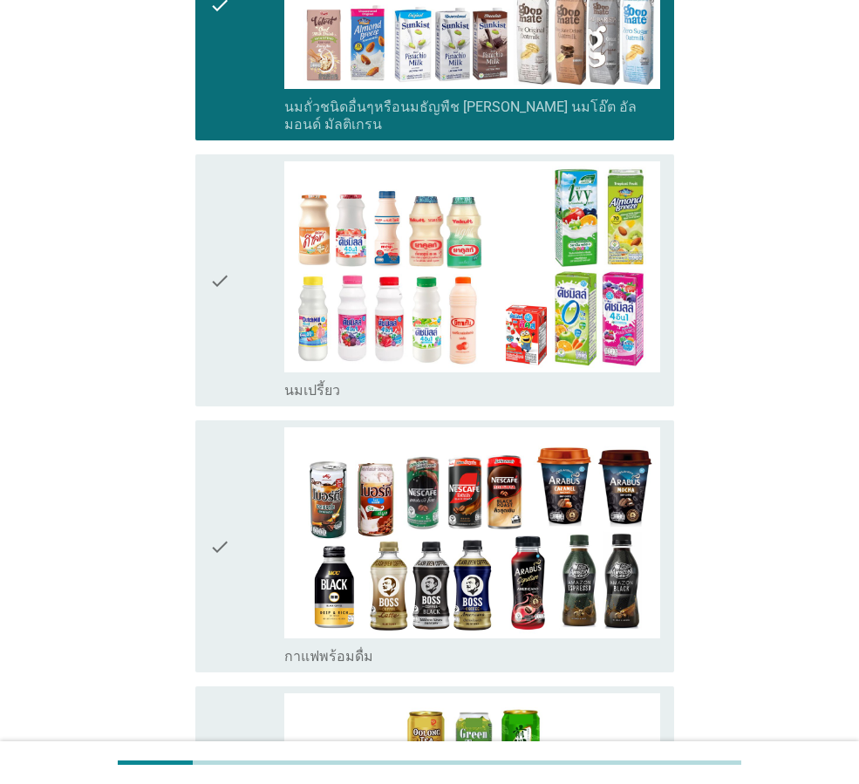
click at [223, 270] on icon "check" at bounding box center [219, 280] width 21 height 238
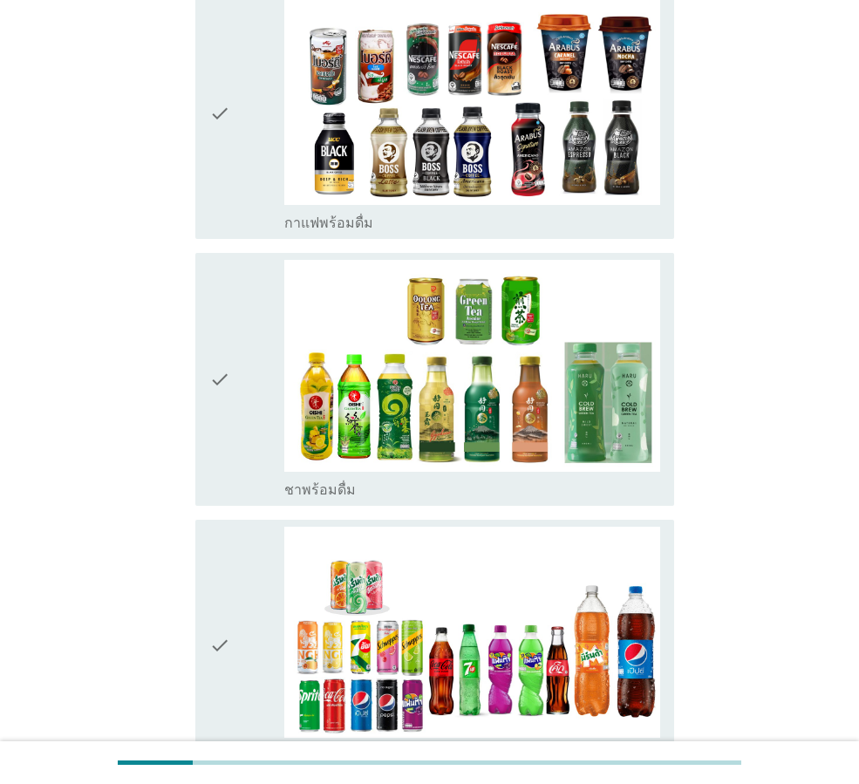
scroll to position [1308, 0]
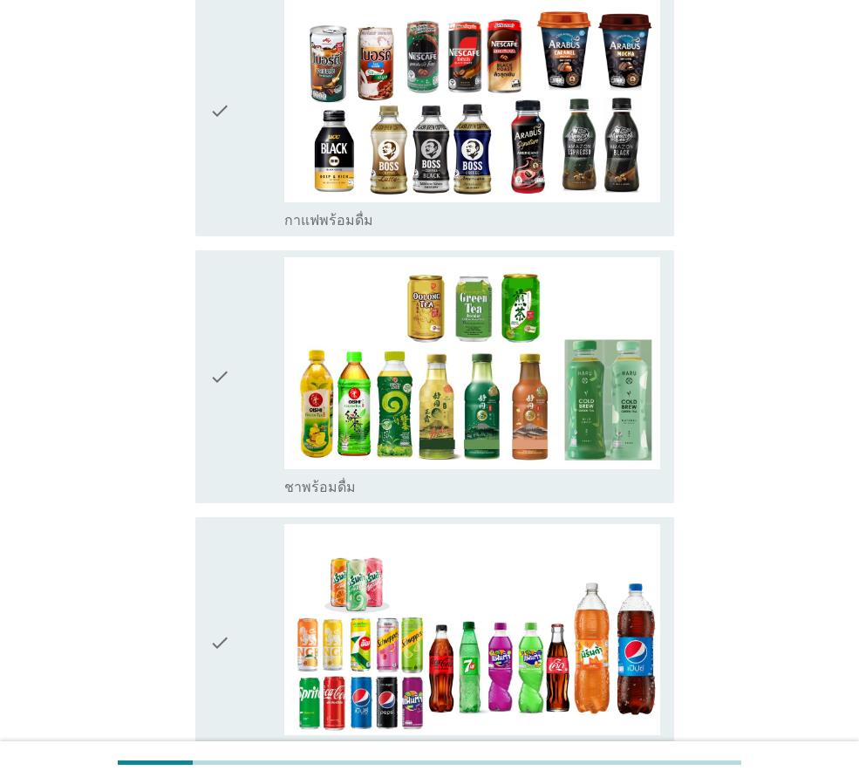
click at [226, 355] on icon "check" at bounding box center [219, 376] width 21 height 238
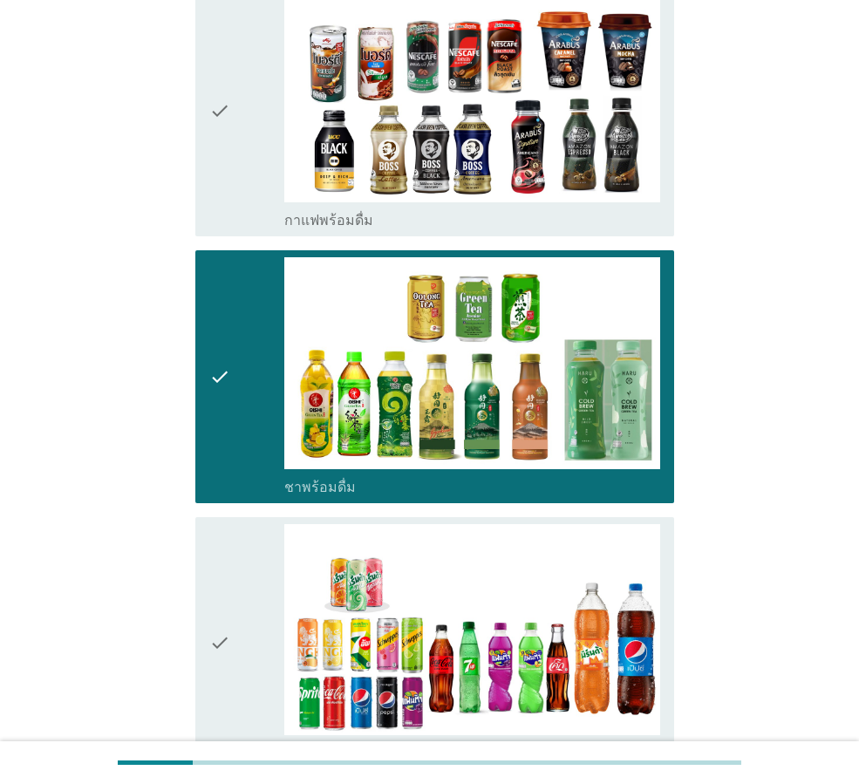
scroll to position [1832, 0]
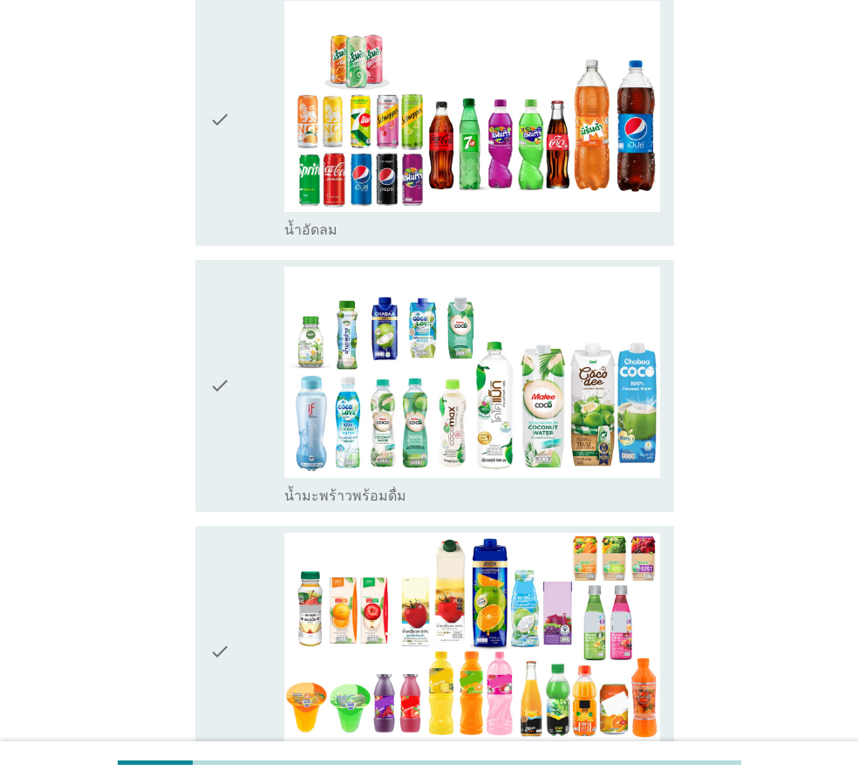
click at [219, 102] on icon "check" at bounding box center [219, 120] width 21 height 238
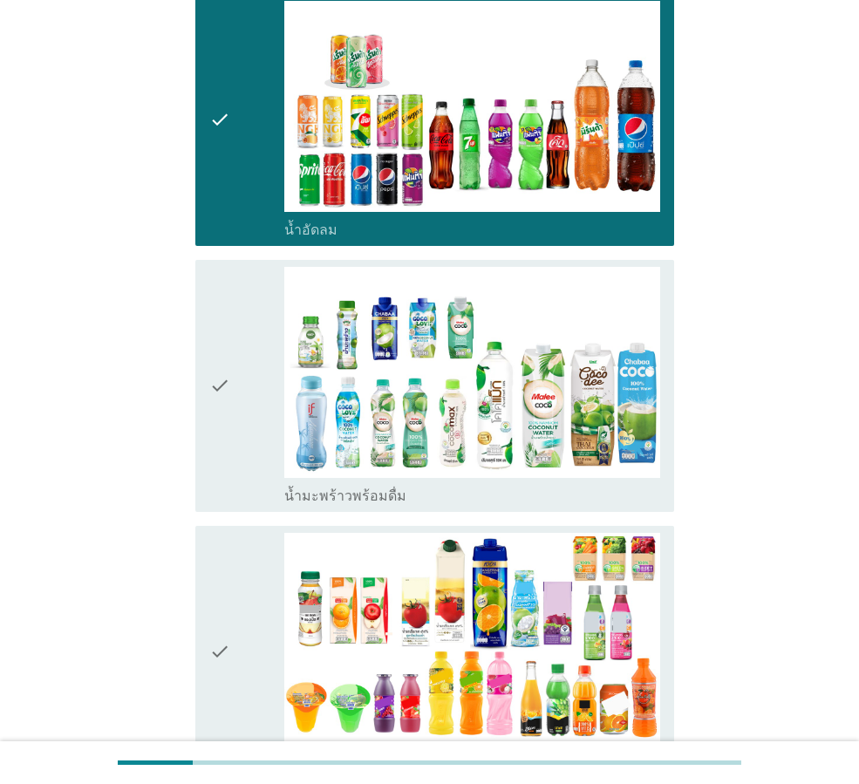
click at [223, 369] on icon "check" at bounding box center [219, 386] width 21 height 238
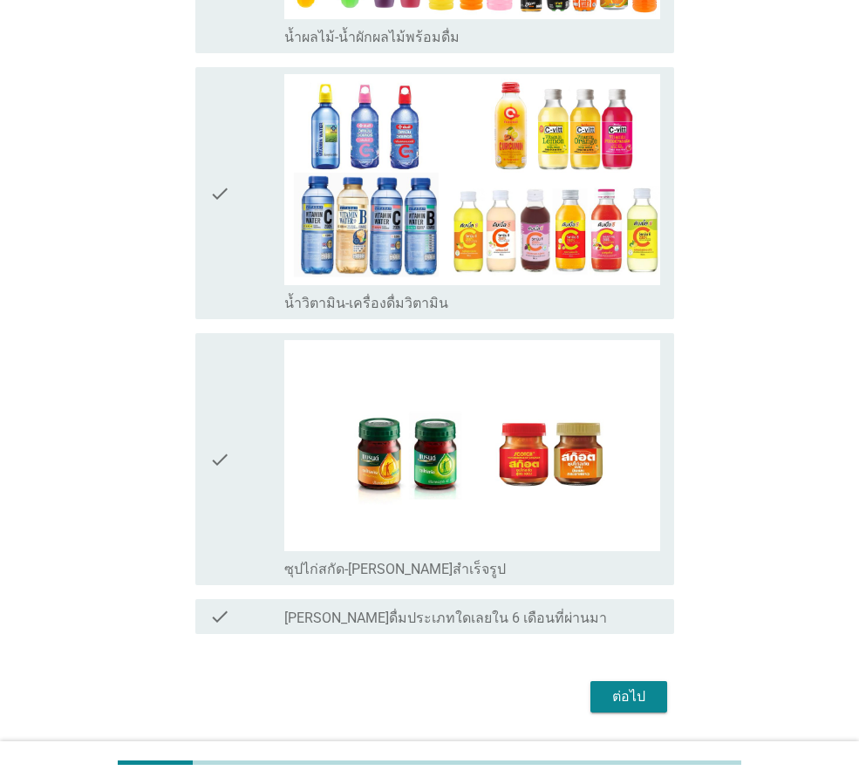
scroll to position [2593, 0]
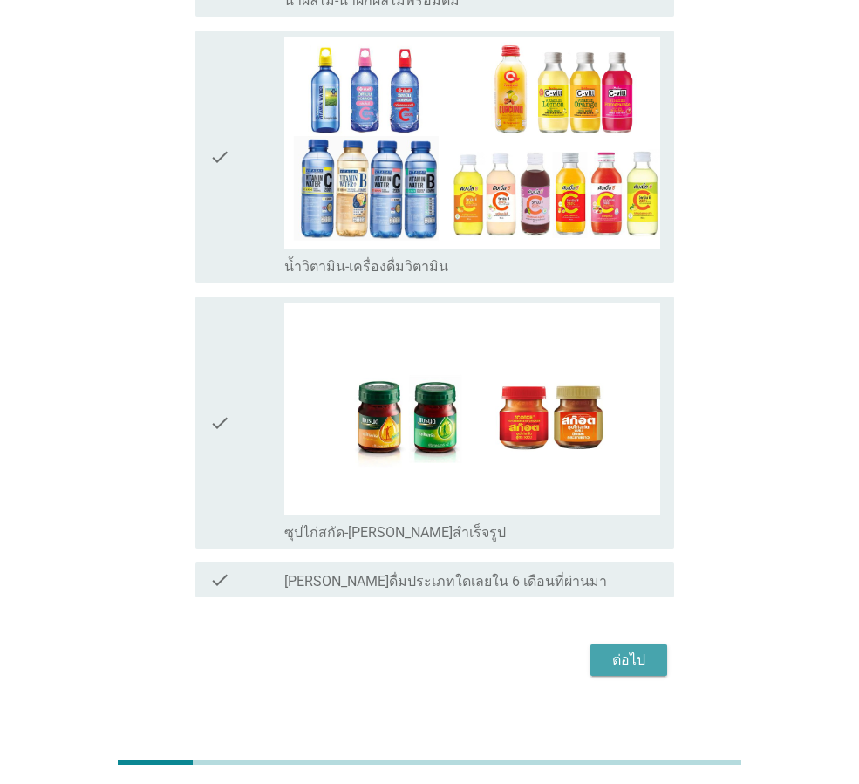
click at [623, 650] on div "ต่อไป" at bounding box center [629, 660] width 49 height 21
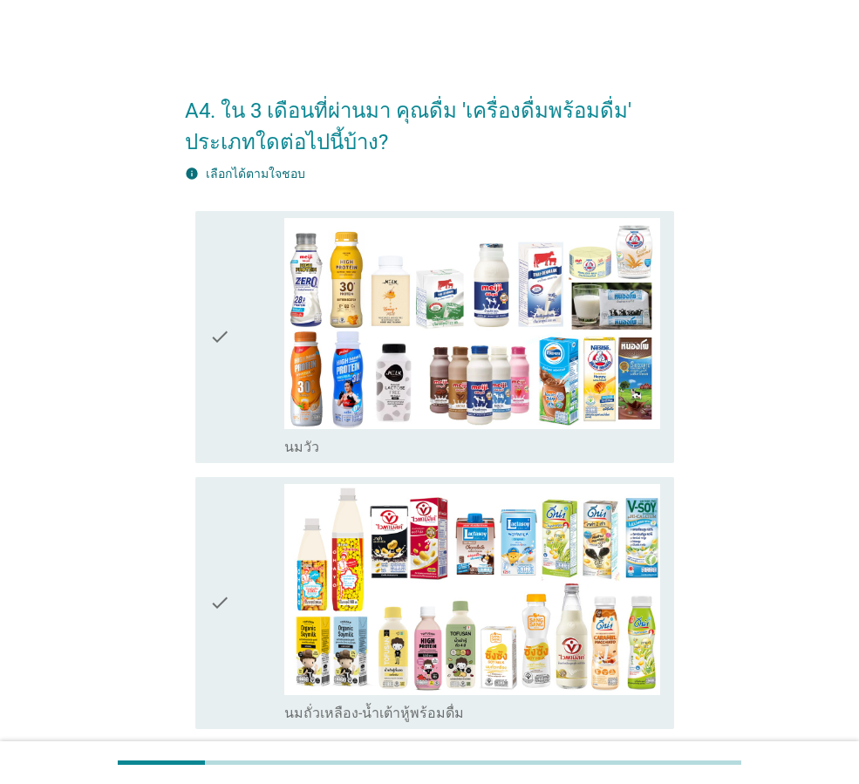
click at [228, 336] on icon "check" at bounding box center [219, 337] width 21 height 238
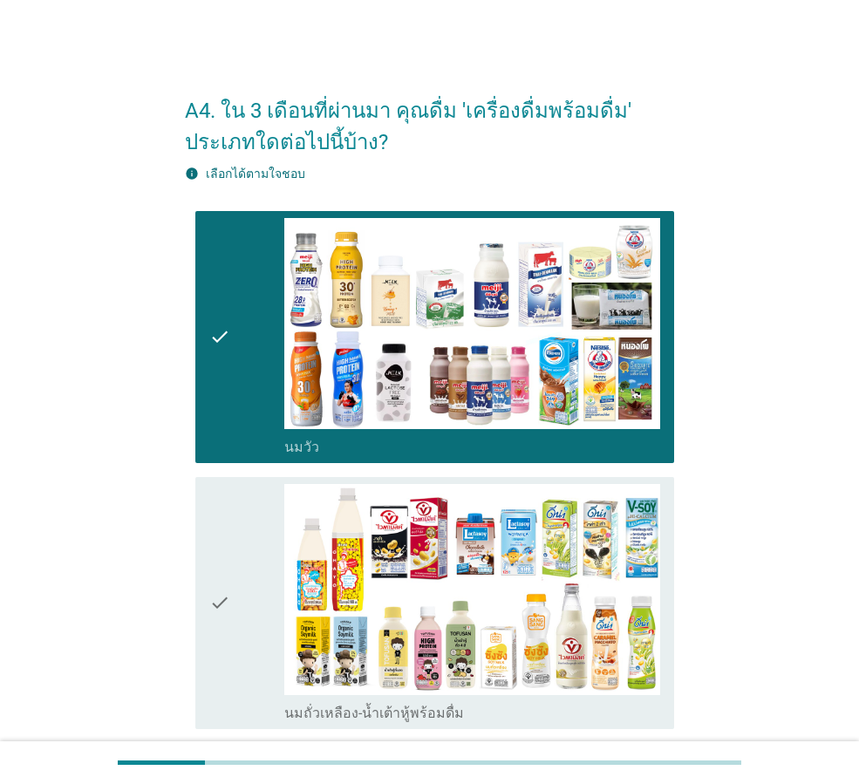
click at [223, 603] on icon "check" at bounding box center [219, 603] width 21 height 238
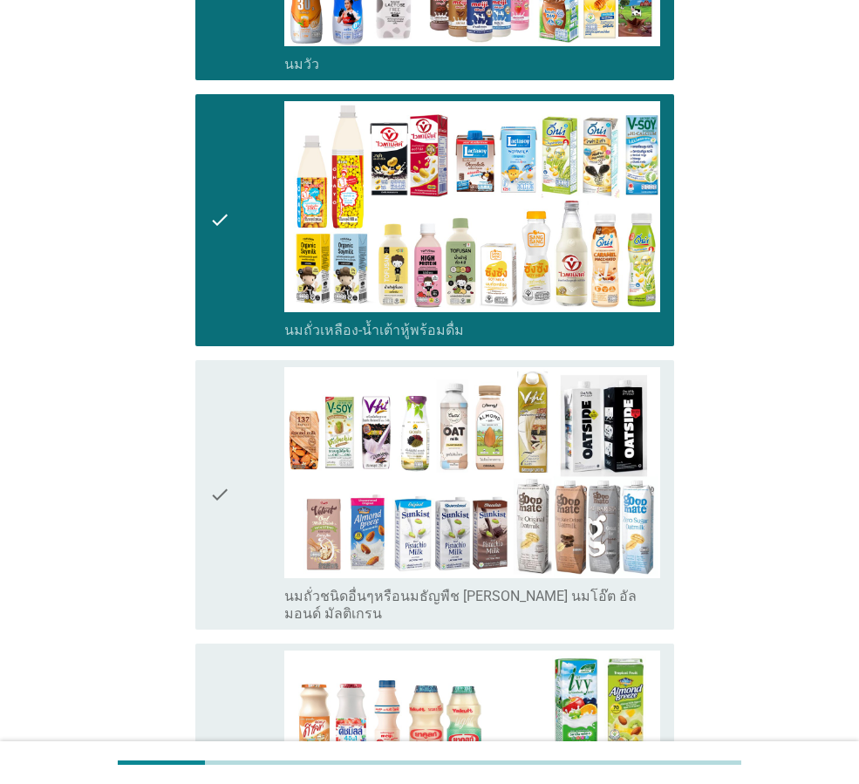
scroll to position [523, 0]
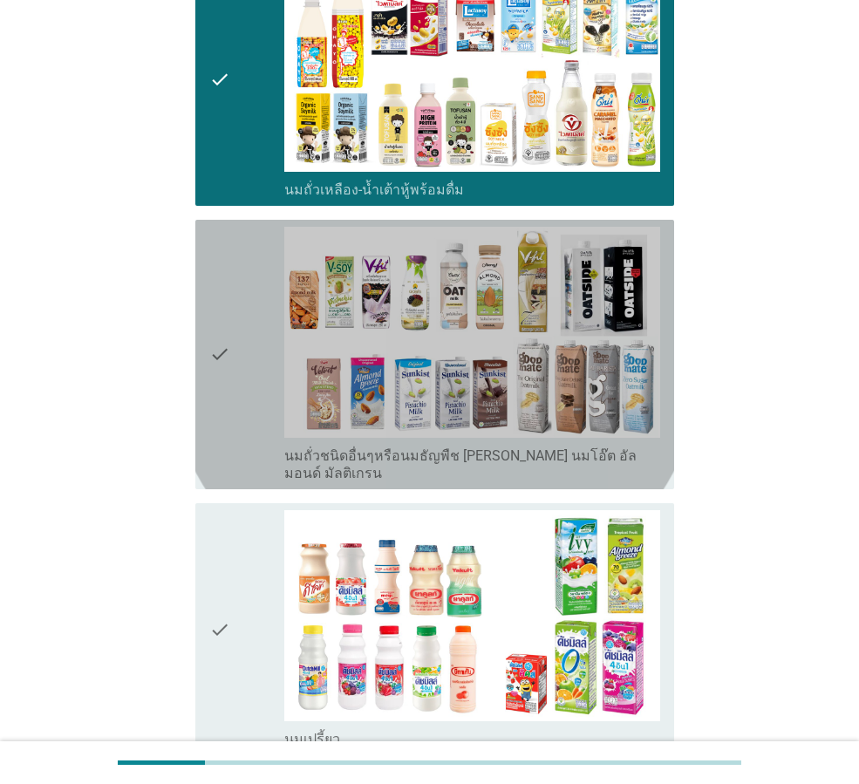
click at [220, 346] on icon "check" at bounding box center [219, 355] width 21 height 256
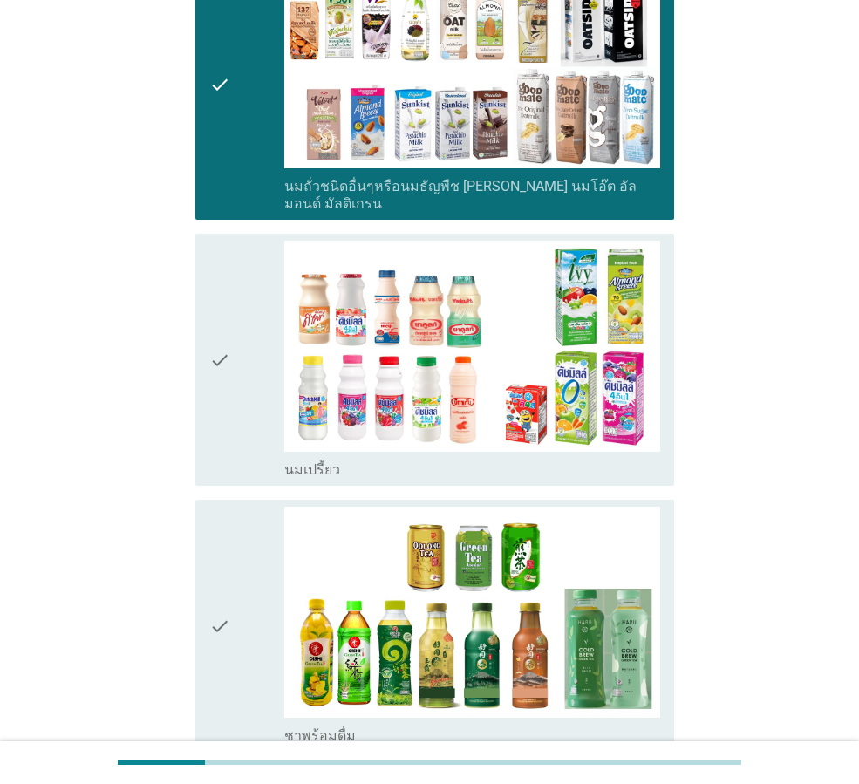
scroll to position [1047, 0]
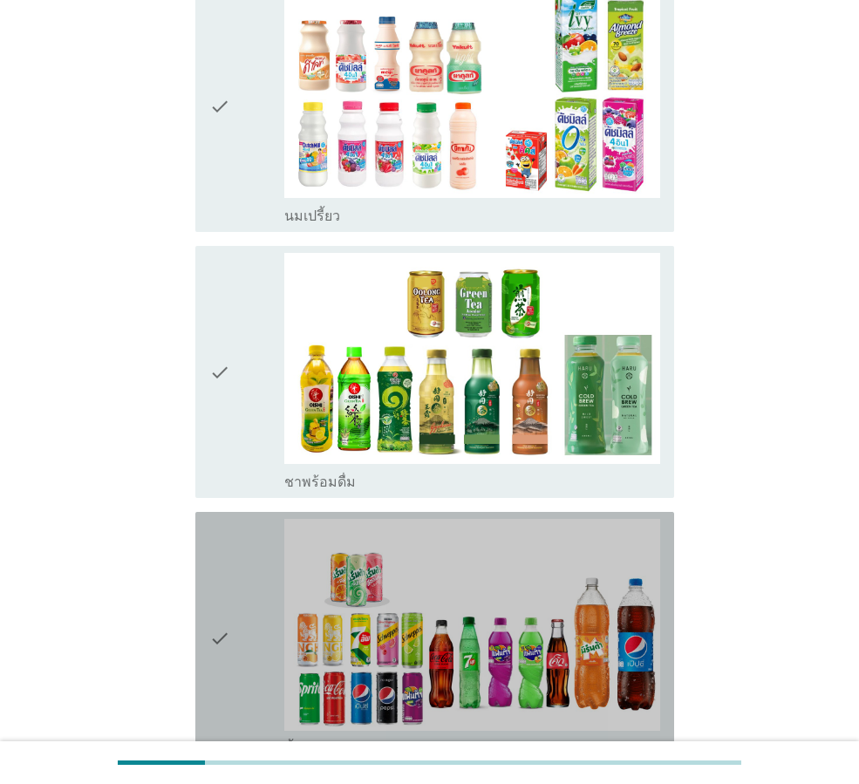
click at [222, 618] on icon "check" at bounding box center [219, 638] width 21 height 238
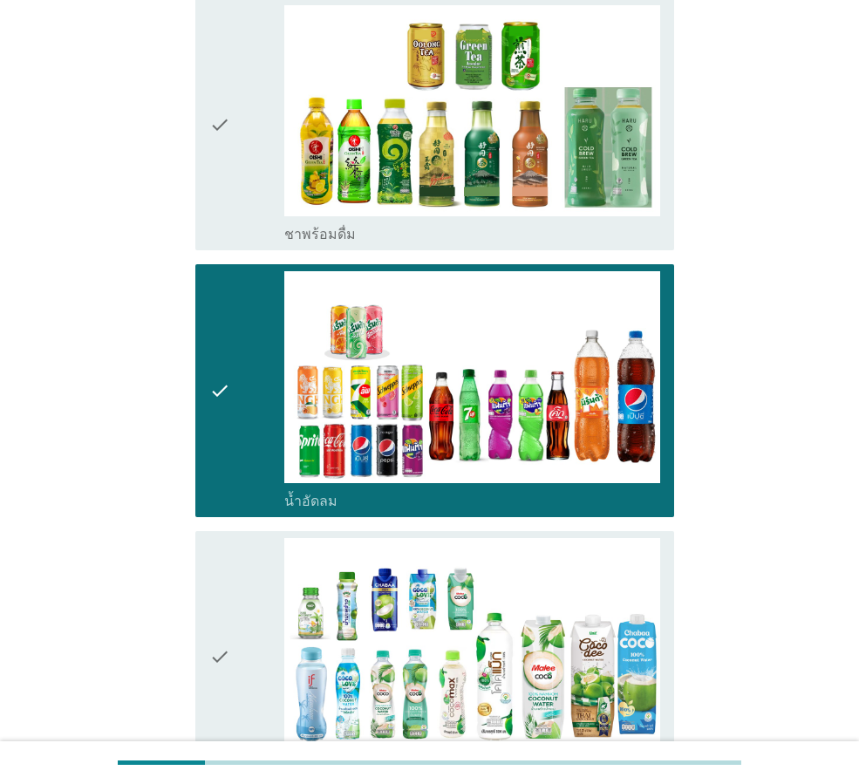
scroll to position [1528, 0]
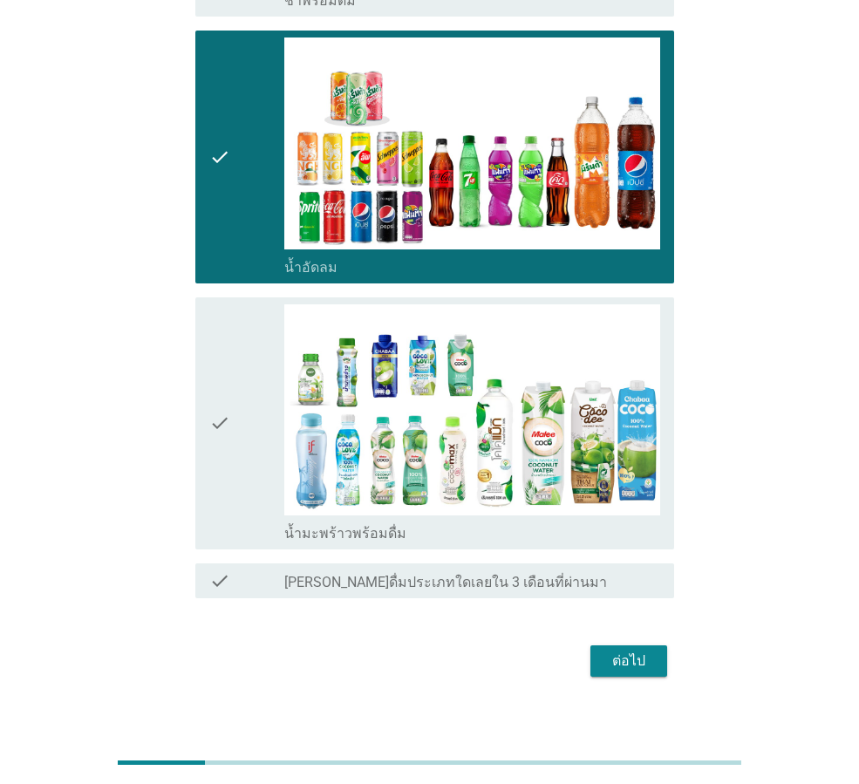
click at [208, 400] on div "check check_box น้ำมะพร้าวพร้อมดื่ม" at bounding box center [434, 423] width 479 height 252
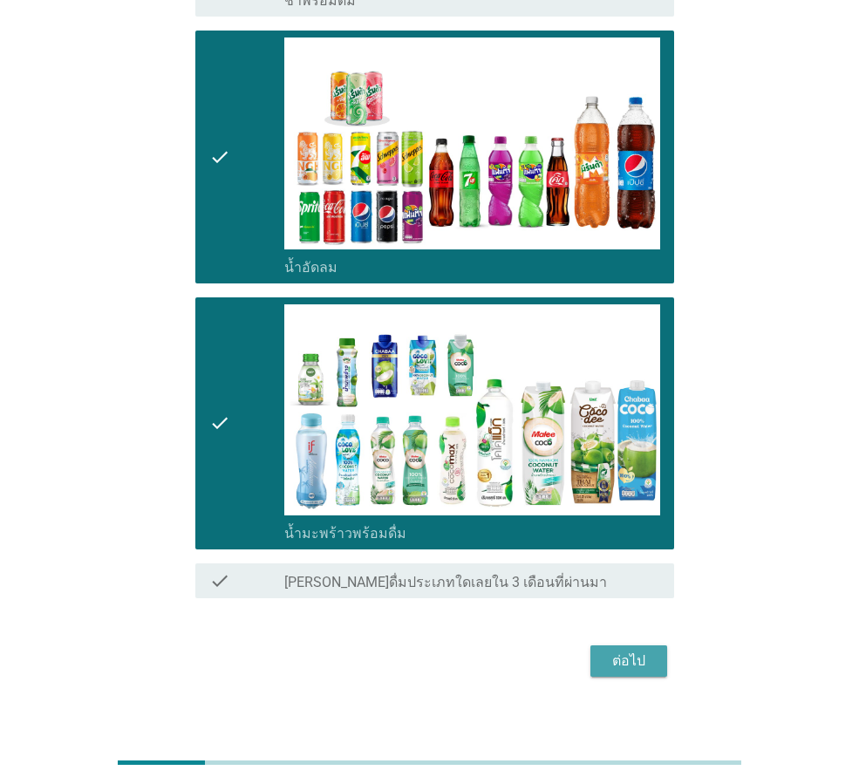
click at [620, 651] on div "ต่อไป" at bounding box center [629, 661] width 49 height 21
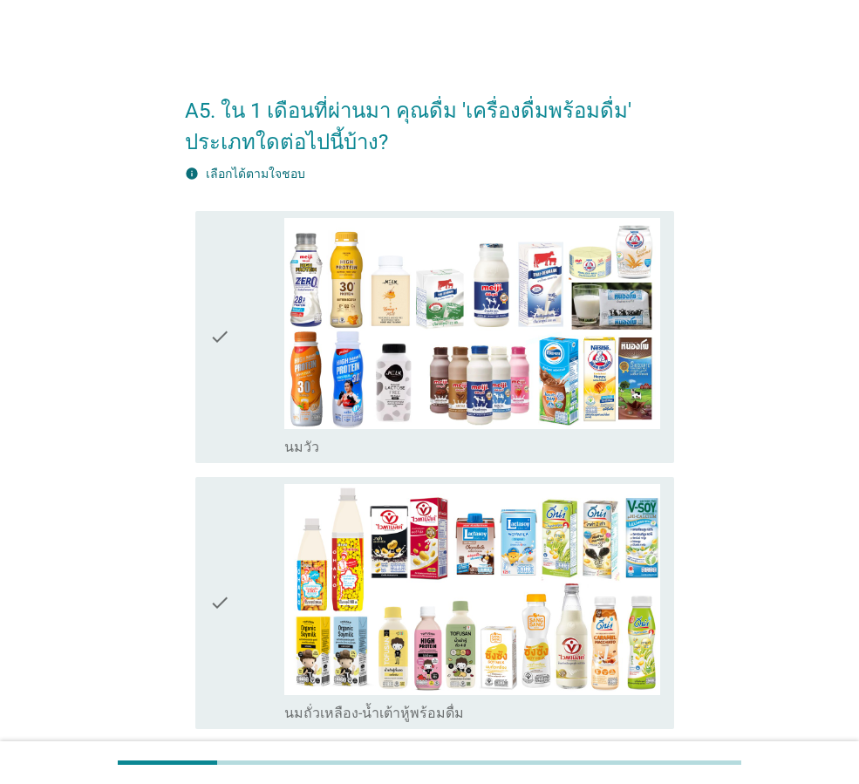
click at [223, 601] on icon "check" at bounding box center [219, 603] width 21 height 238
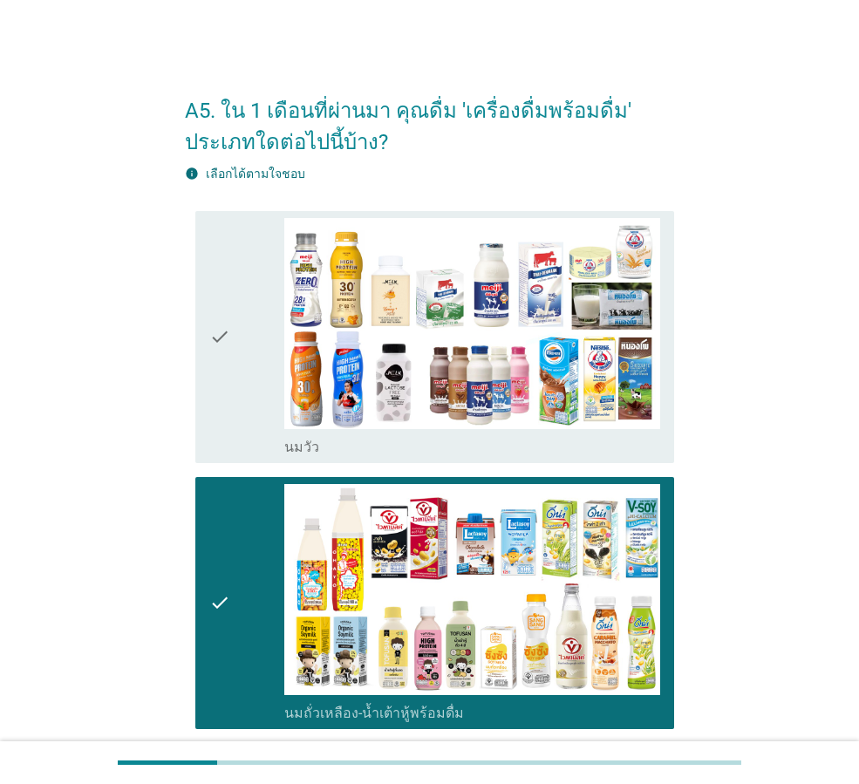
click at [224, 331] on icon "check" at bounding box center [219, 337] width 21 height 238
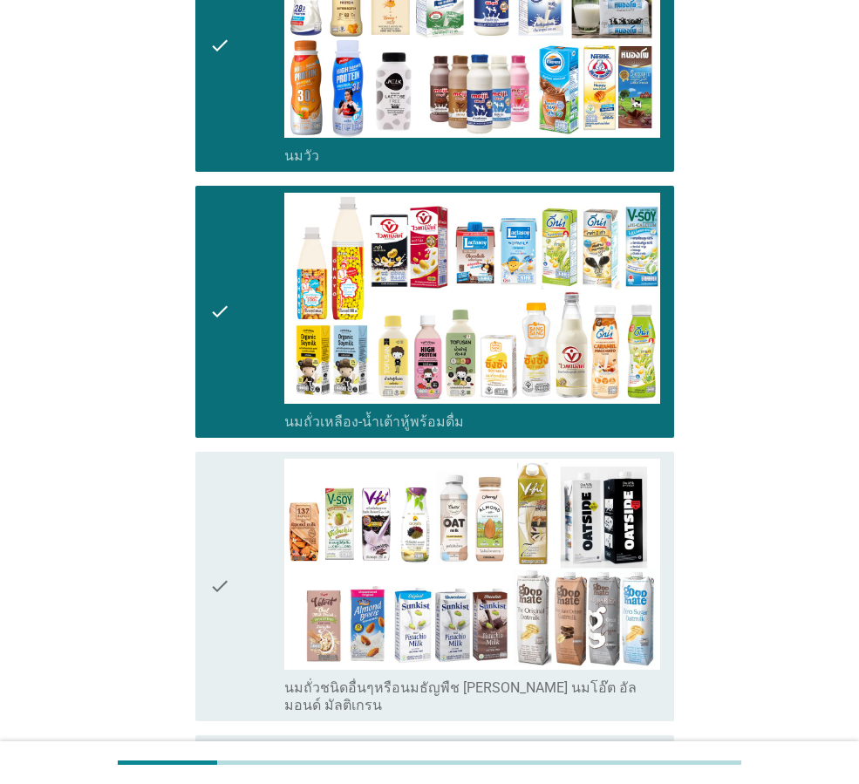
scroll to position [523, 0]
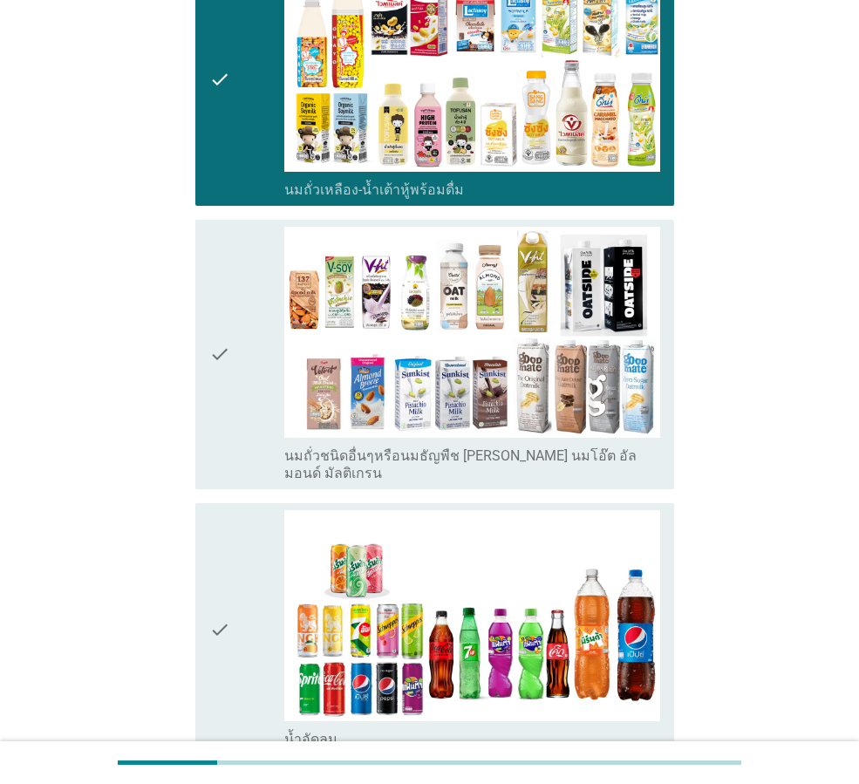
click at [226, 344] on icon "check" at bounding box center [219, 355] width 21 height 256
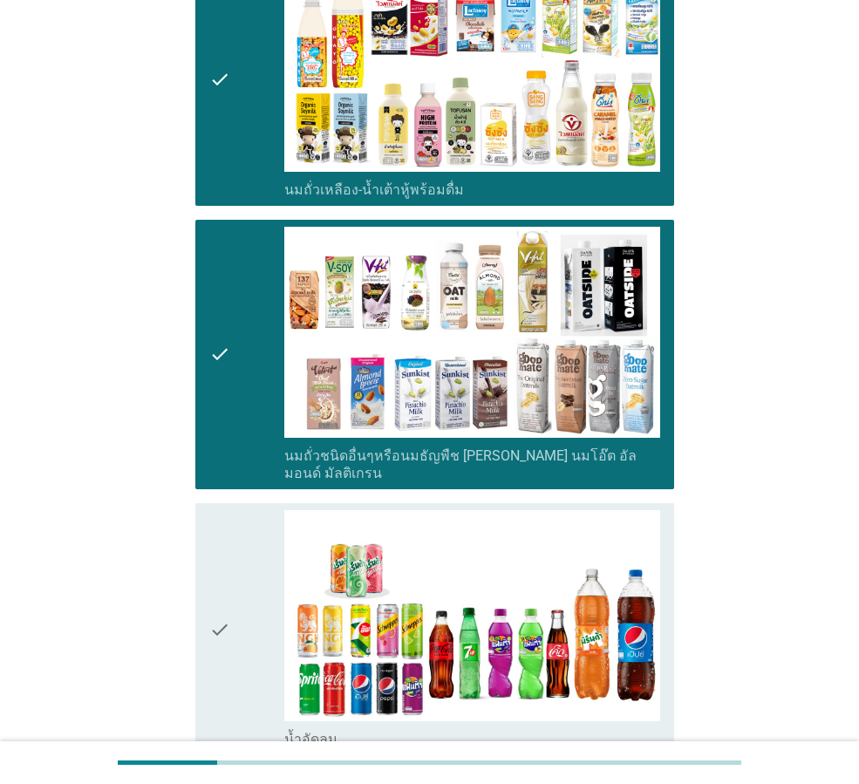
scroll to position [960, 0]
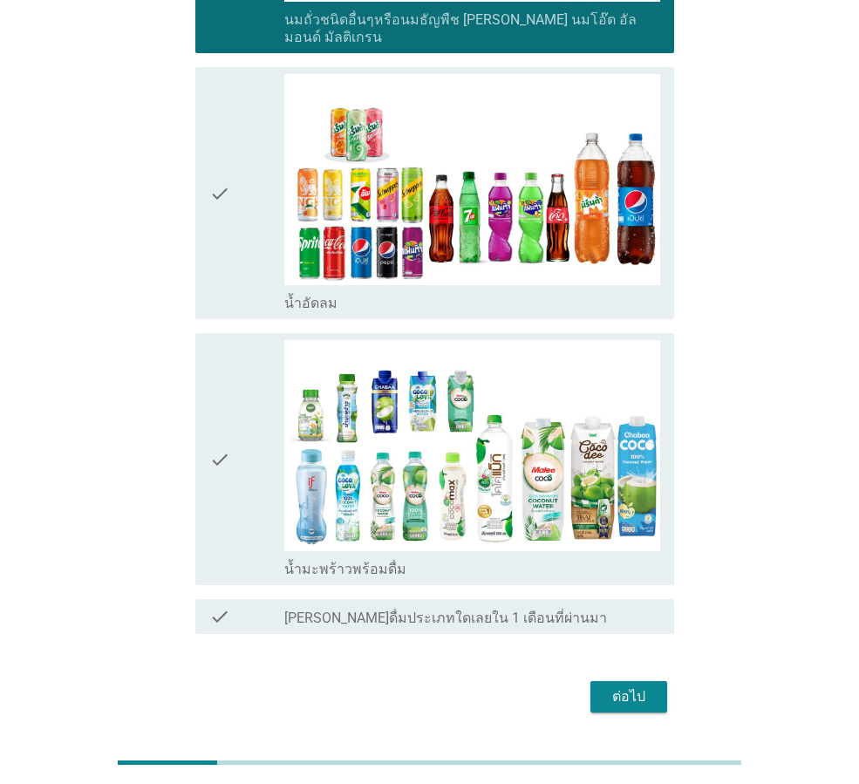
click at [221, 173] on icon "check" at bounding box center [219, 193] width 21 height 238
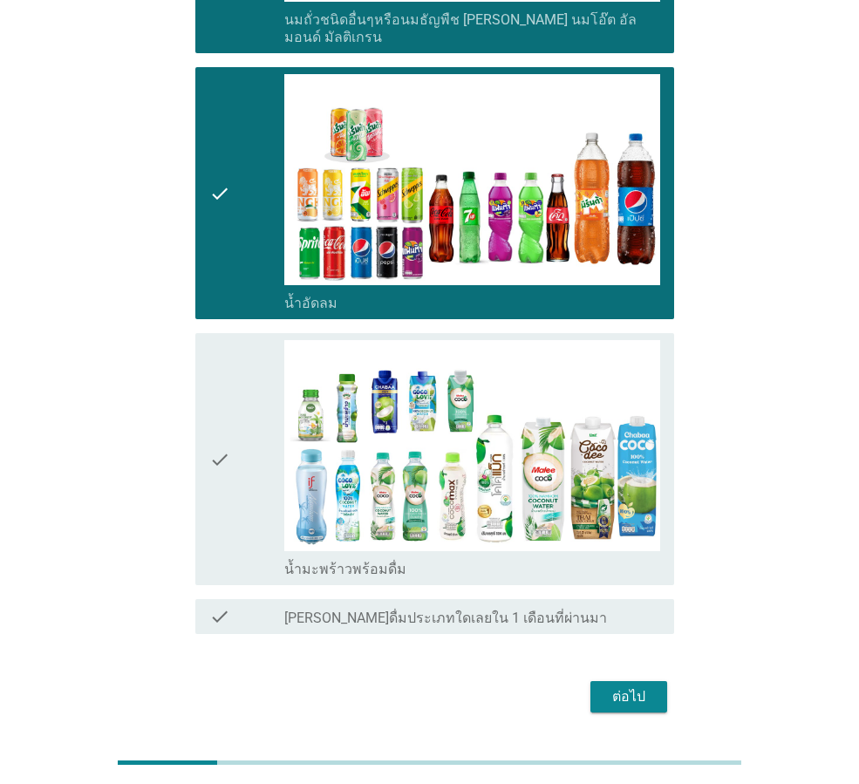
click at [612, 687] on div "ต่อไป" at bounding box center [629, 697] width 49 height 21
